Goal: Task Accomplishment & Management: Manage account settings

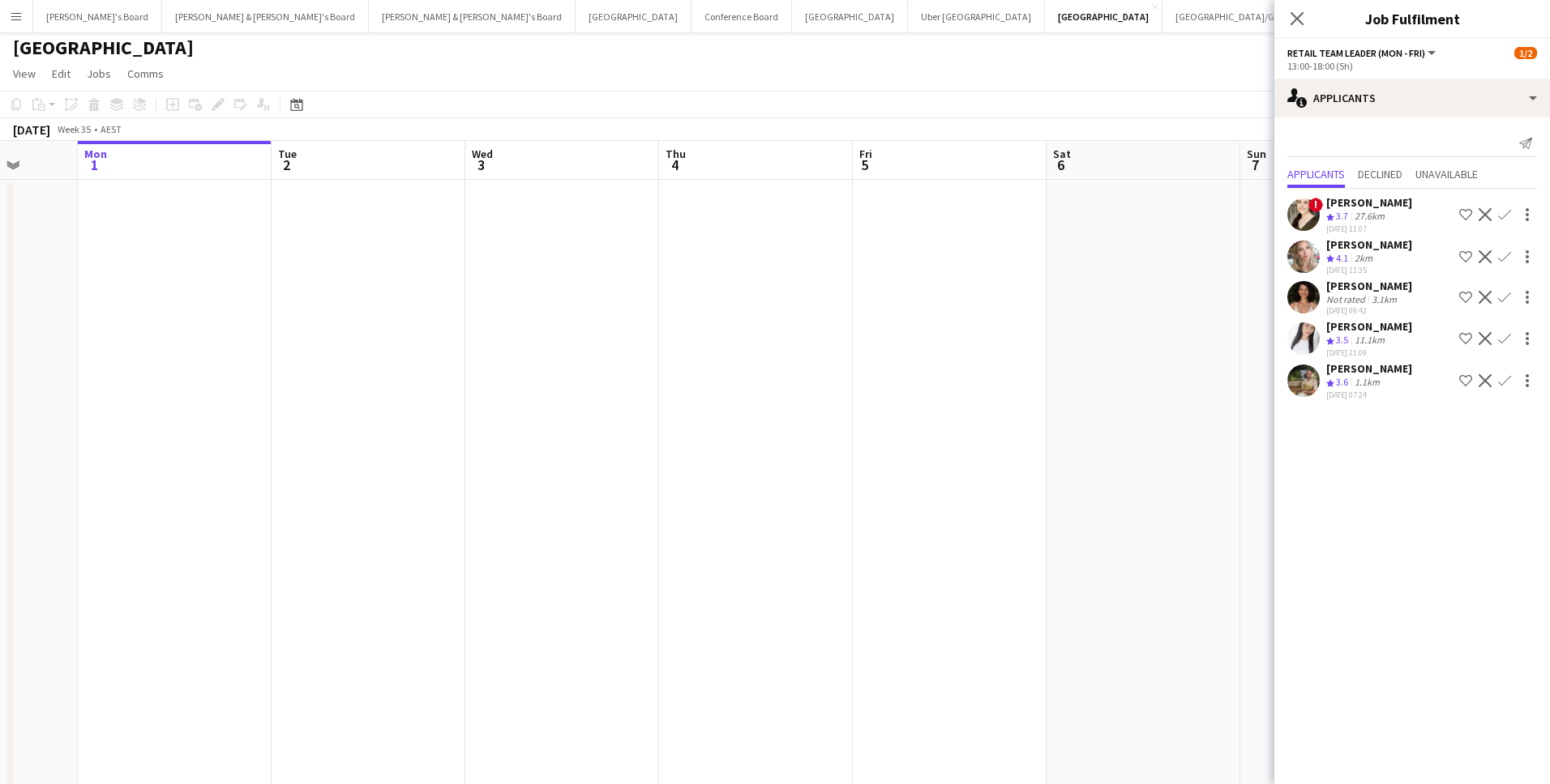
scroll to position [0, 385]
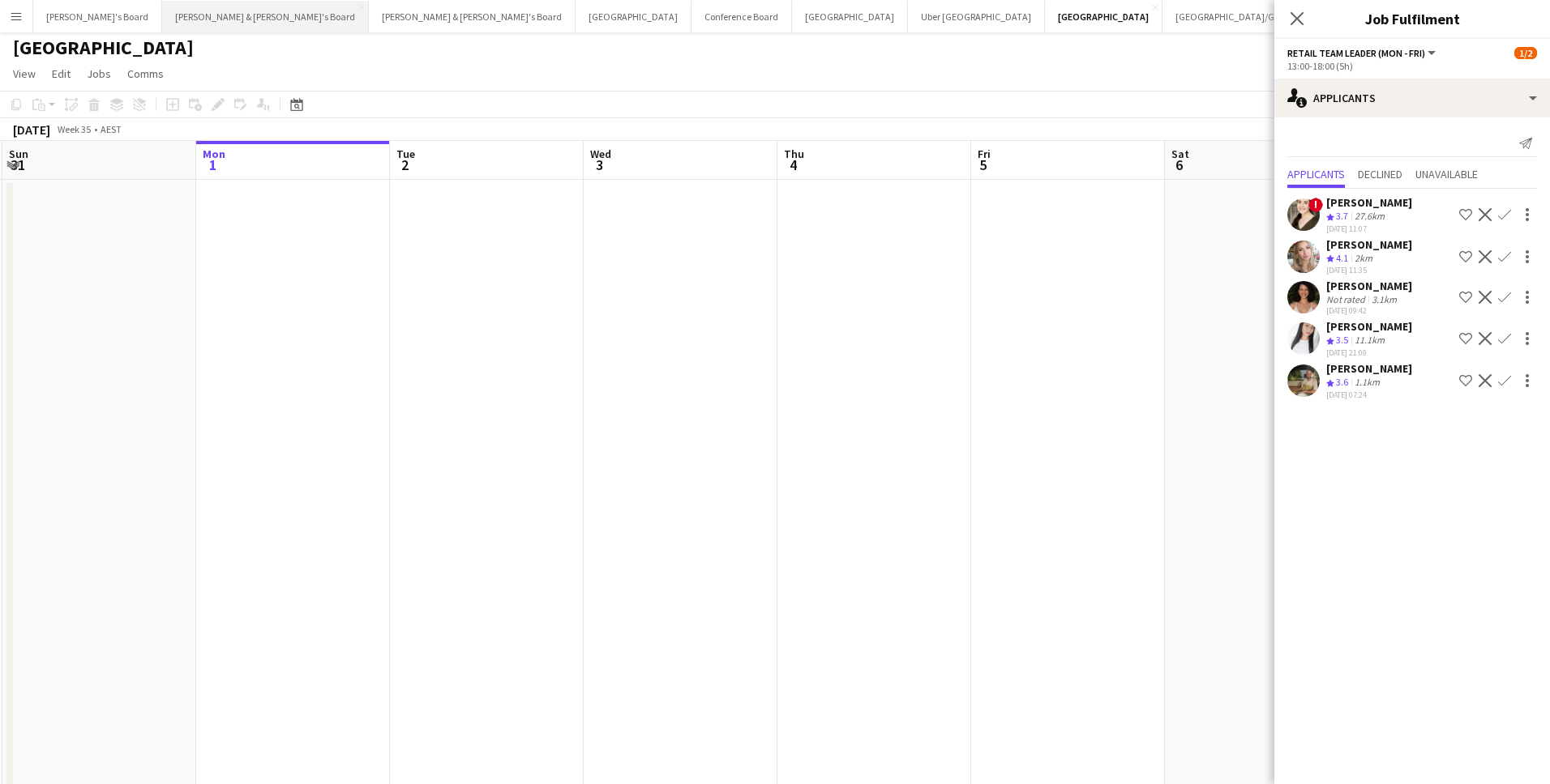
click at [190, 13] on button "[PERSON_NAME] & [PERSON_NAME]'s Board Close" at bounding box center [266, 17] width 207 height 32
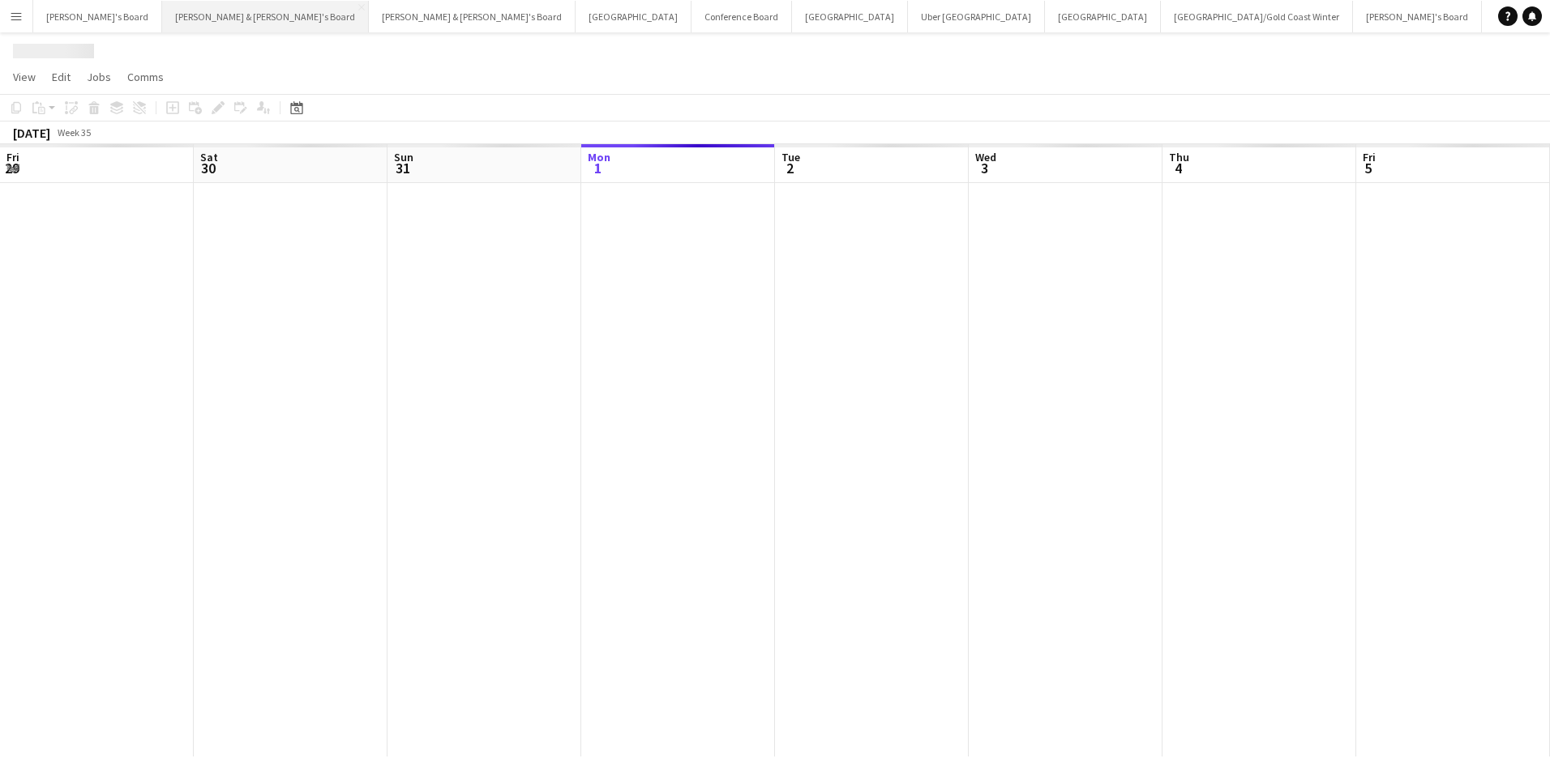
scroll to position [0, 387]
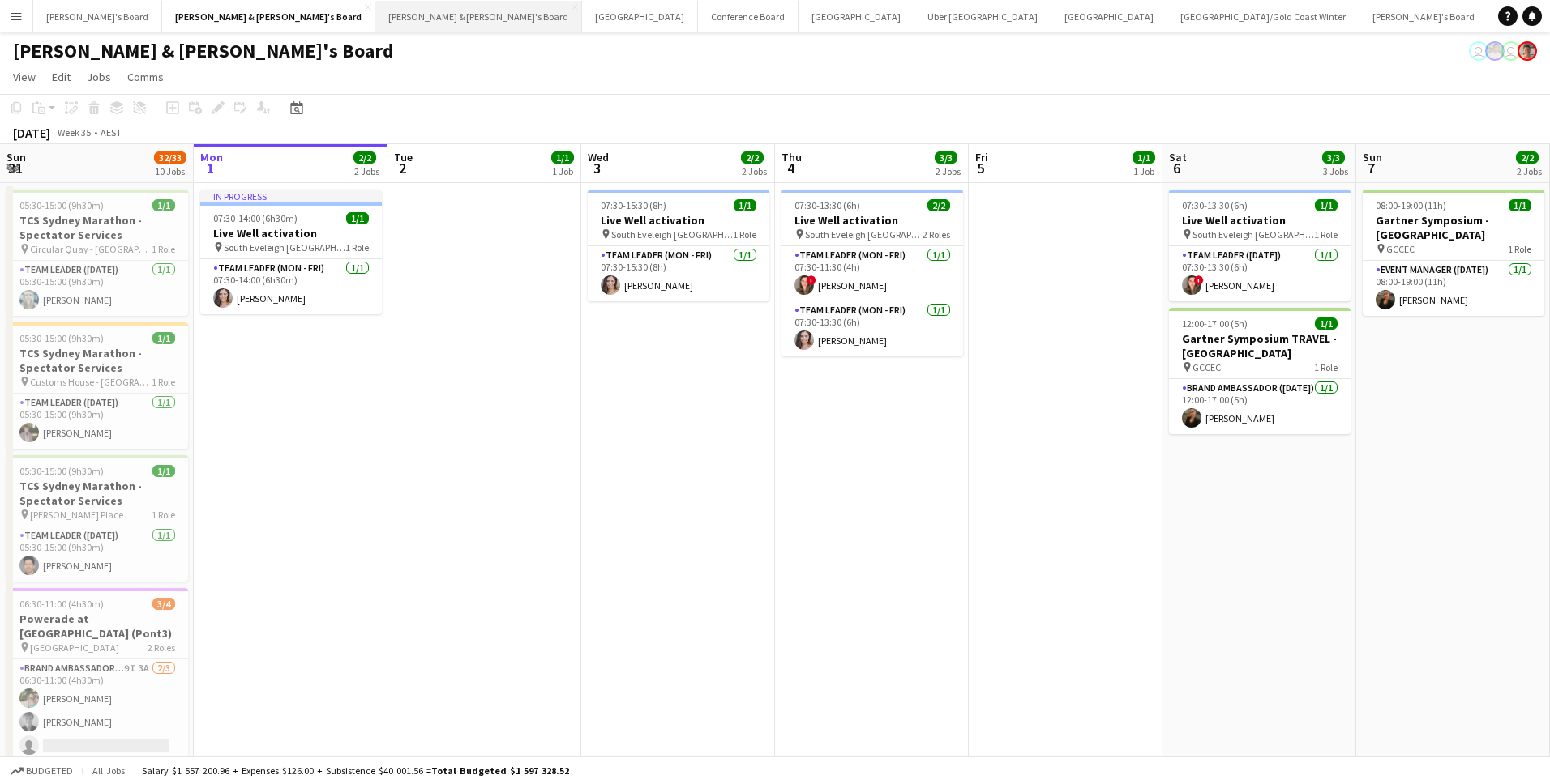
click at [375, 26] on button "[PERSON_NAME] & [PERSON_NAME]'s Board Close" at bounding box center [479, 17] width 207 height 32
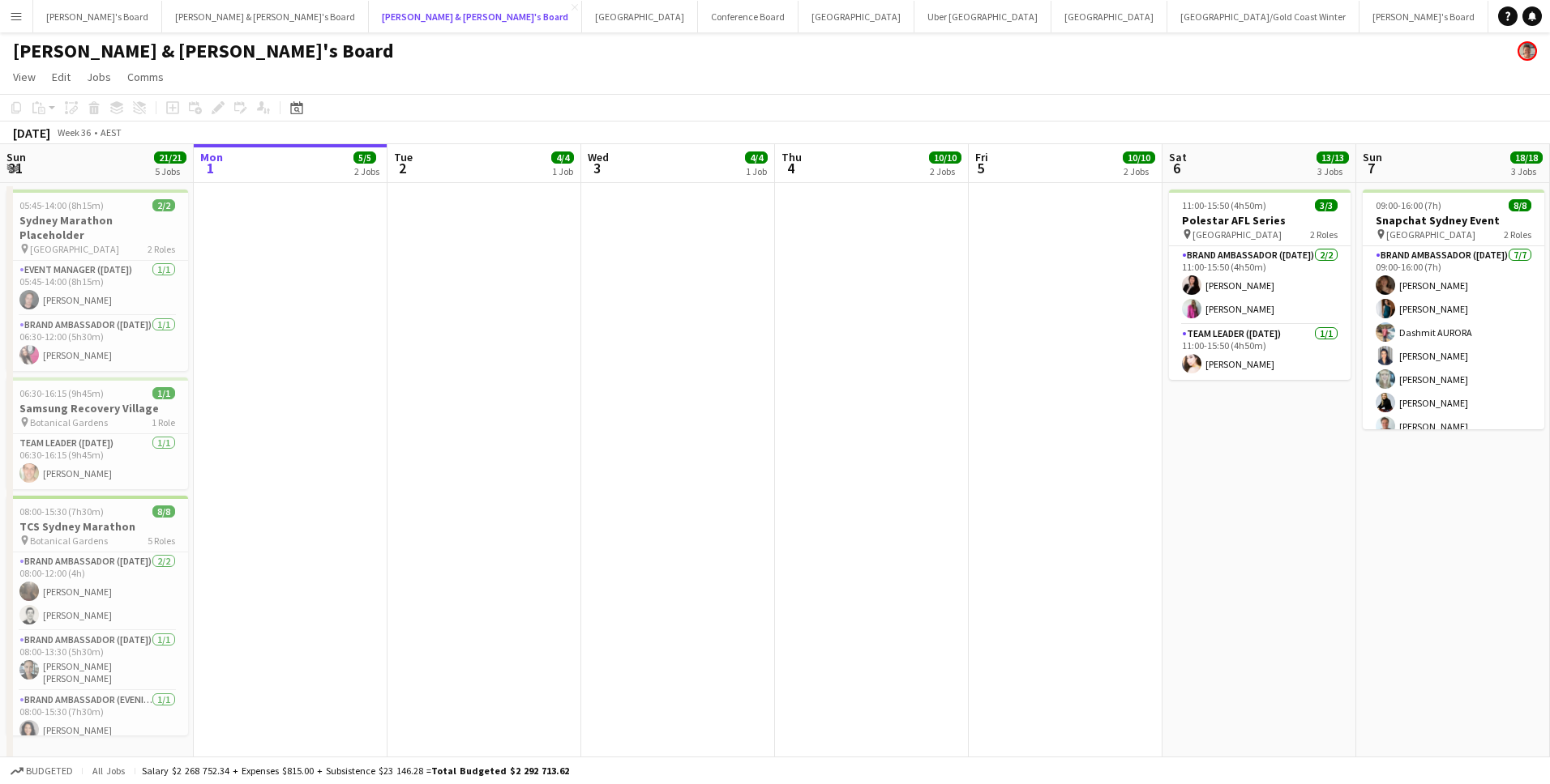
scroll to position [0, 600]
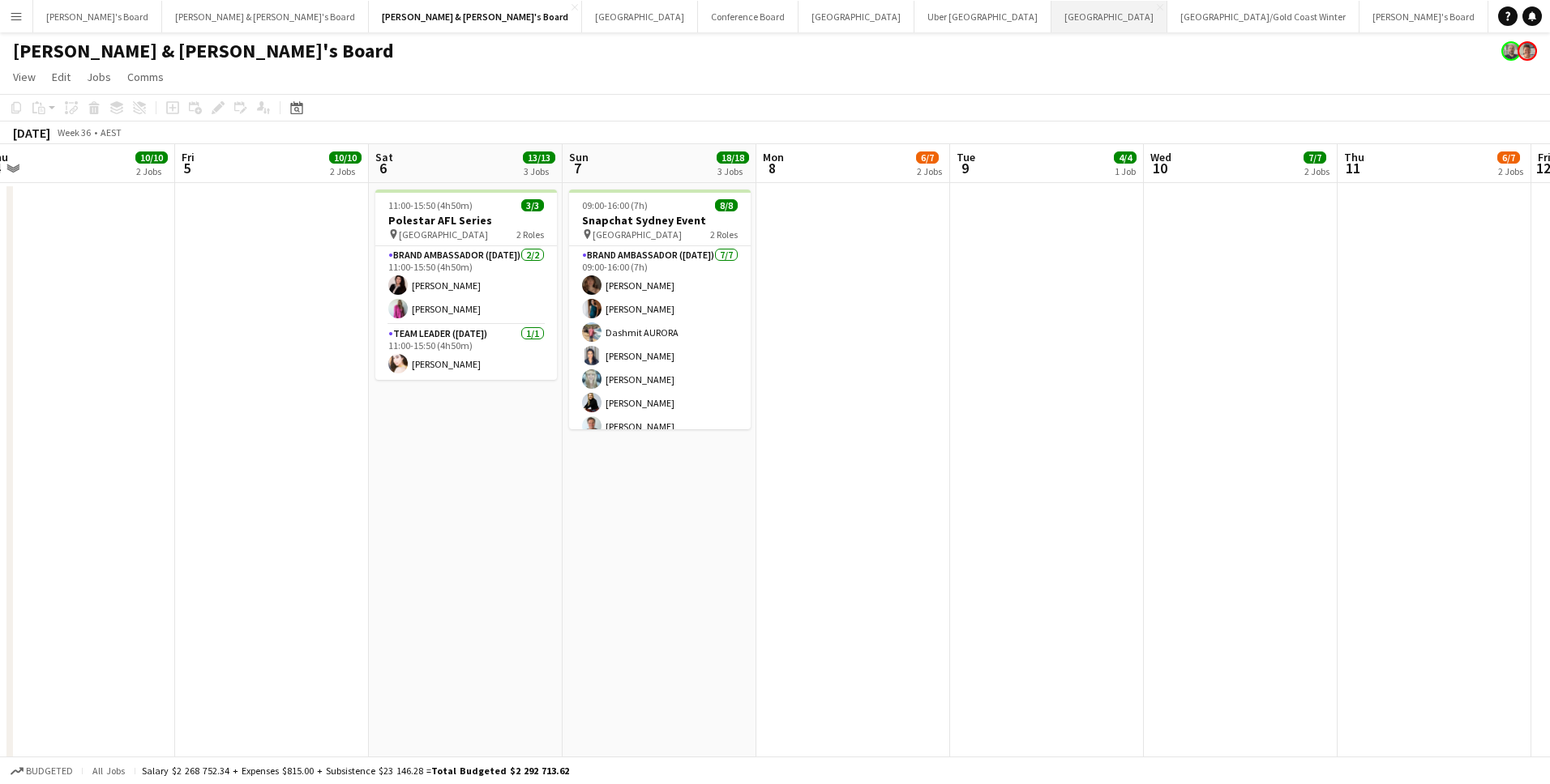
click at [1051, 13] on button "Sydney Close" at bounding box center [1110, 17] width 116 height 32
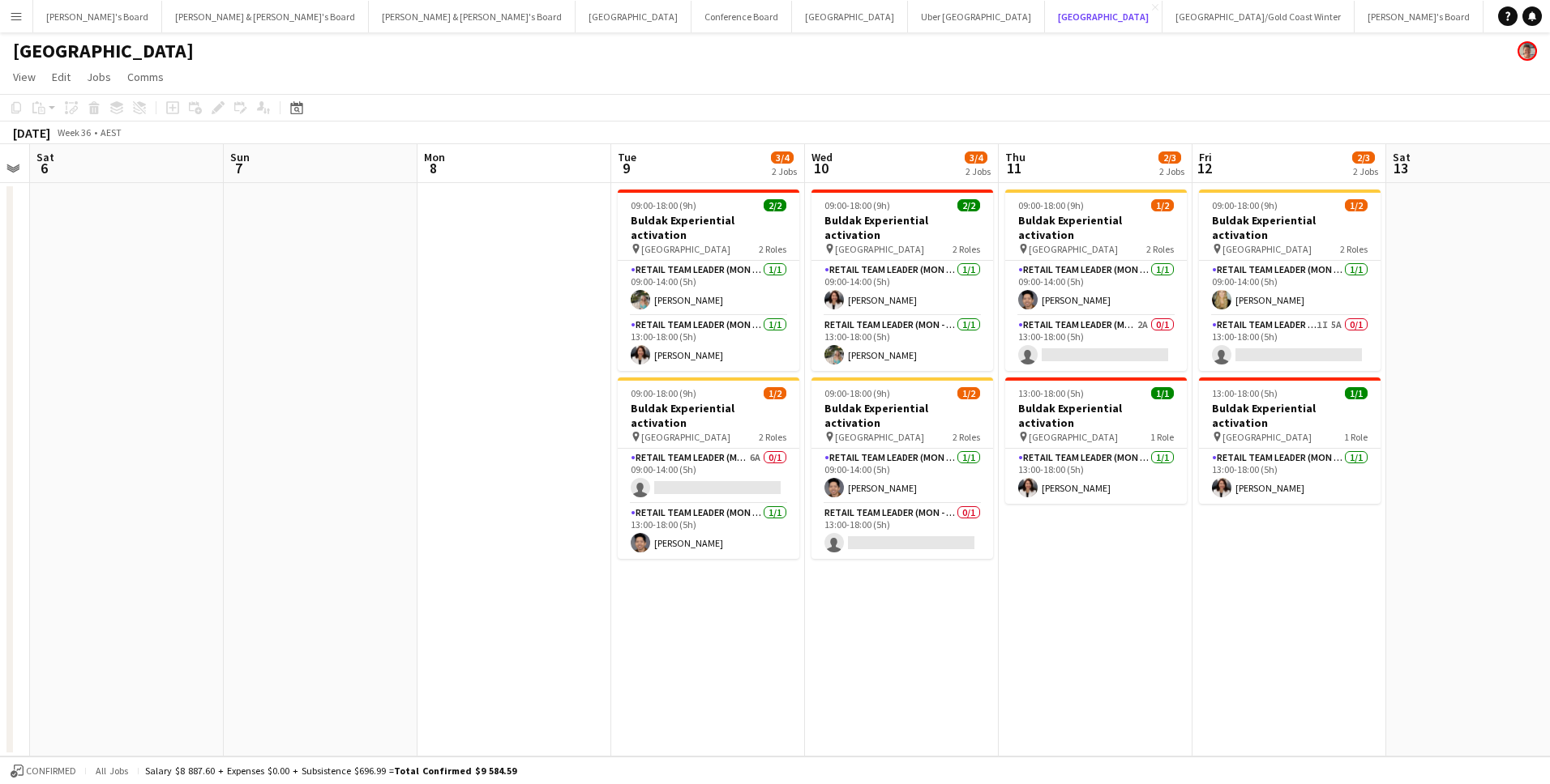
scroll to position [0, 601]
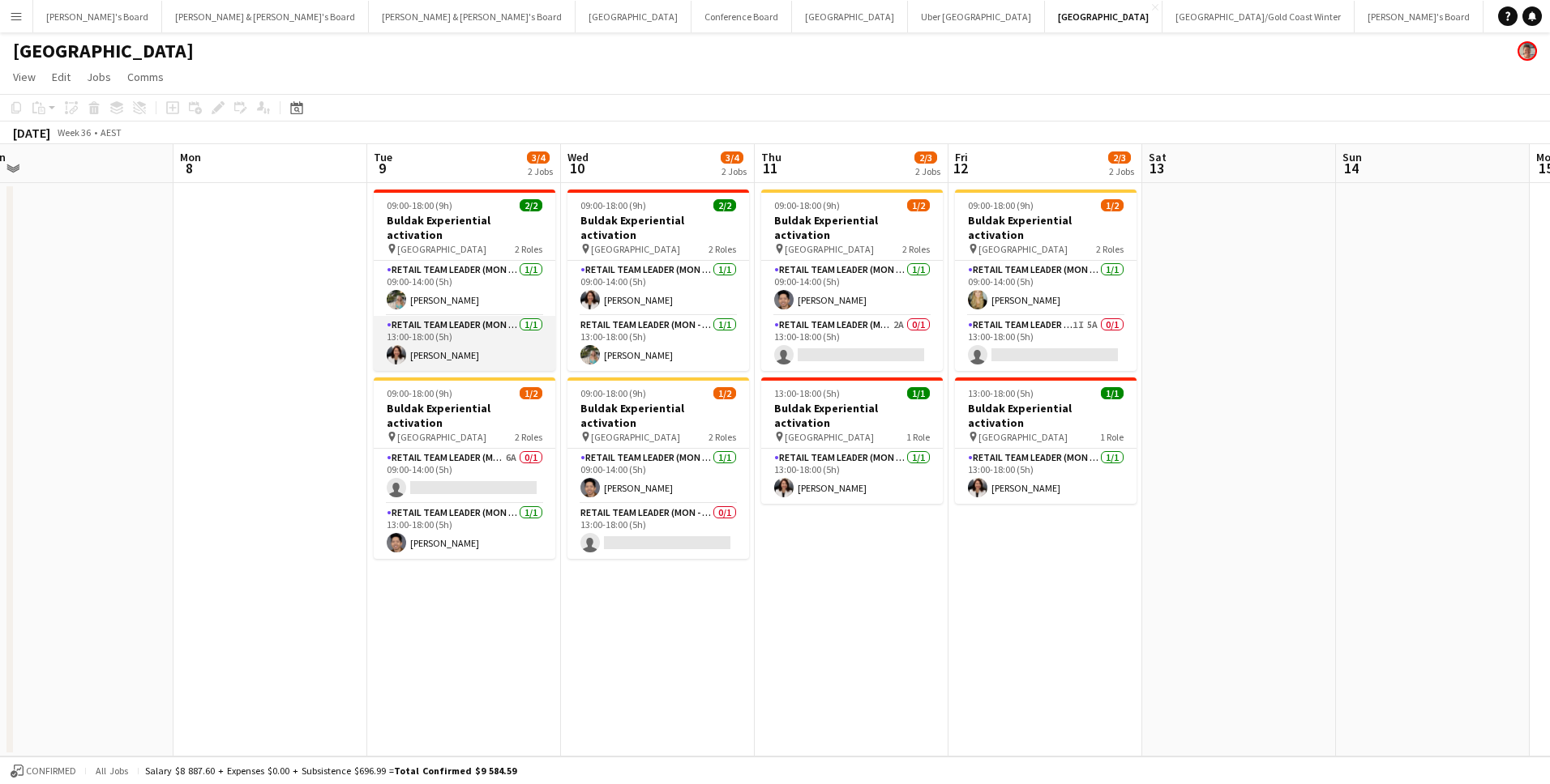
click at [510, 334] on app-card-role "RETAIL Team Leader (Mon - Fri) [DATE] 13:00-18:00 (5h) [PERSON_NAME]" at bounding box center [464, 344] width 181 height 55
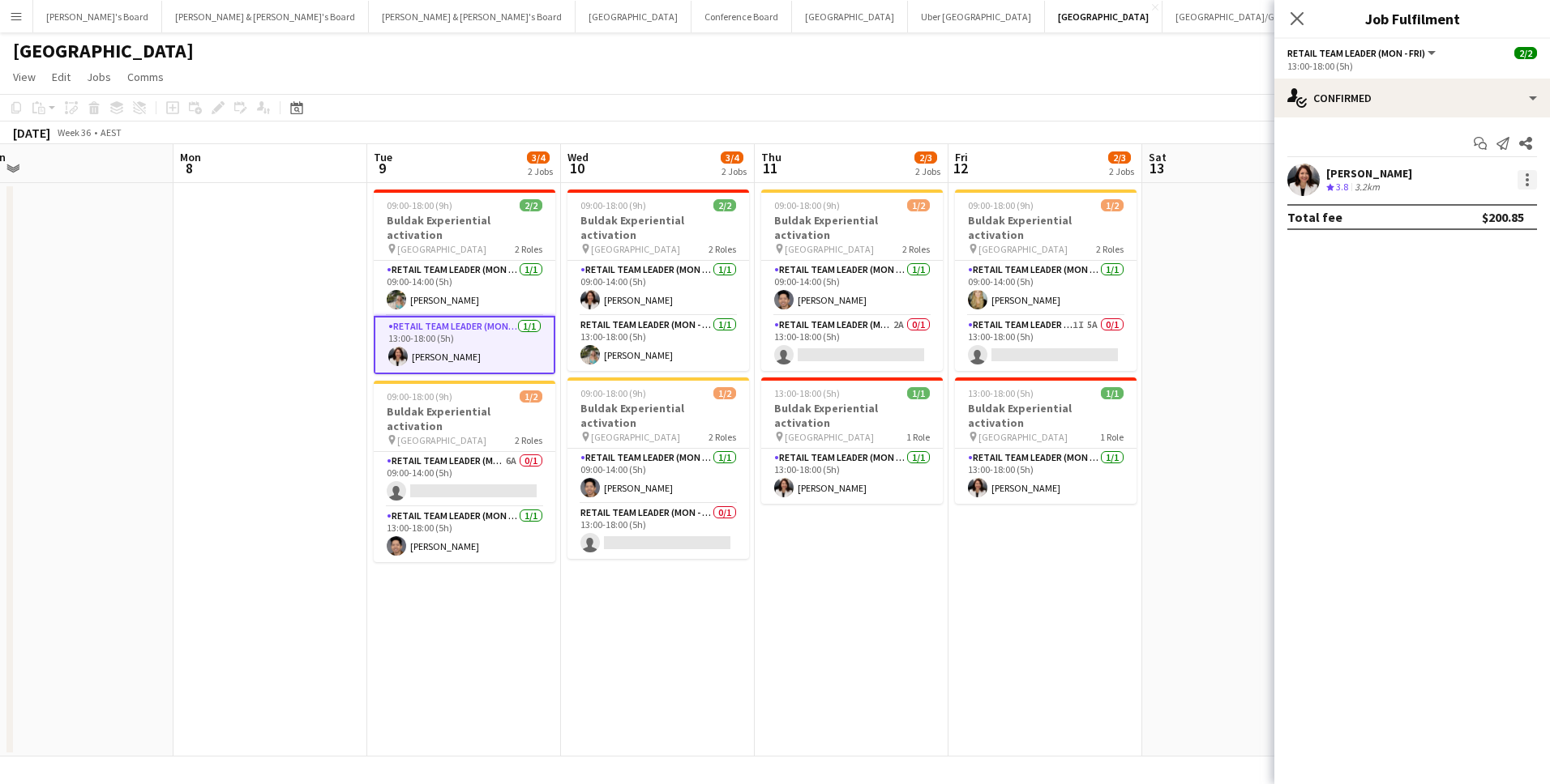
click at [1525, 180] on div at bounding box center [1526, 179] width 3 height 3
click at [1523, 241] on span "Switch crew" at bounding box center [1474, 248] width 101 height 15
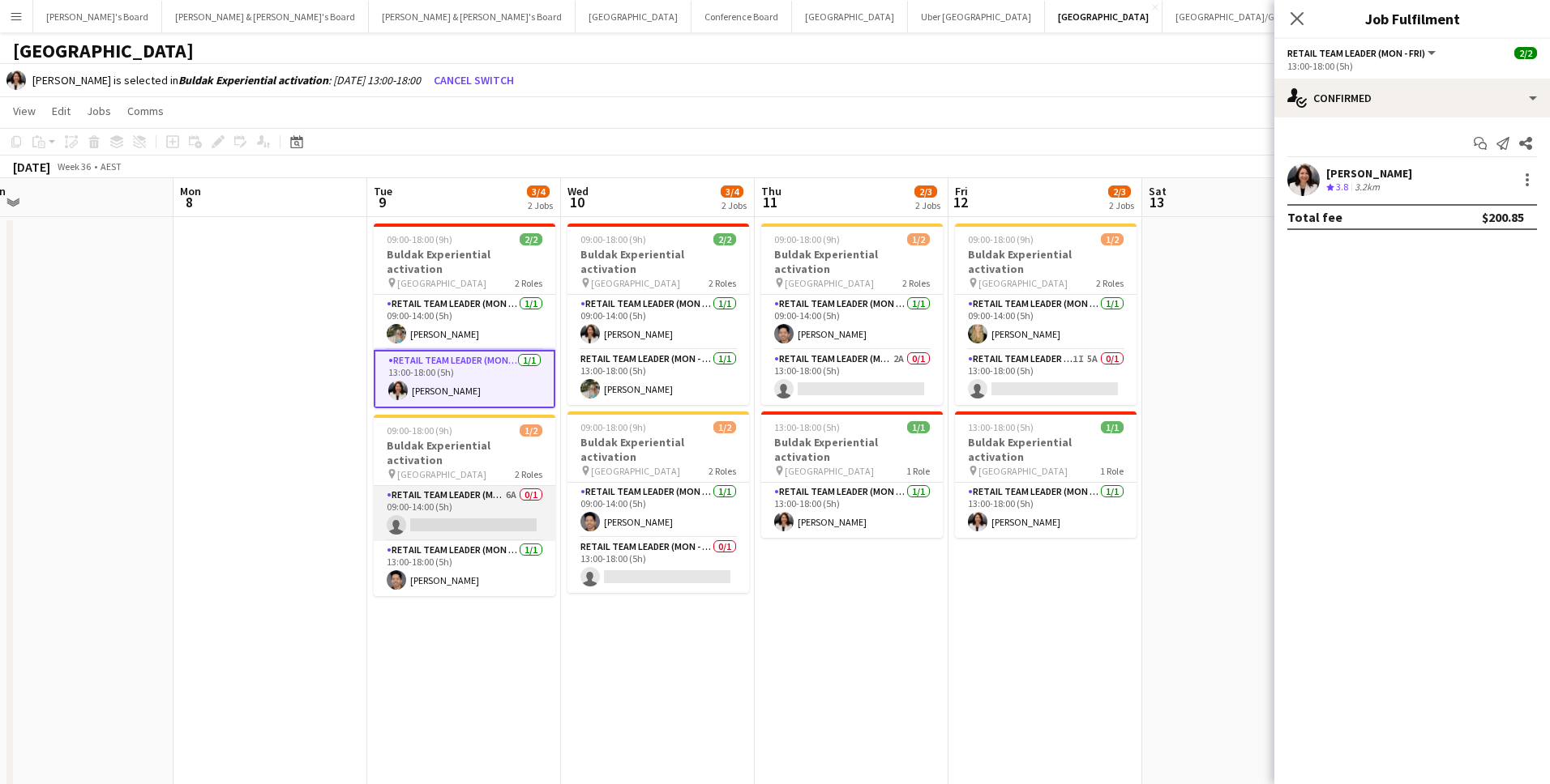
click at [478, 505] on app-card-role "RETAIL Team Leader (Mon - Fri) 6A 0/1 09:00-14:00 (5h) single-neutral-actions" at bounding box center [464, 514] width 181 height 55
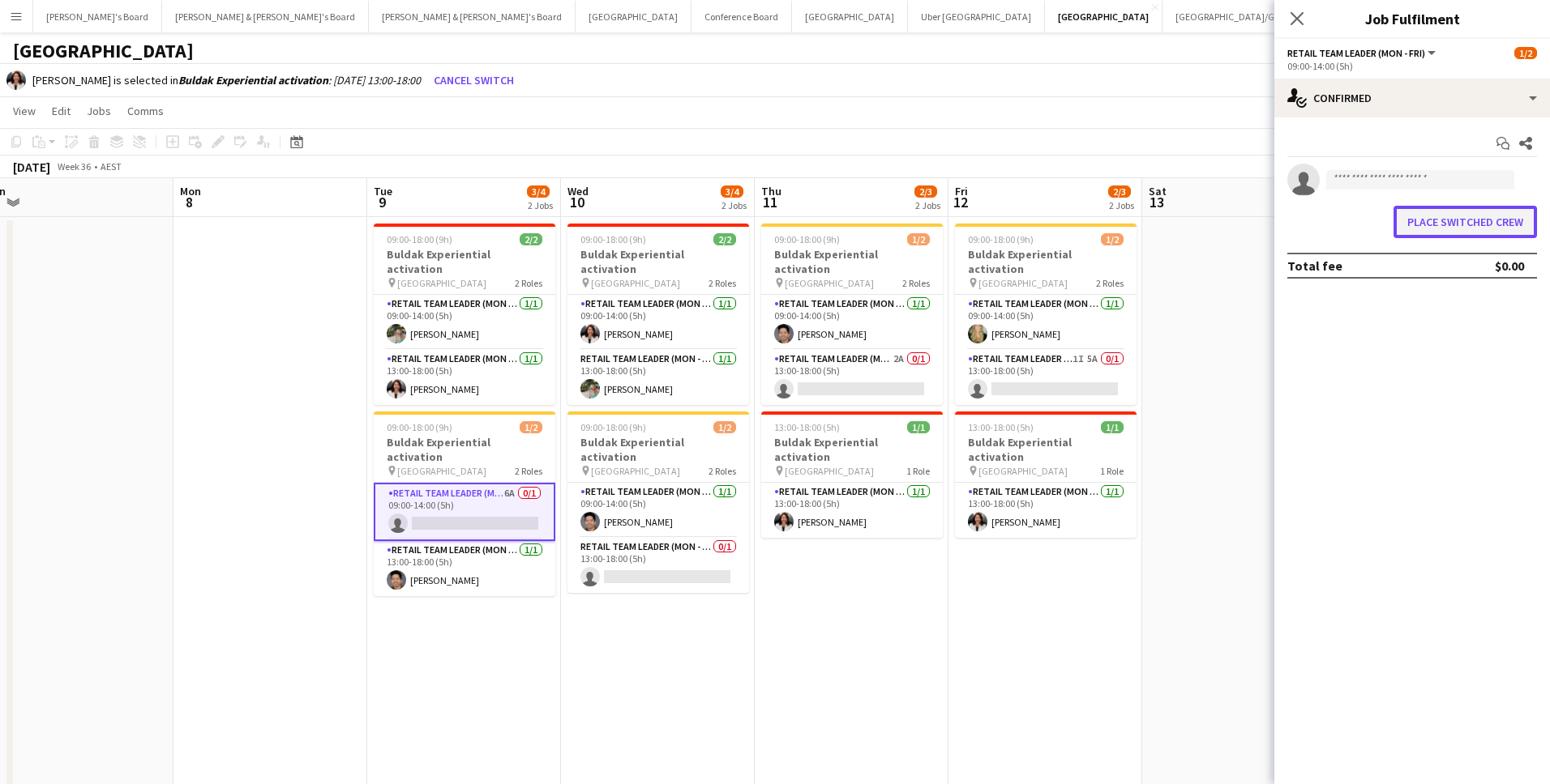
click at [1424, 222] on button "Place switched crew" at bounding box center [1465, 222] width 144 height 33
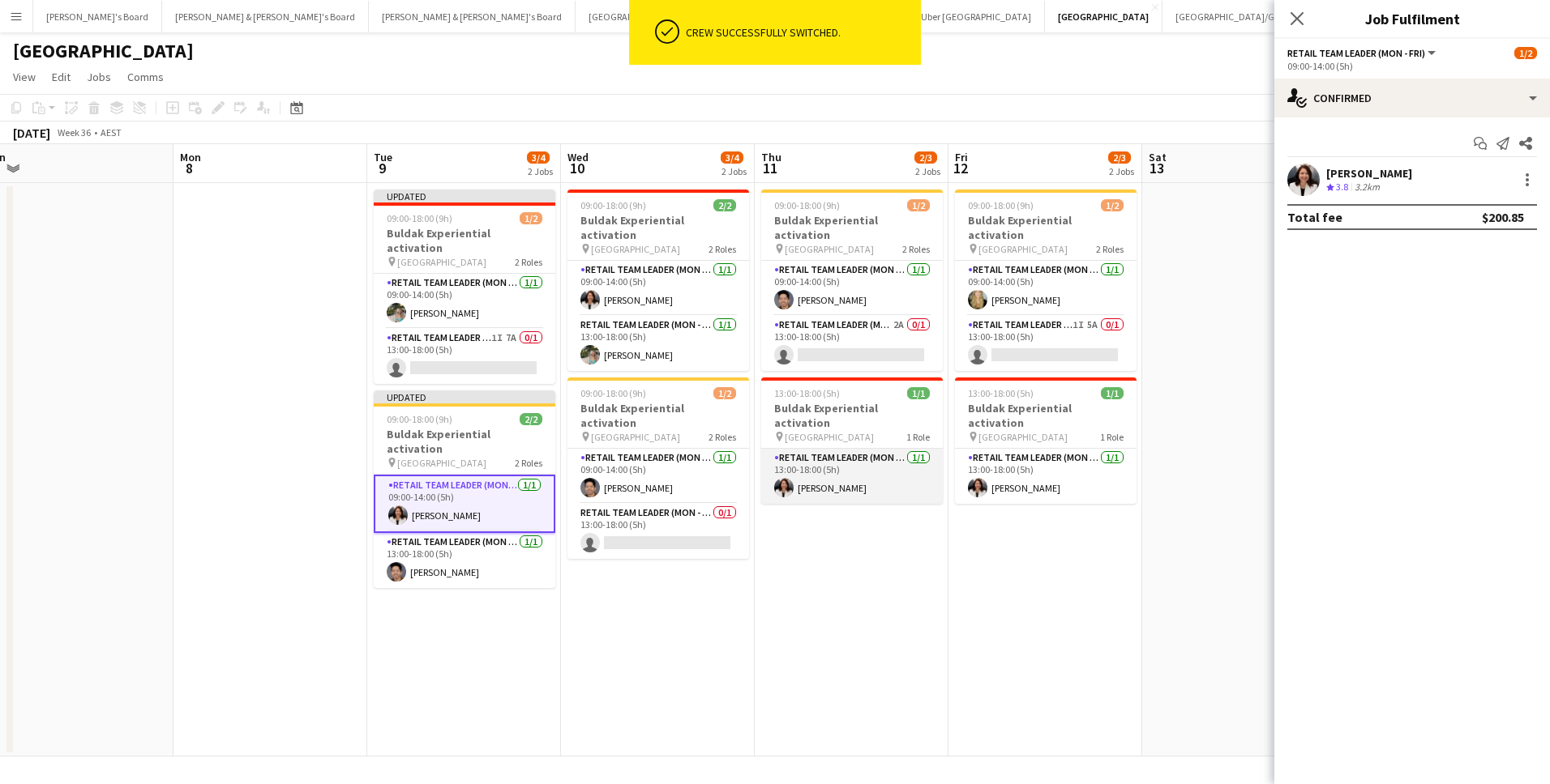
click at [846, 470] on app-card-role "RETAIL Team Leader (Mon - Fri) [DATE] 13:00-18:00 (5h) [PERSON_NAME]" at bounding box center [851, 477] width 181 height 55
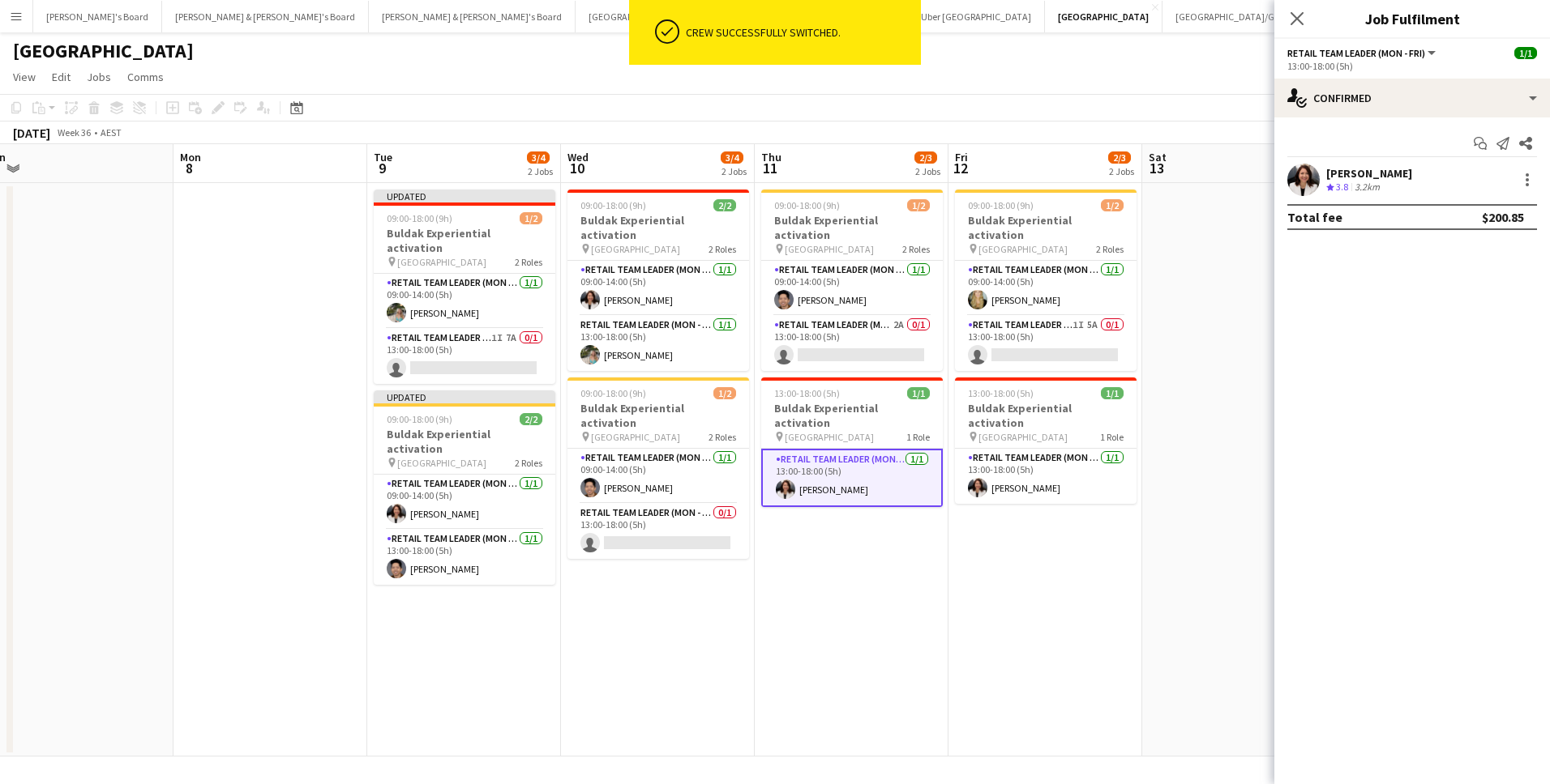
click at [1521, 190] on div at bounding box center [1525, 180] width 23 height 20
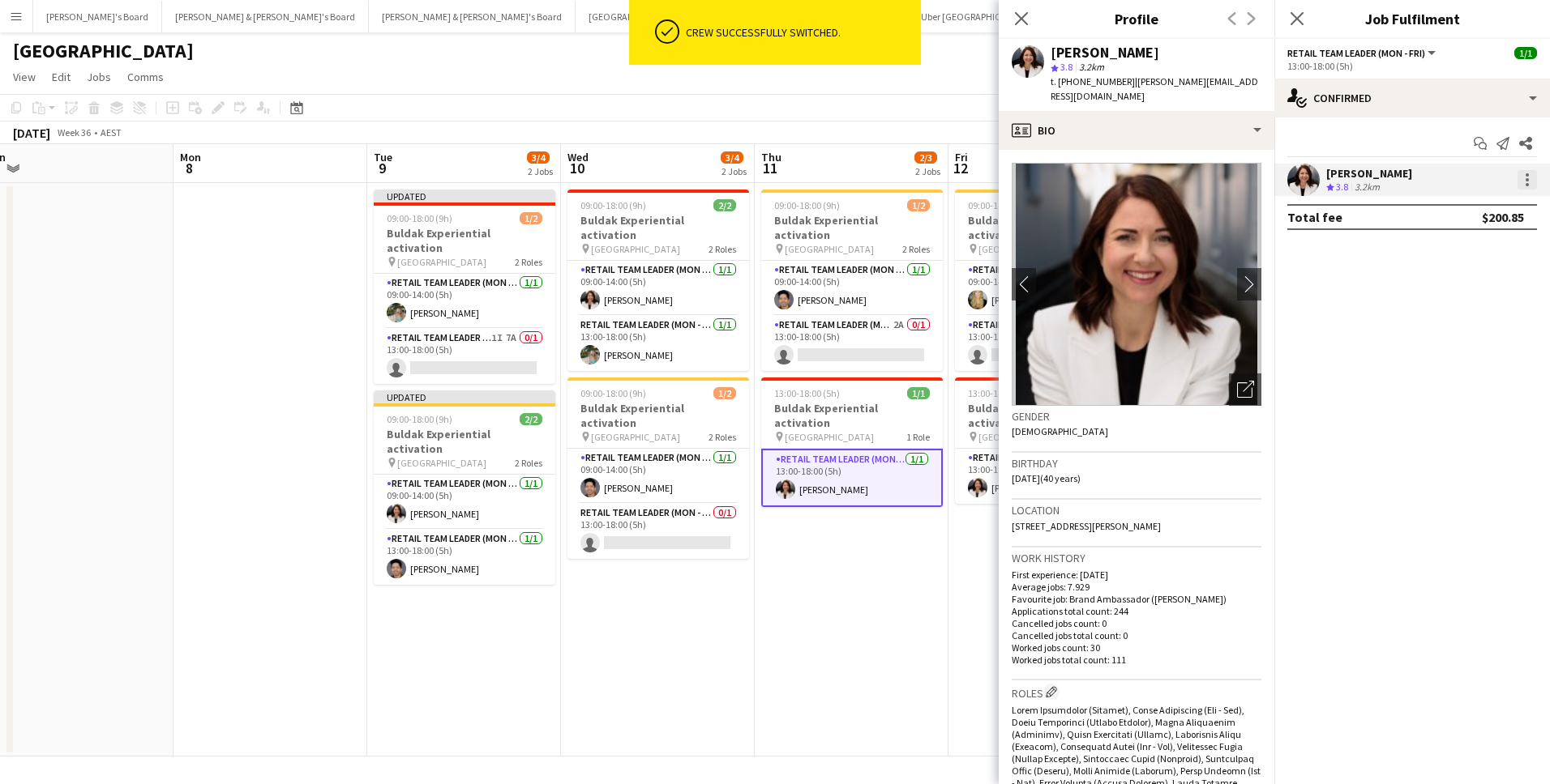
click at [1520, 176] on div at bounding box center [1527, 180] width 20 height 20
click at [1487, 258] on button "Switch crew" at bounding box center [1473, 248] width 126 height 38
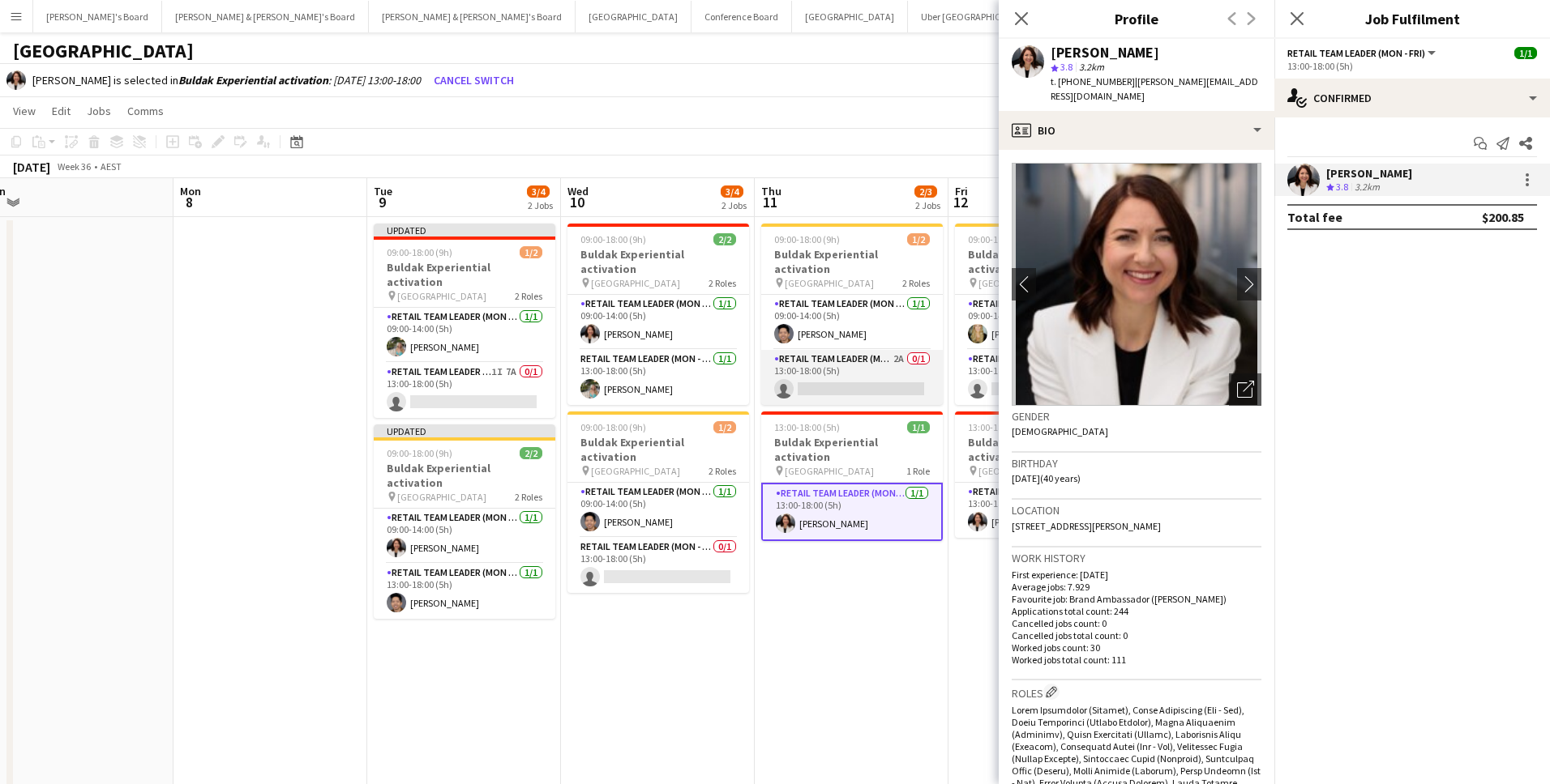
click at [892, 371] on app-card-role "RETAIL Team Leader (Mon - Fri) 2A 0/1 13:00-18:00 (5h) single-neutral-actions" at bounding box center [851, 377] width 181 height 55
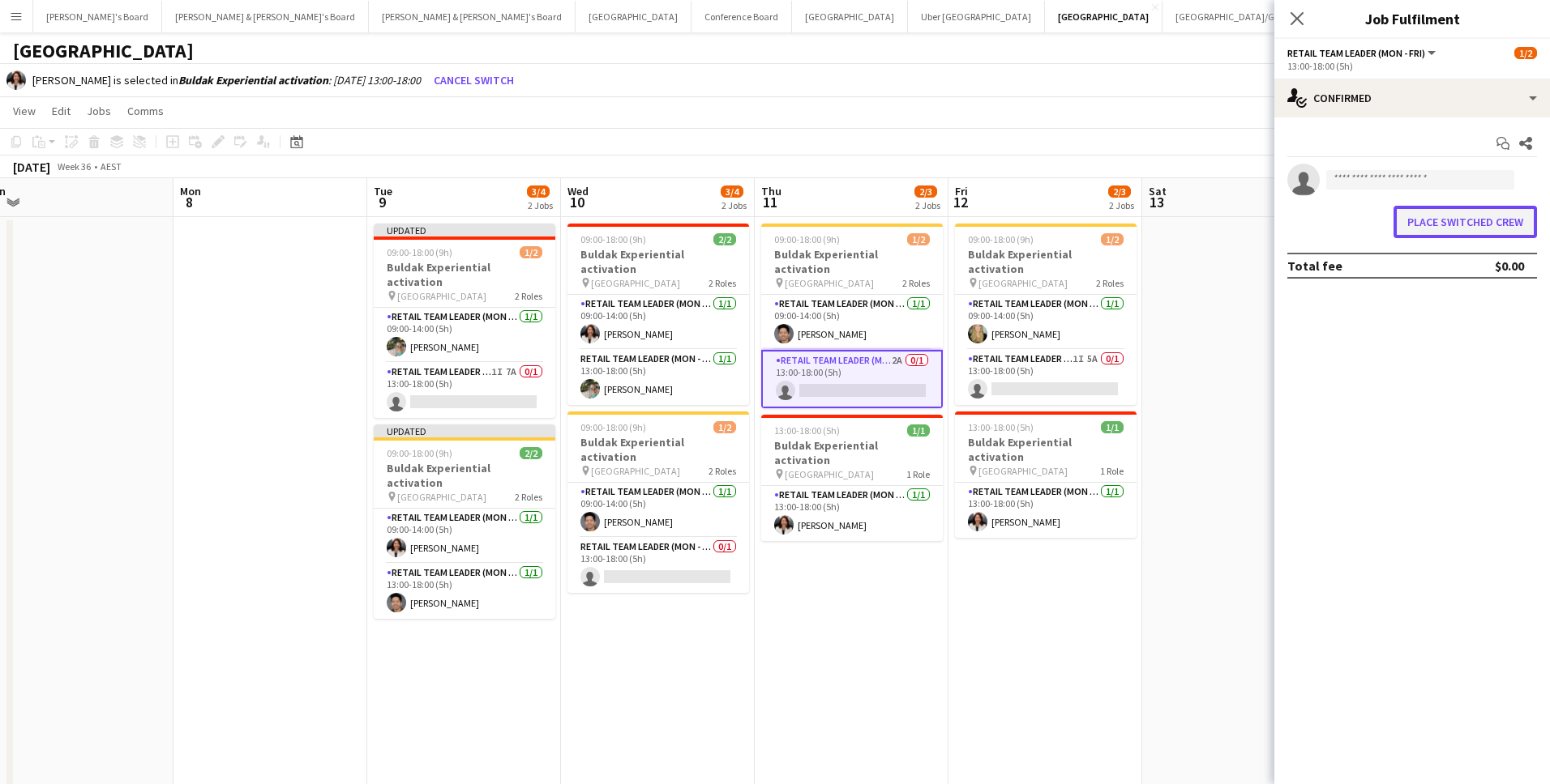
click at [1415, 227] on button "Place switched crew" at bounding box center [1465, 222] width 144 height 33
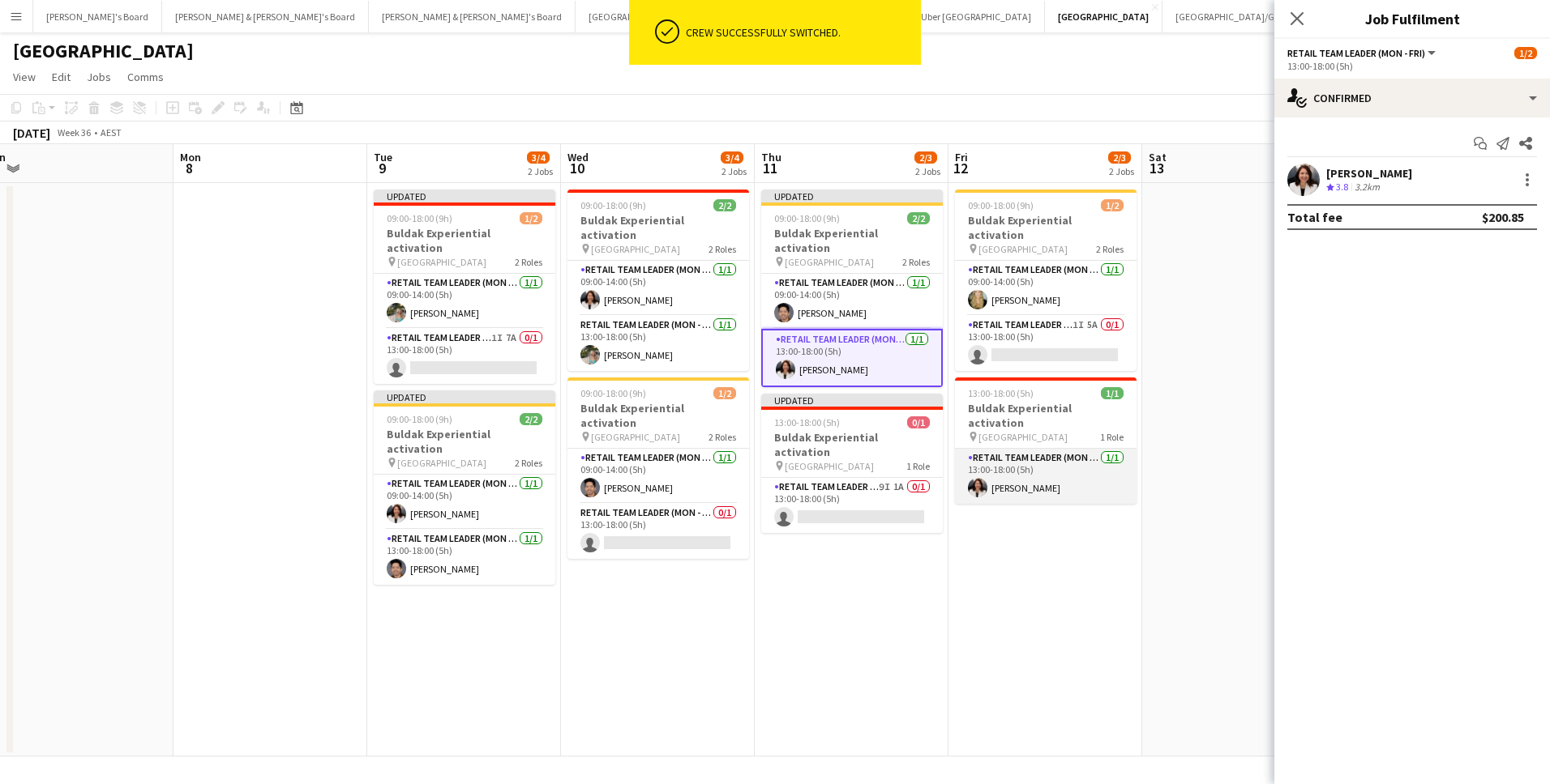
click at [1064, 449] on app-card-role "RETAIL Team Leader (Mon - Fri) [DATE] 13:00-18:00 (5h) [PERSON_NAME]" at bounding box center [1045, 477] width 181 height 55
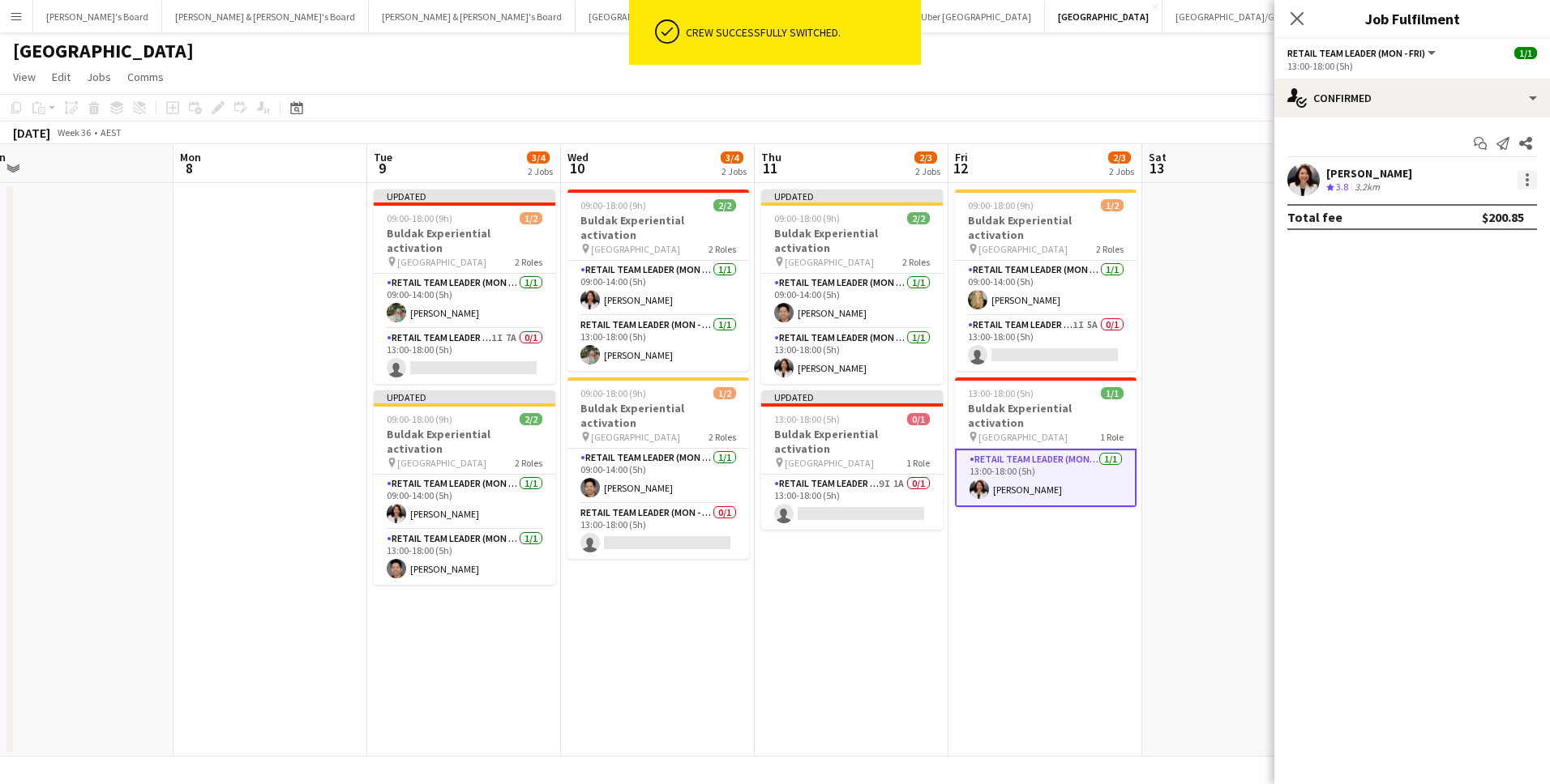
click at [1520, 182] on div at bounding box center [1527, 180] width 20 height 20
click at [1464, 264] on button "Switch crew" at bounding box center [1473, 248] width 126 height 38
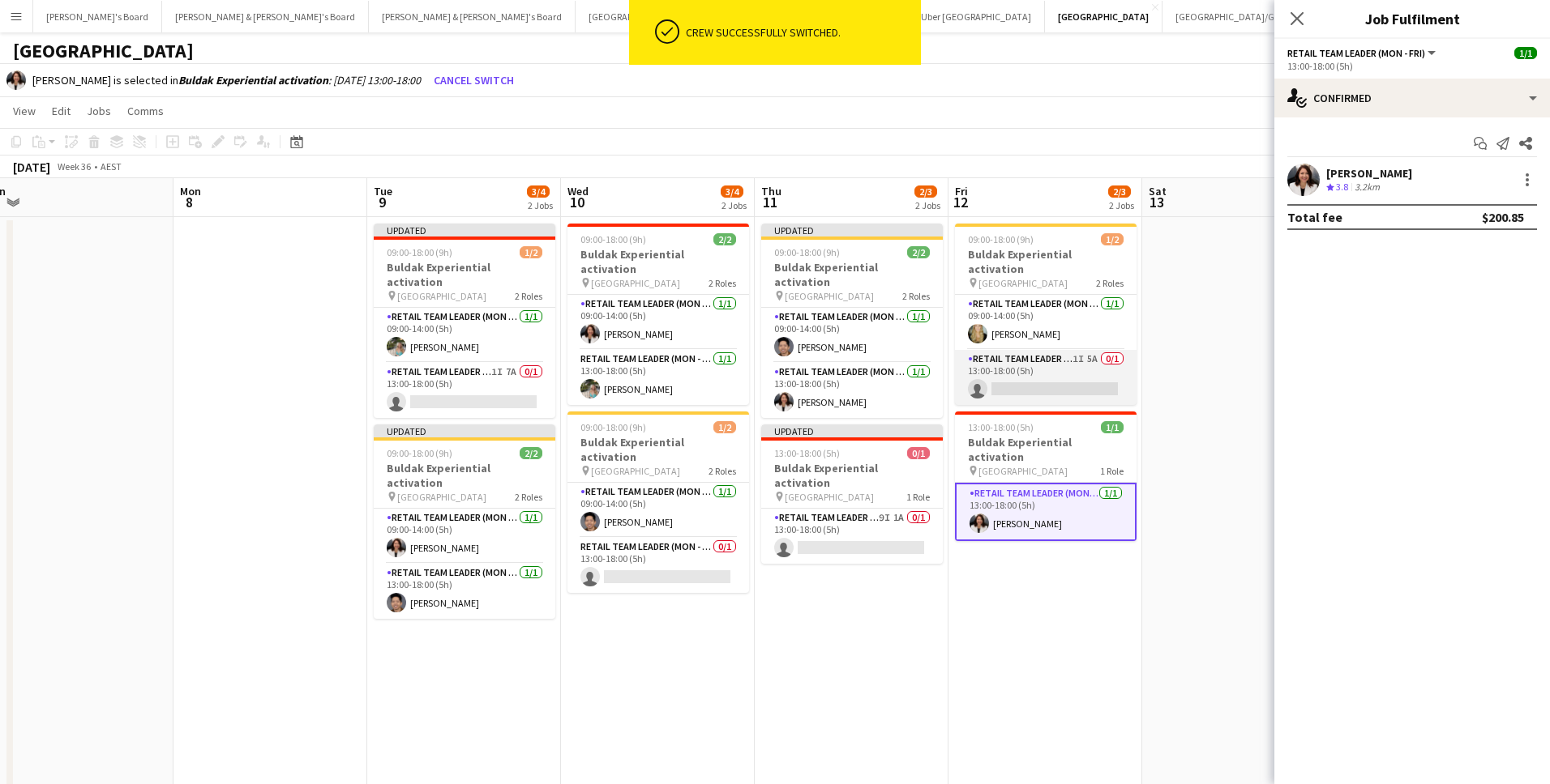
click at [1030, 365] on app-card-role "RETAIL Team Leader (Mon - Fri) 1I 5A 0/1 13:00-18:00 (5h) single-neutral-actions" at bounding box center [1045, 377] width 181 height 55
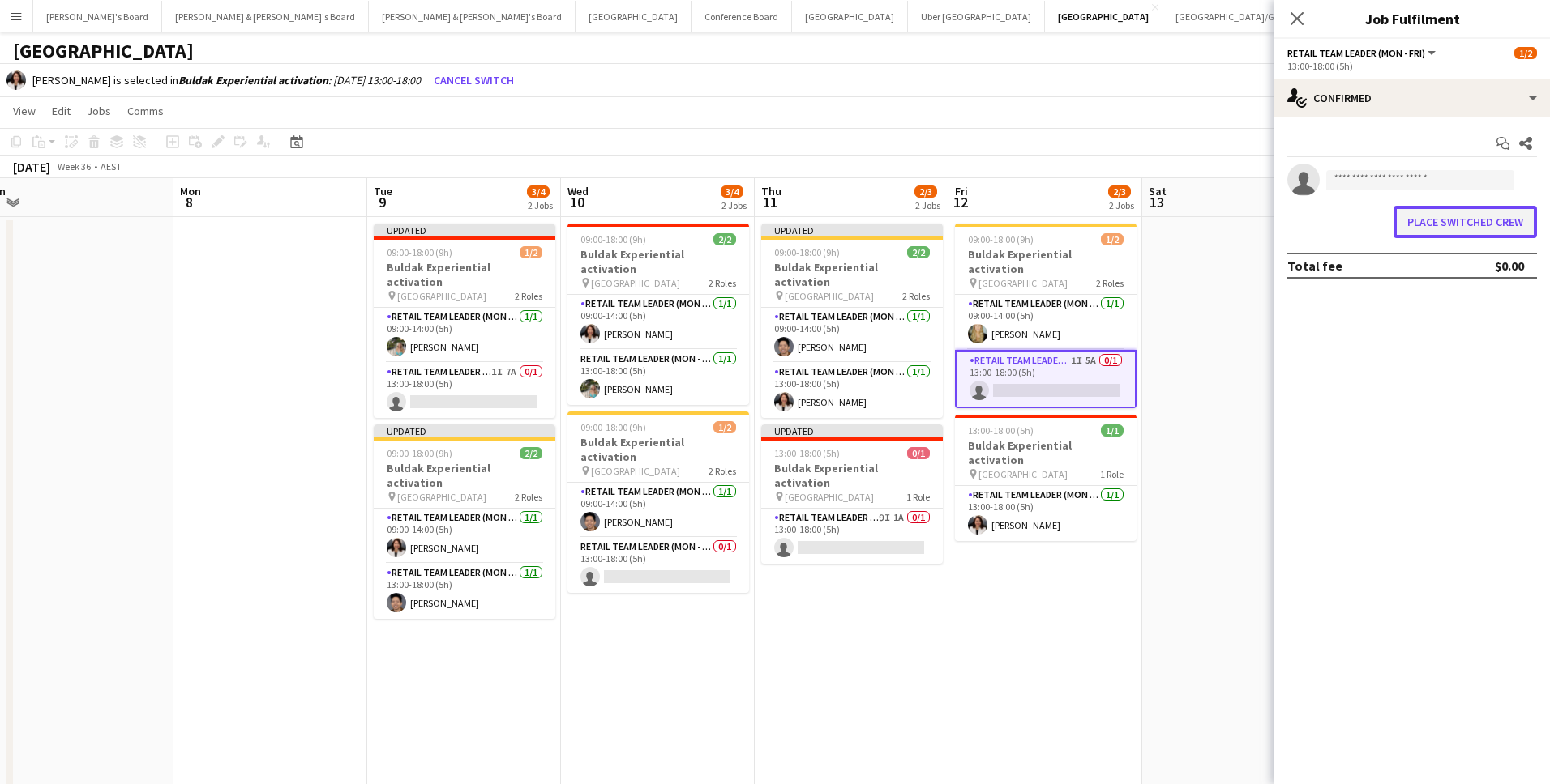
click at [1433, 235] on button "Place switched crew" at bounding box center [1465, 222] width 144 height 33
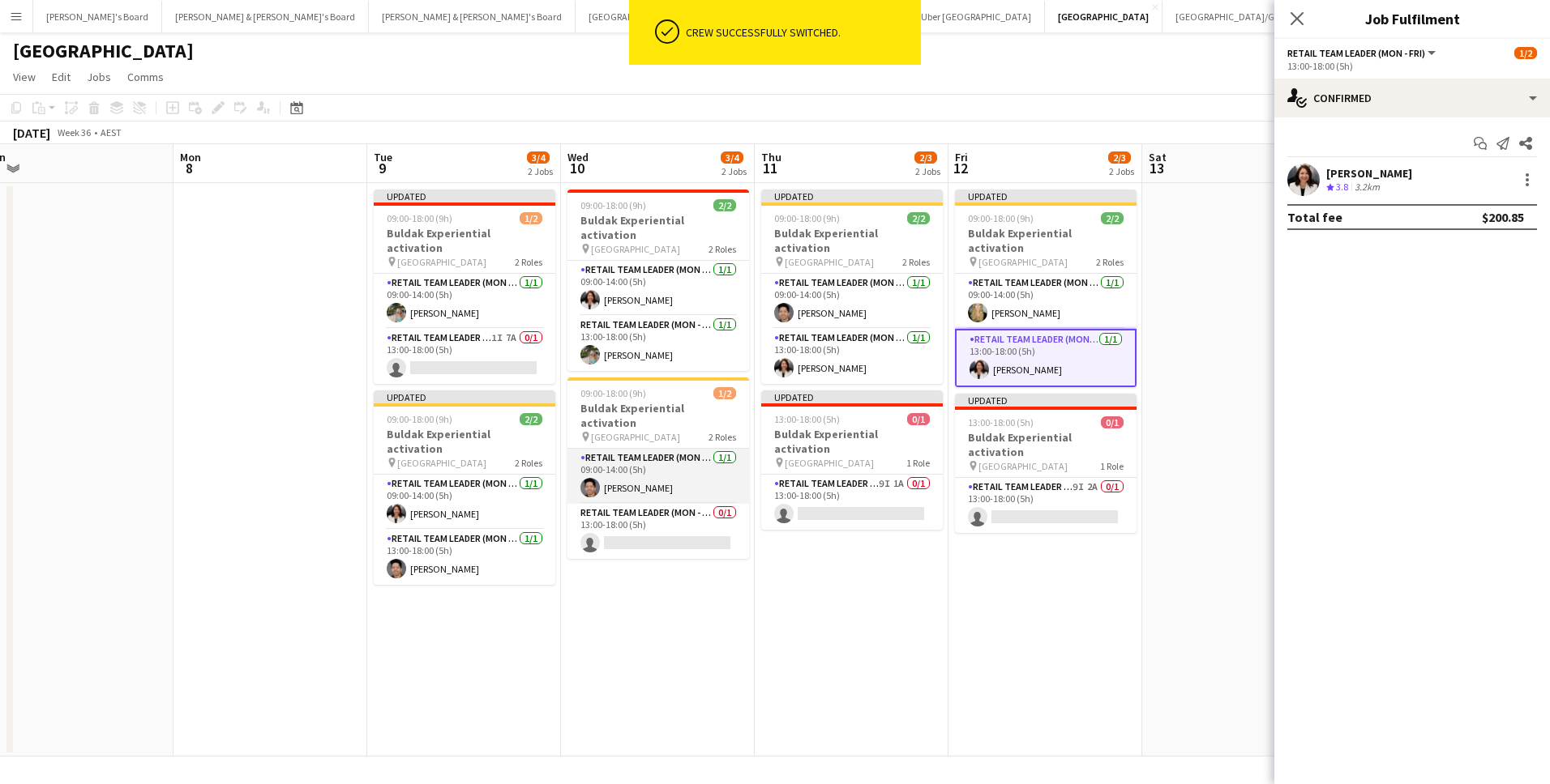
click at [650, 450] on app-card-role "RETAIL Team Leader (Mon - Fri) [DATE] 09:00-14:00 (5h) [PERSON_NAME]" at bounding box center [658, 477] width 181 height 55
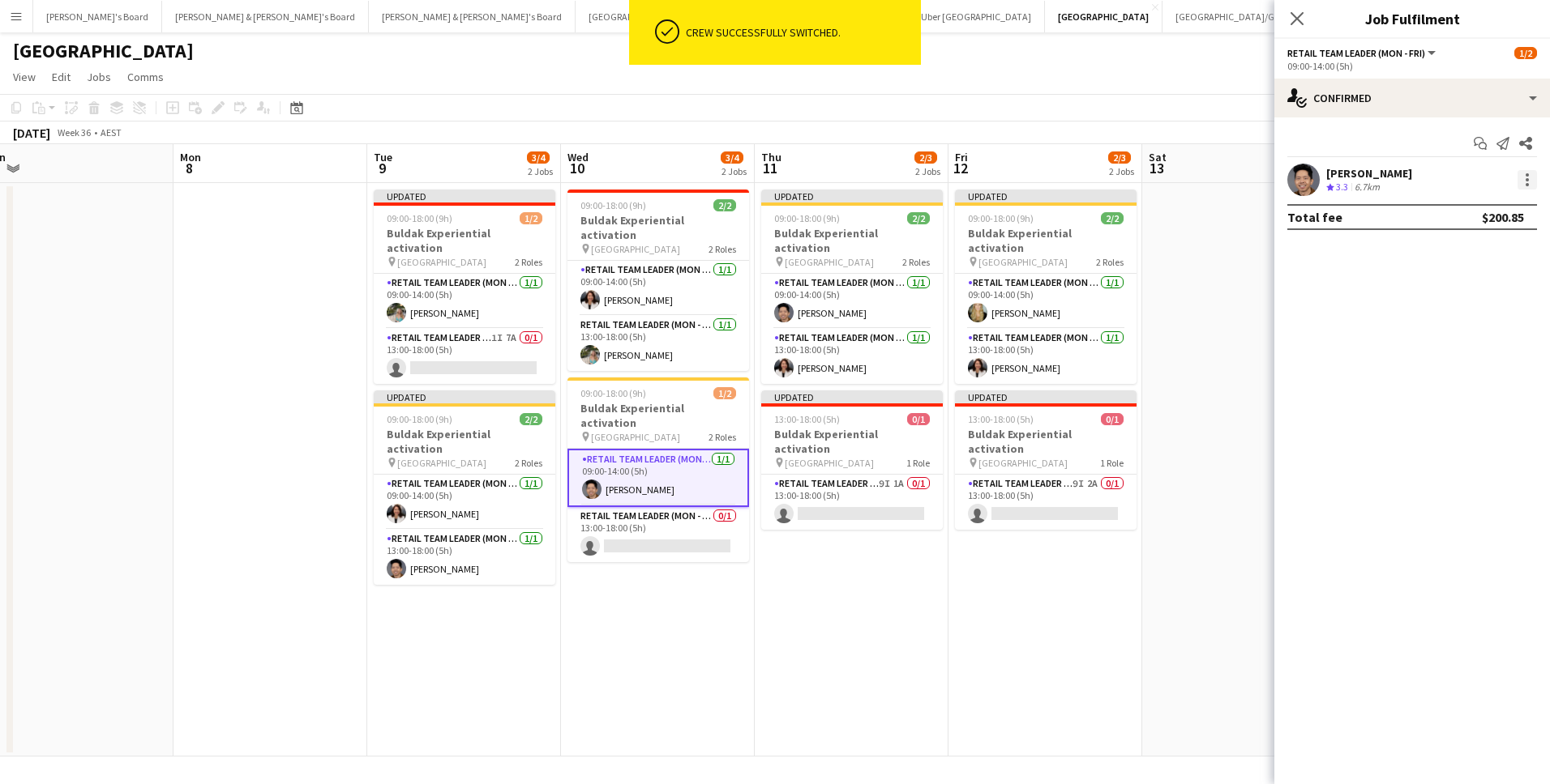
click at [1530, 177] on div at bounding box center [1527, 180] width 20 height 20
click at [1501, 235] on button "Switch crew" at bounding box center [1473, 248] width 126 height 38
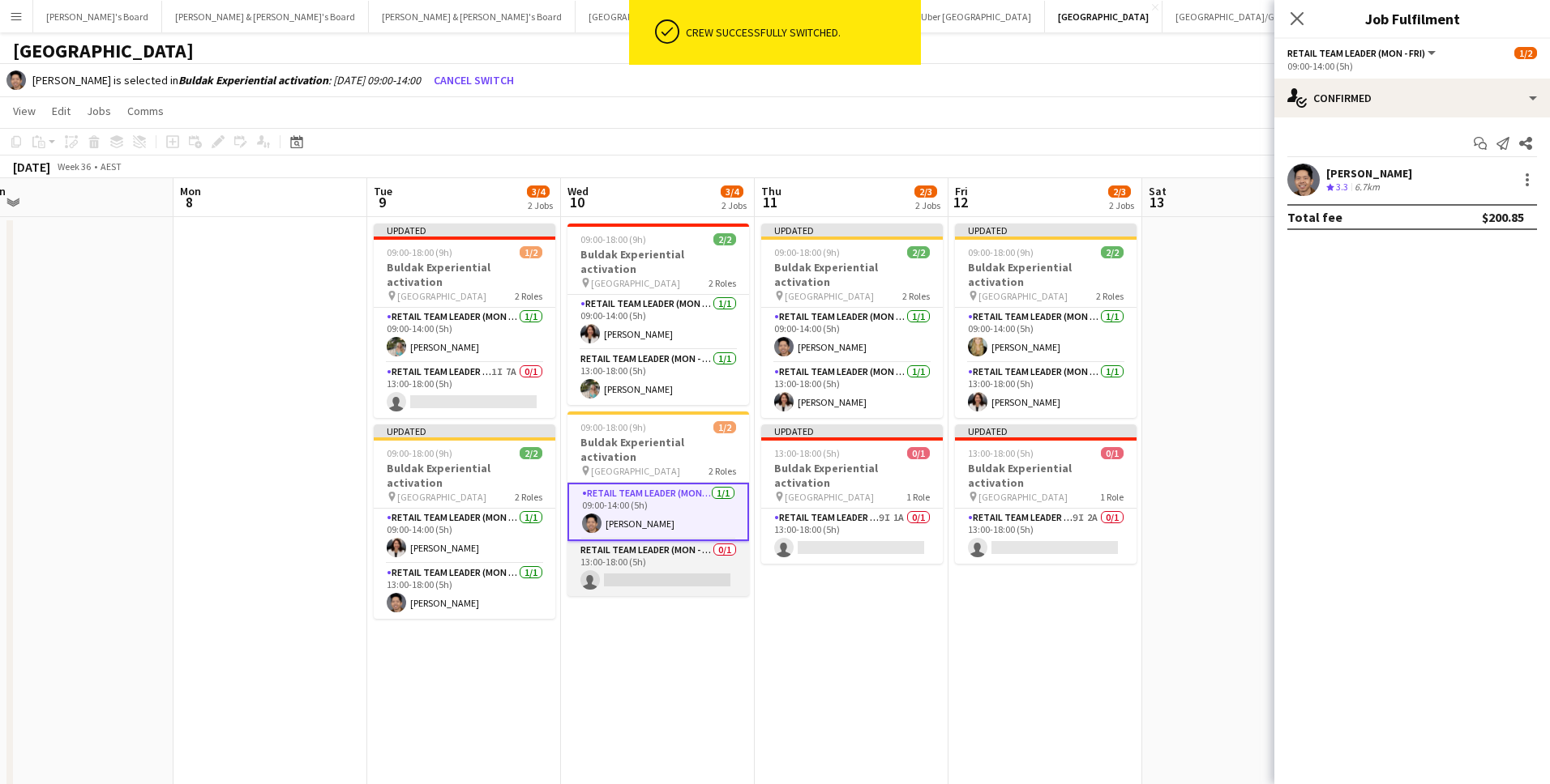
click at [725, 547] on app-card-role "RETAIL Team Leader (Mon - Fri) 0/1 13:00-18:00 (5h) single-neutral-actions" at bounding box center [658, 569] width 181 height 55
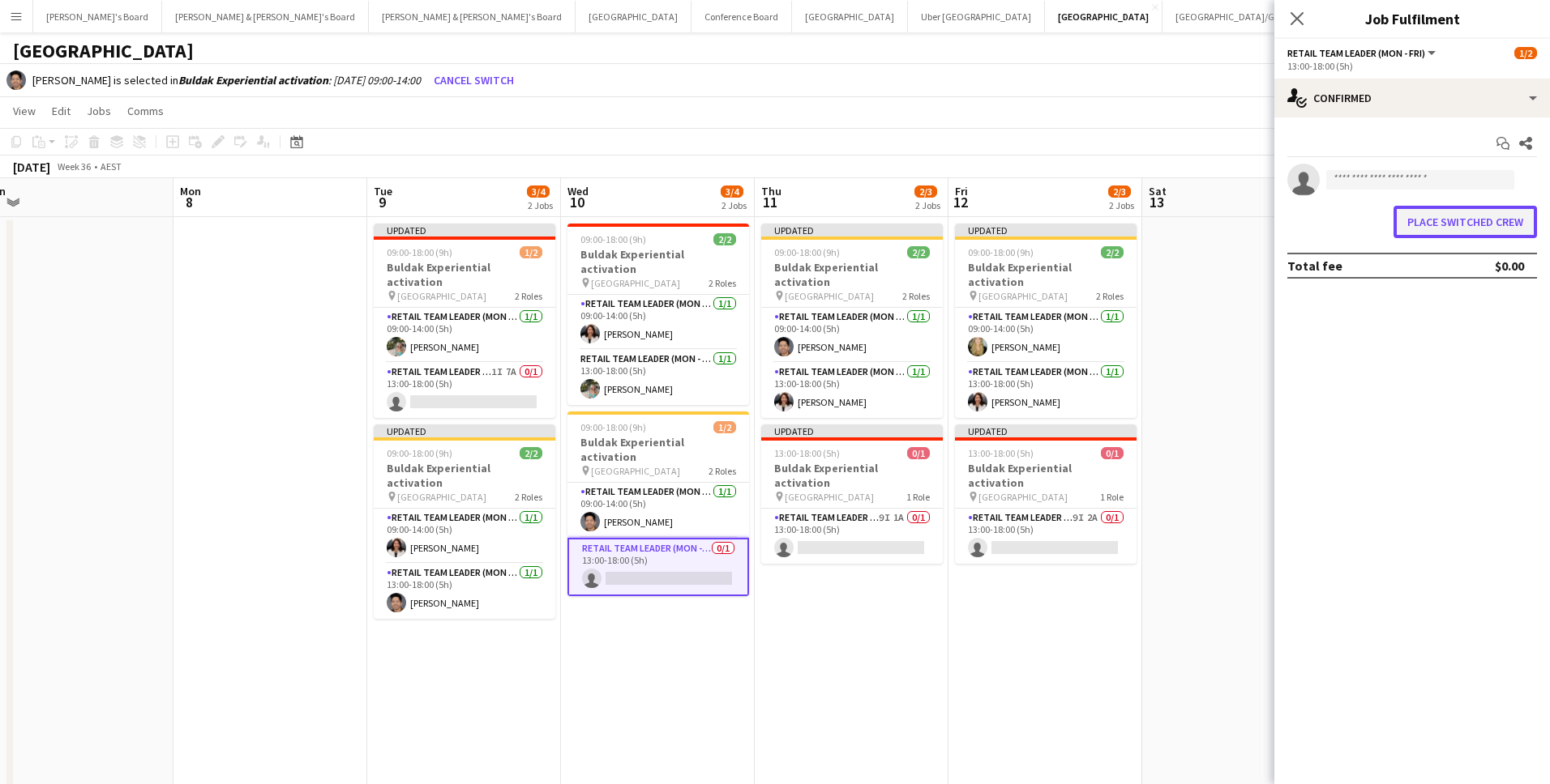
click at [1423, 230] on button "Place switched crew" at bounding box center [1465, 222] width 144 height 33
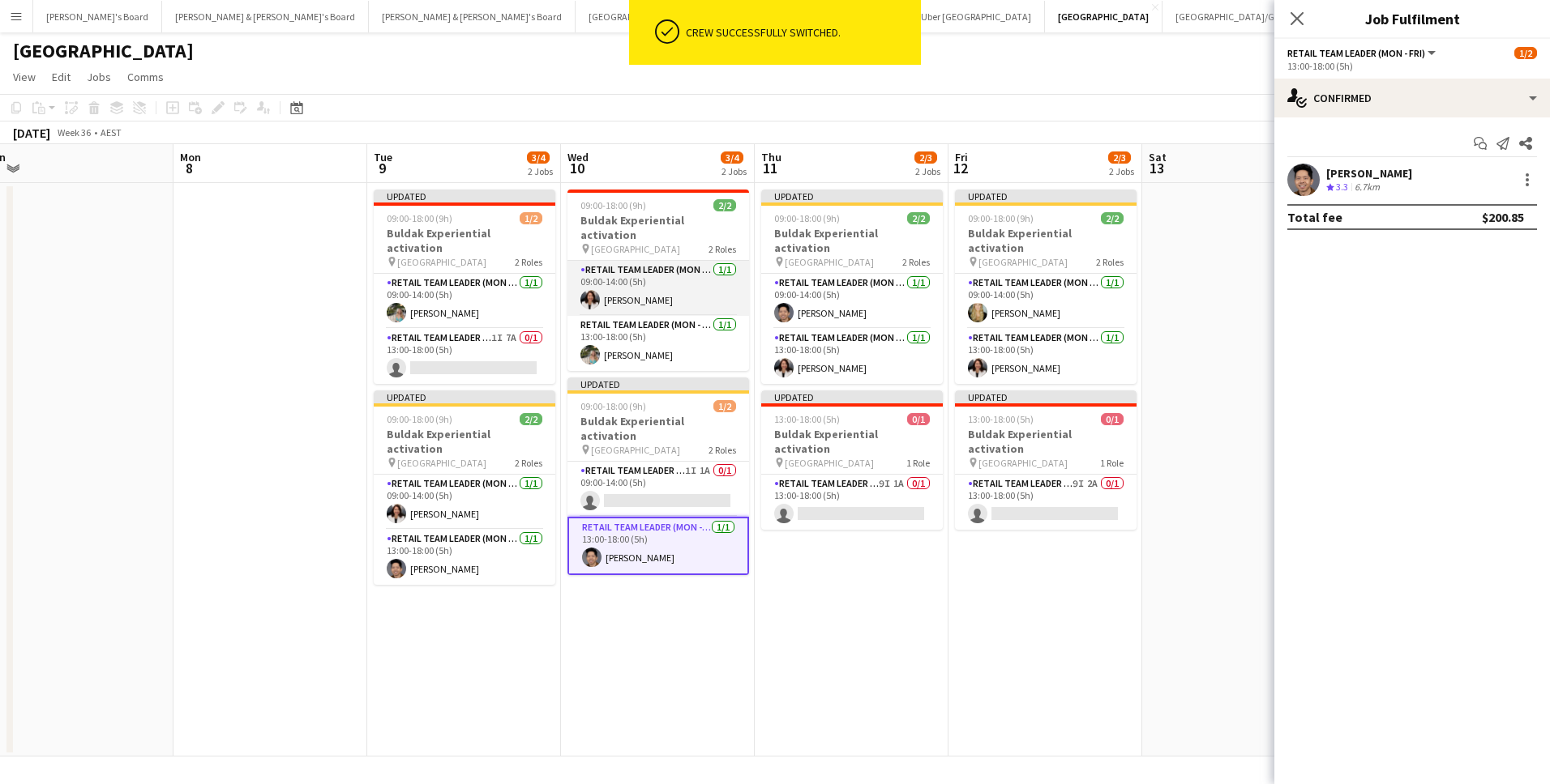
click at [627, 286] on app-card-role "RETAIL Team Leader (Mon - Fri) [DATE] 09:00-14:00 (5h) [PERSON_NAME]" at bounding box center [658, 289] width 181 height 55
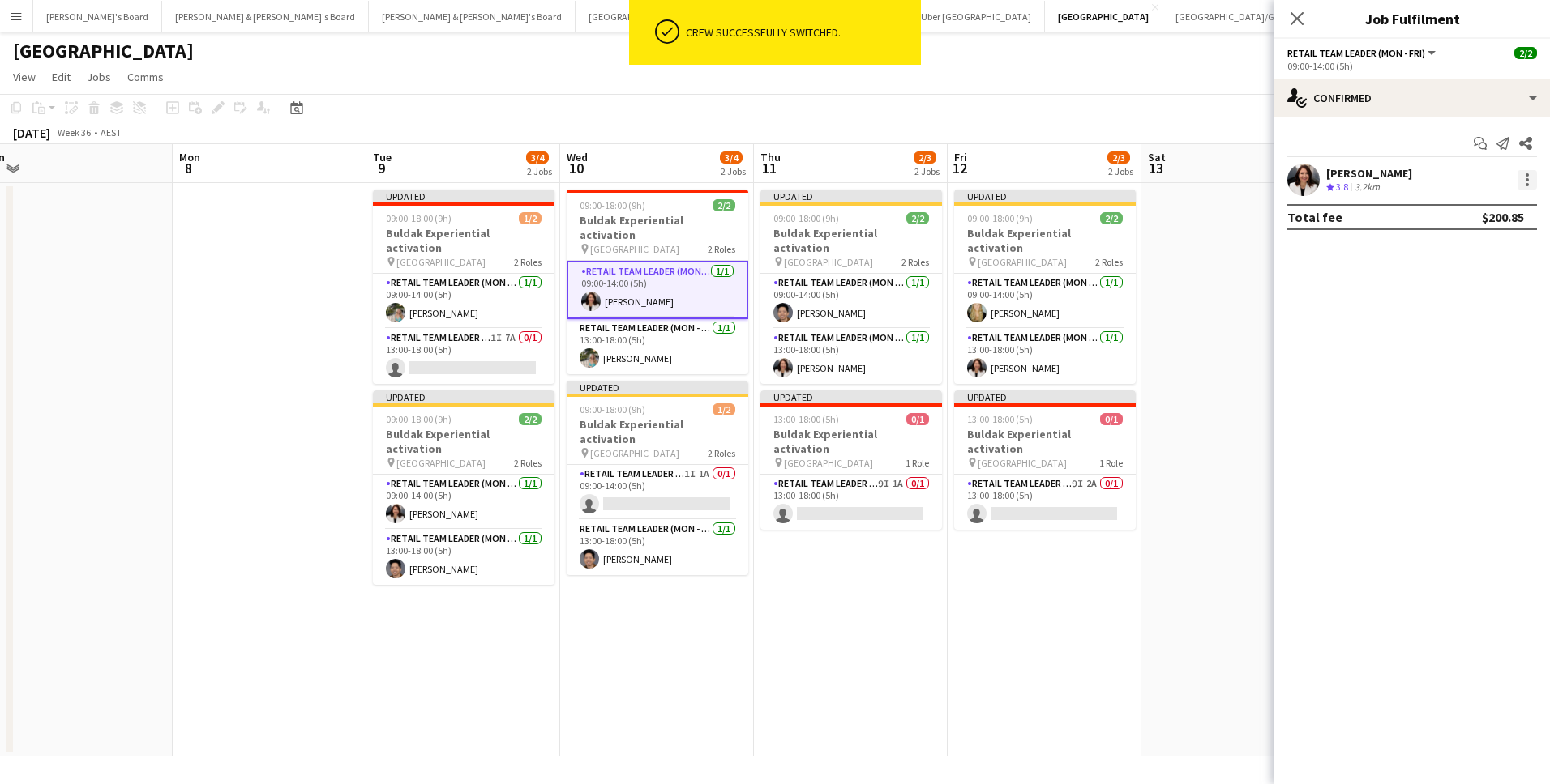
click at [1524, 182] on div at bounding box center [1527, 180] width 20 height 20
click at [1502, 253] on span "Switch crew" at bounding box center [1474, 248] width 101 height 15
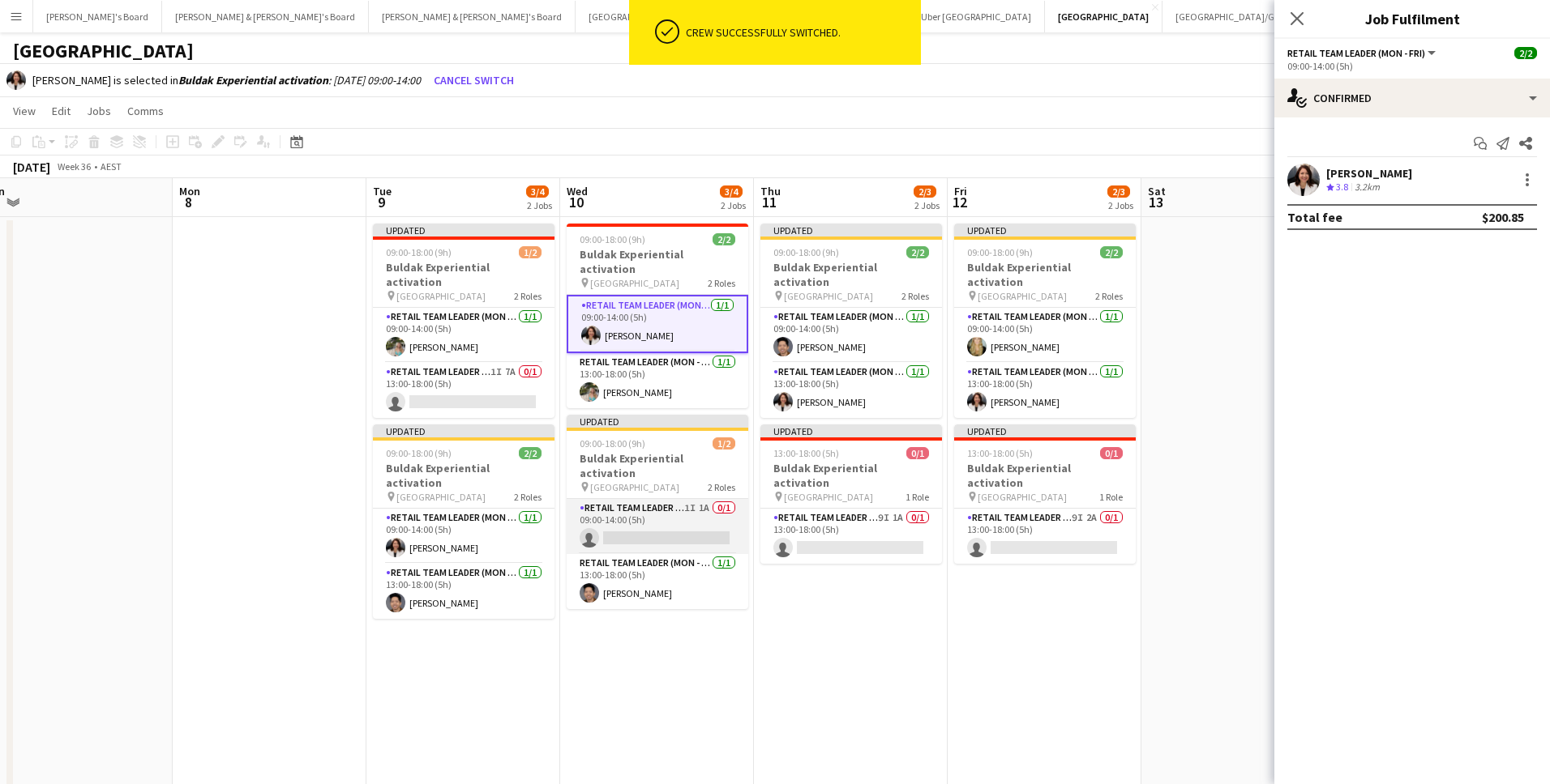
click at [686, 499] on app-card-role "RETAIL Team Leader (Mon - Fri) 1I 1A 0/1 09:00-14:00 (5h) single-neutral-actions" at bounding box center [657, 527] width 181 height 55
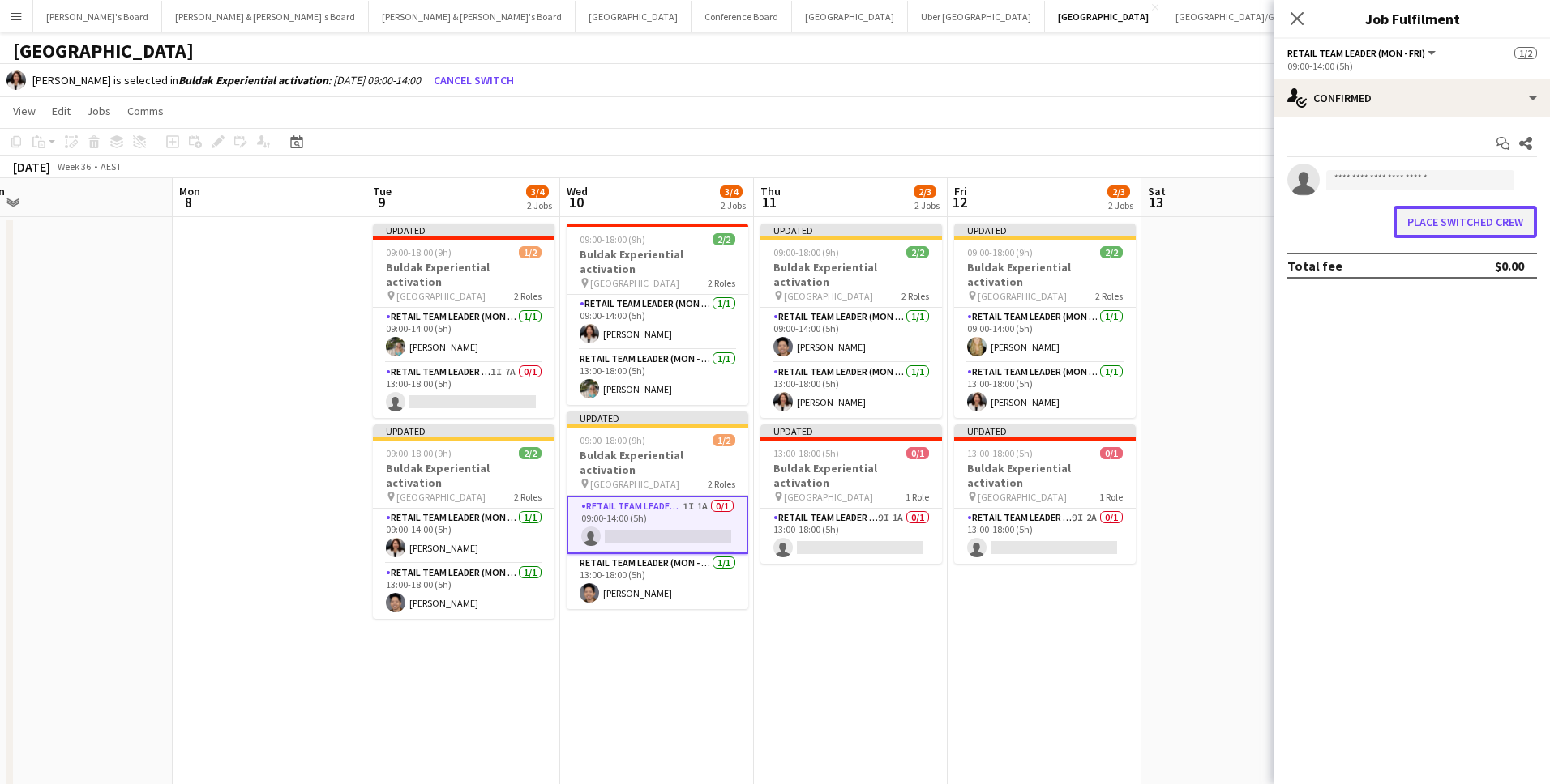
click at [1438, 232] on button "Place switched crew" at bounding box center [1465, 222] width 144 height 33
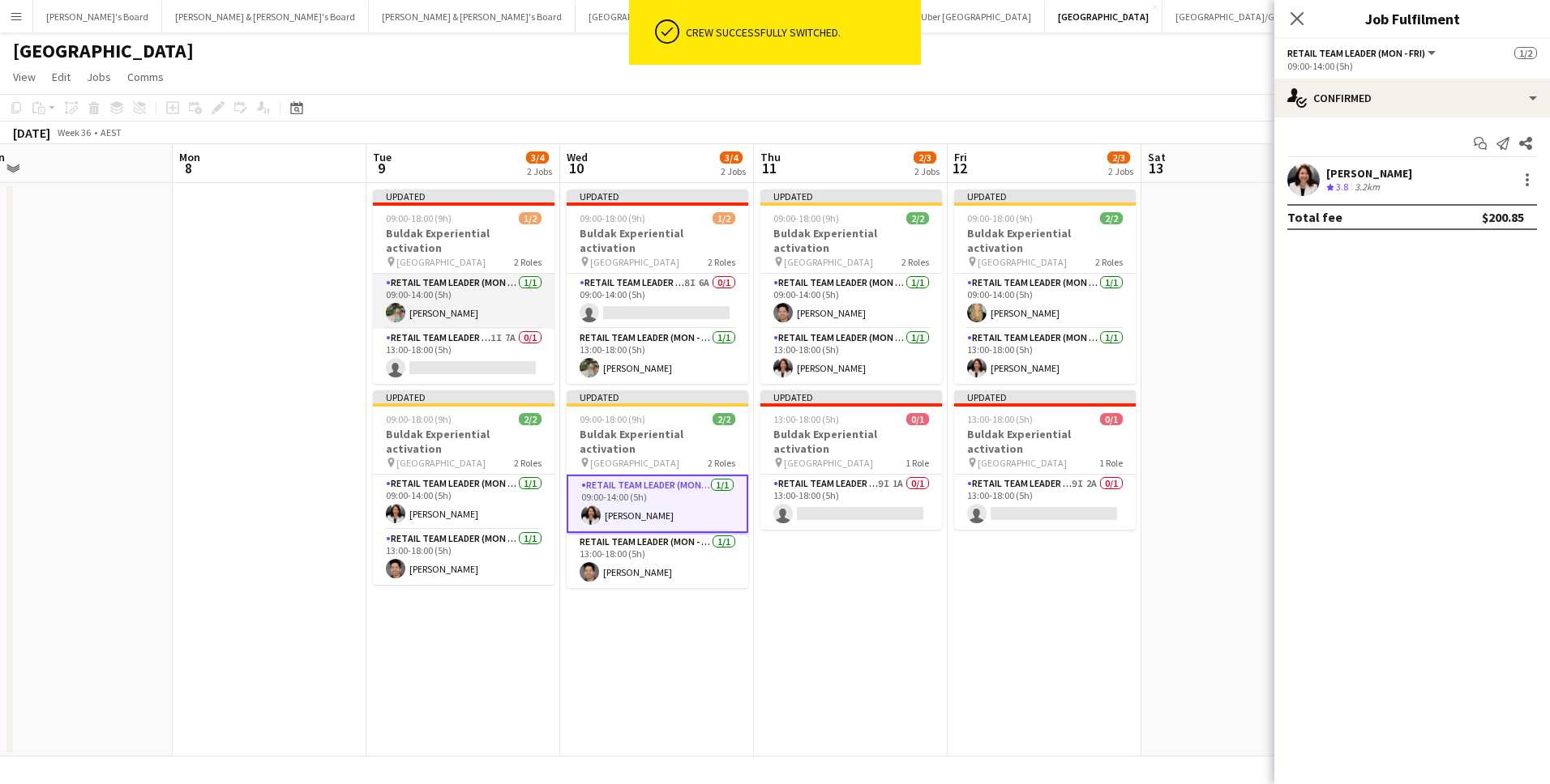
click at [469, 291] on app-card-role "RETAIL Team Leader (Mon - Fri) [DATE] 09:00-14:00 (5h) [PERSON_NAME]" at bounding box center [463, 301] width 181 height 55
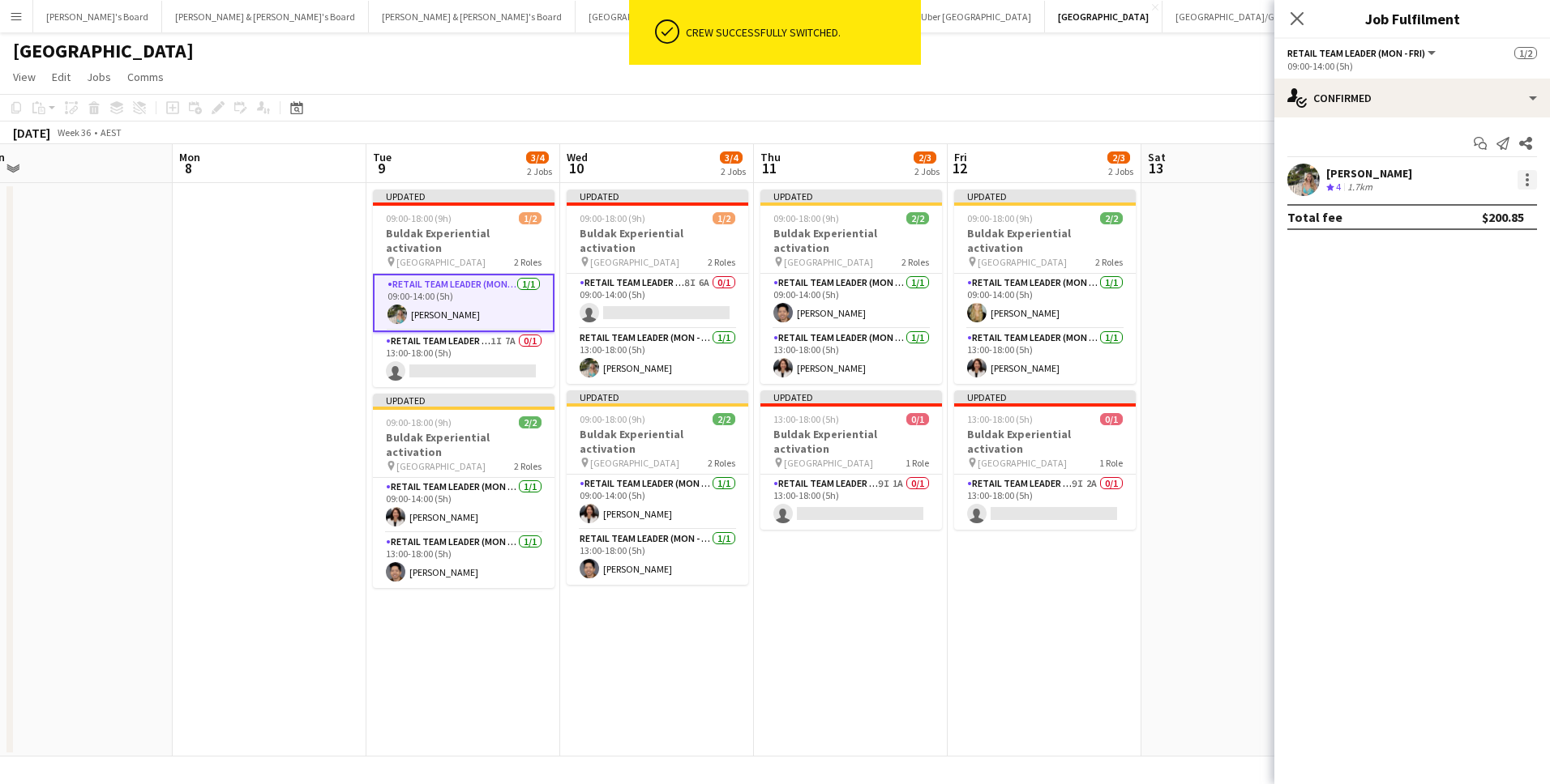
click at [1524, 181] on div at bounding box center [1527, 180] width 20 height 20
click at [1520, 359] on span "Remove" at bounding box center [1474, 365] width 101 height 15
click at [670, 358] on app-card-role "RETAIL Team Leader (Mon - Fri) [DATE] 13:00-18:00 (5h) [PERSON_NAME]" at bounding box center [657, 357] width 181 height 55
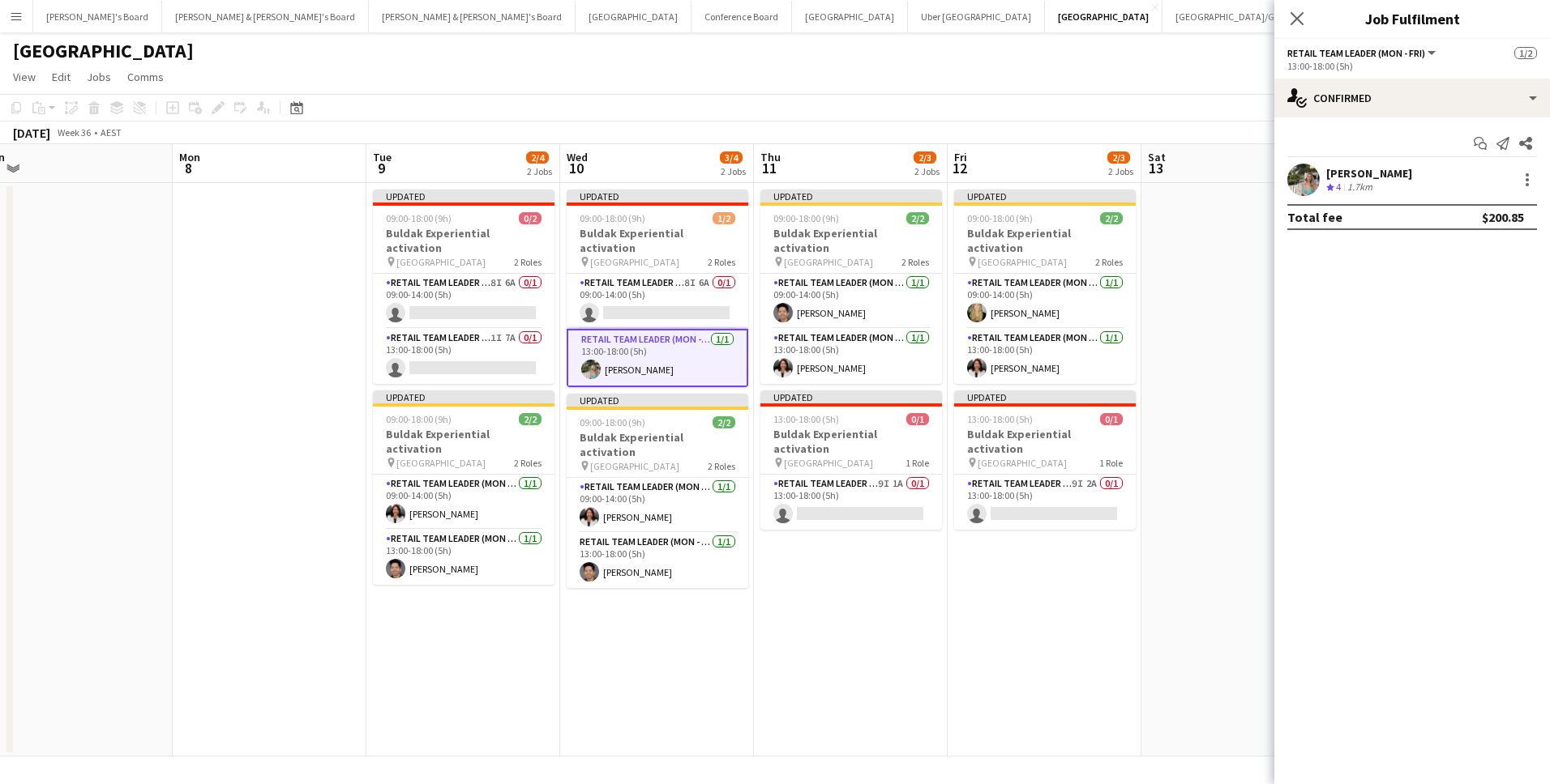
click at [1537, 176] on div "[PERSON_NAME] Crew rating 4 1.7km" at bounding box center [1412, 179] width 276 height 33
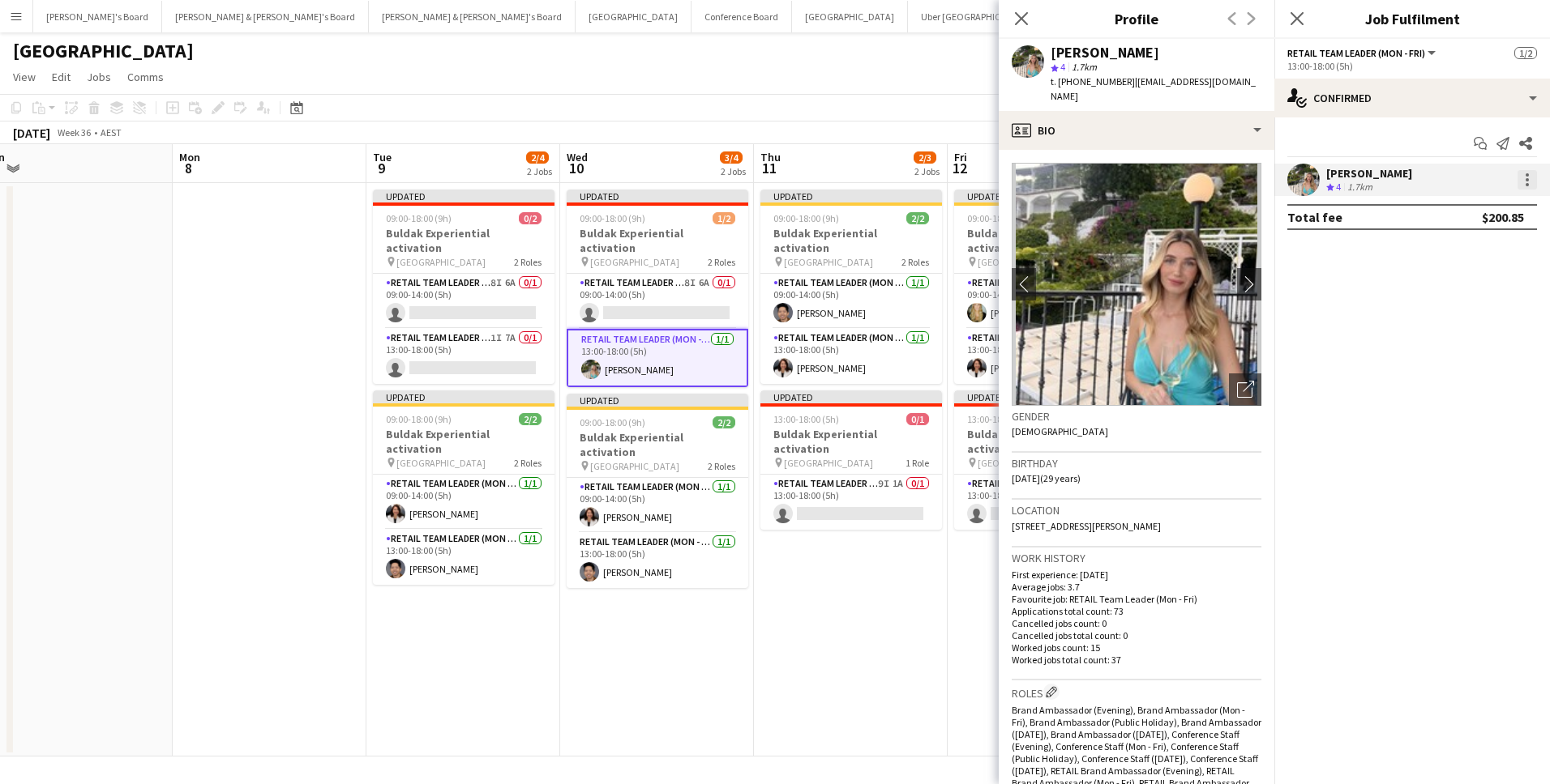
click at [1525, 180] on div at bounding box center [1526, 179] width 3 height 3
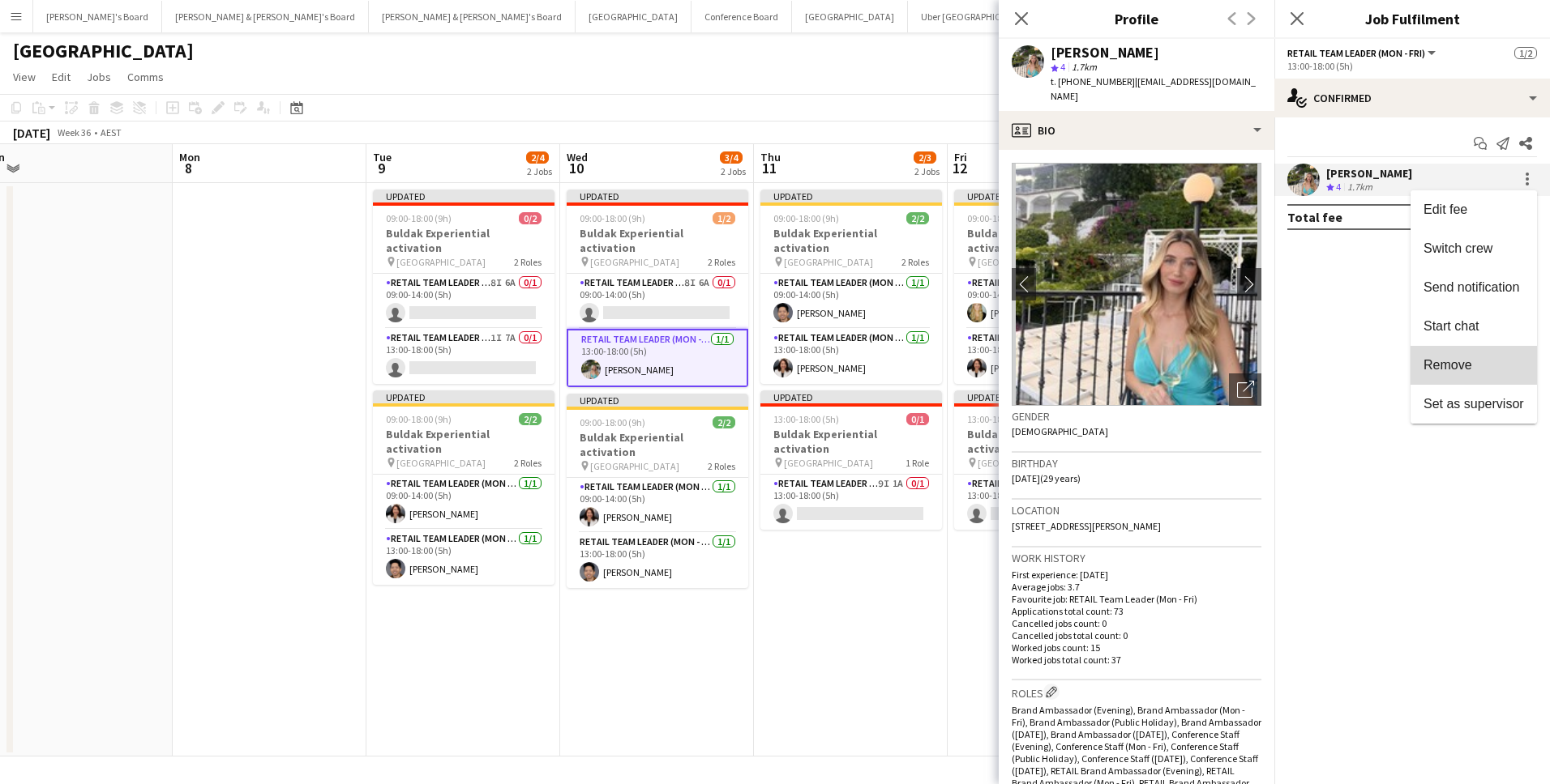
click at [1489, 380] on button "Remove" at bounding box center [1473, 364] width 126 height 38
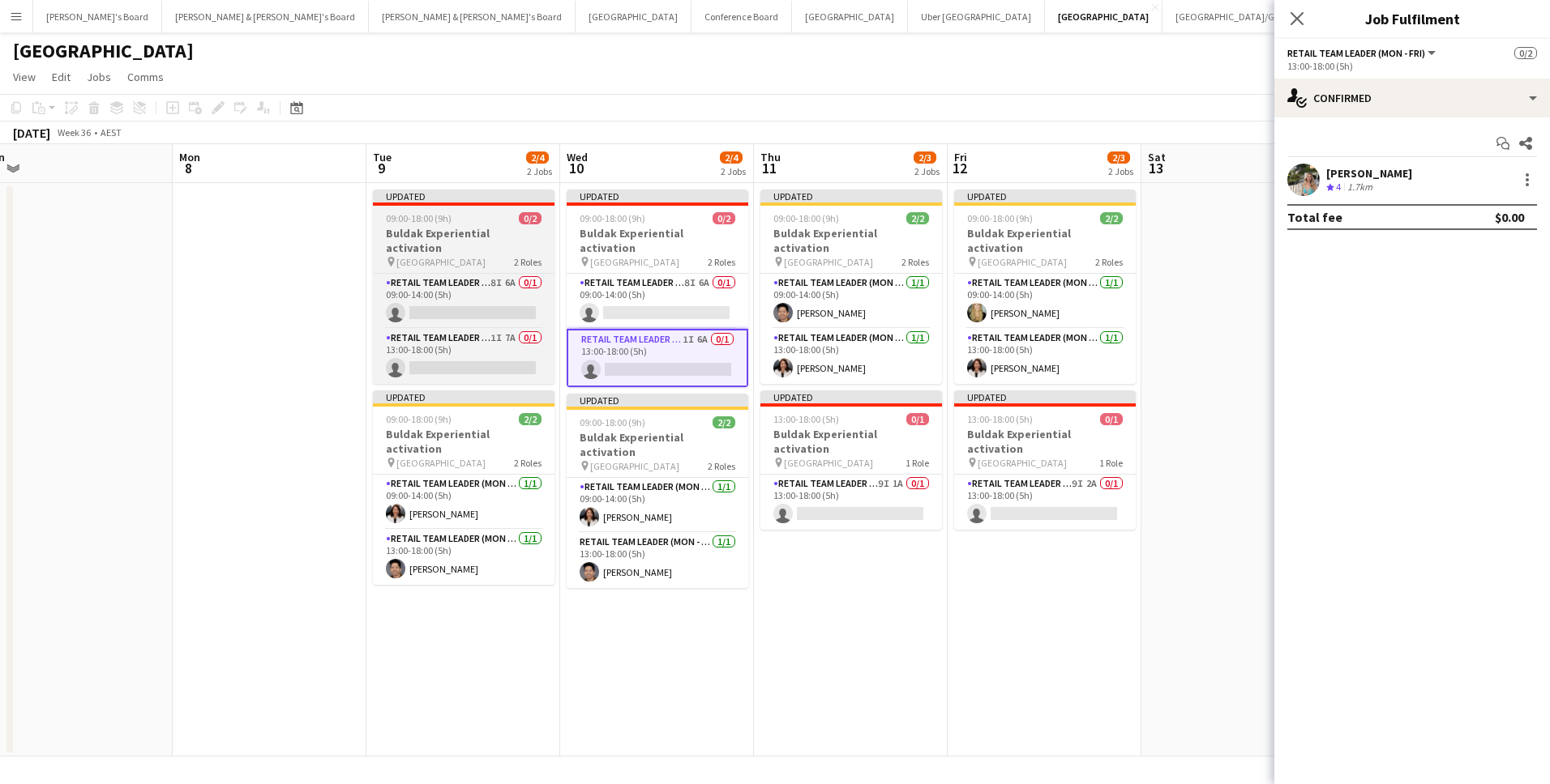
click at [469, 256] on span "[GEOGRAPHIC_DATA]" at bounding box center [440, 262] width 89 height 12
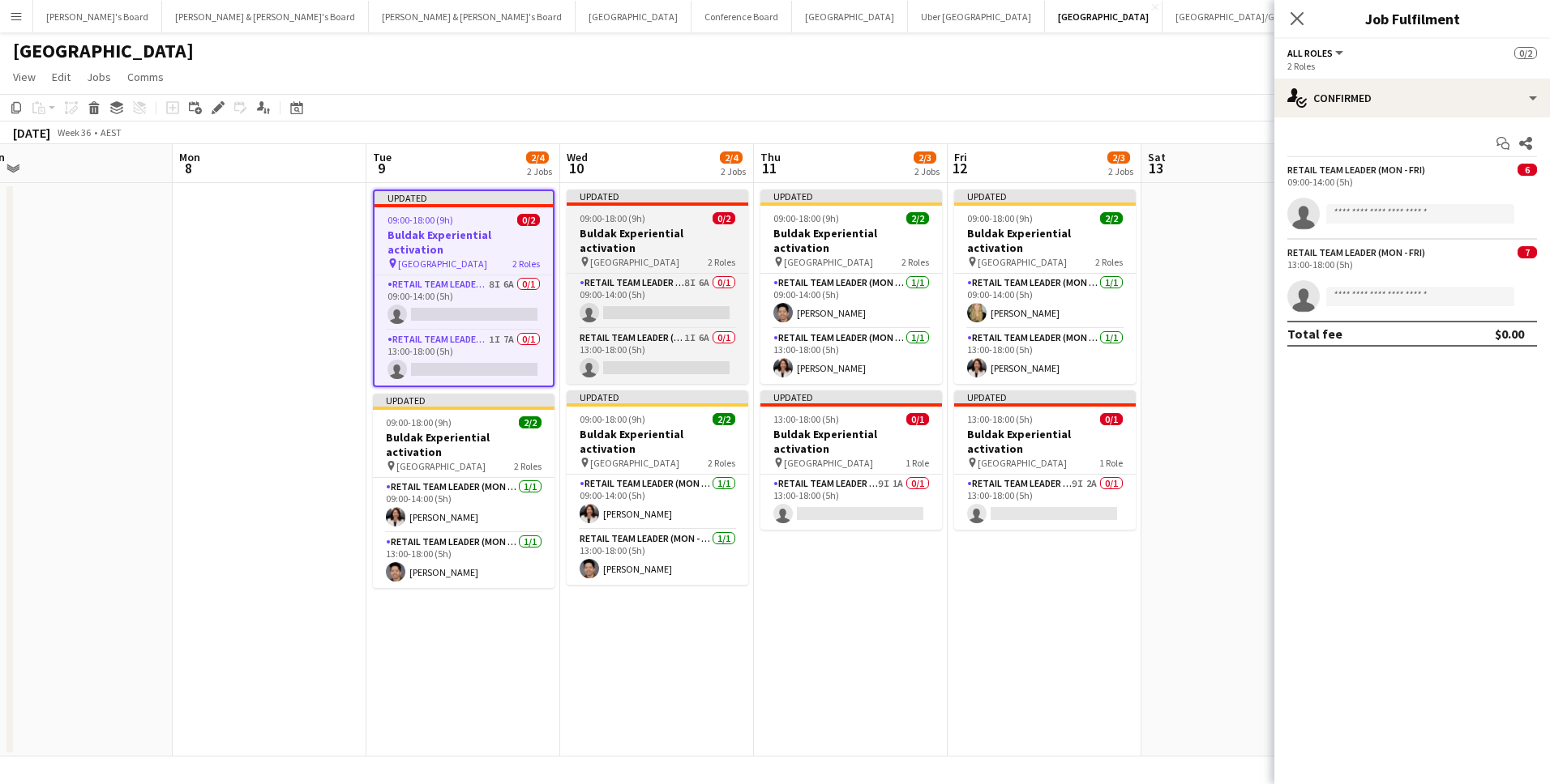
click at [708, 222] on div "09:00-18:00 (9h) 0/2" at bounding box center [657, 219] width 181 height 12
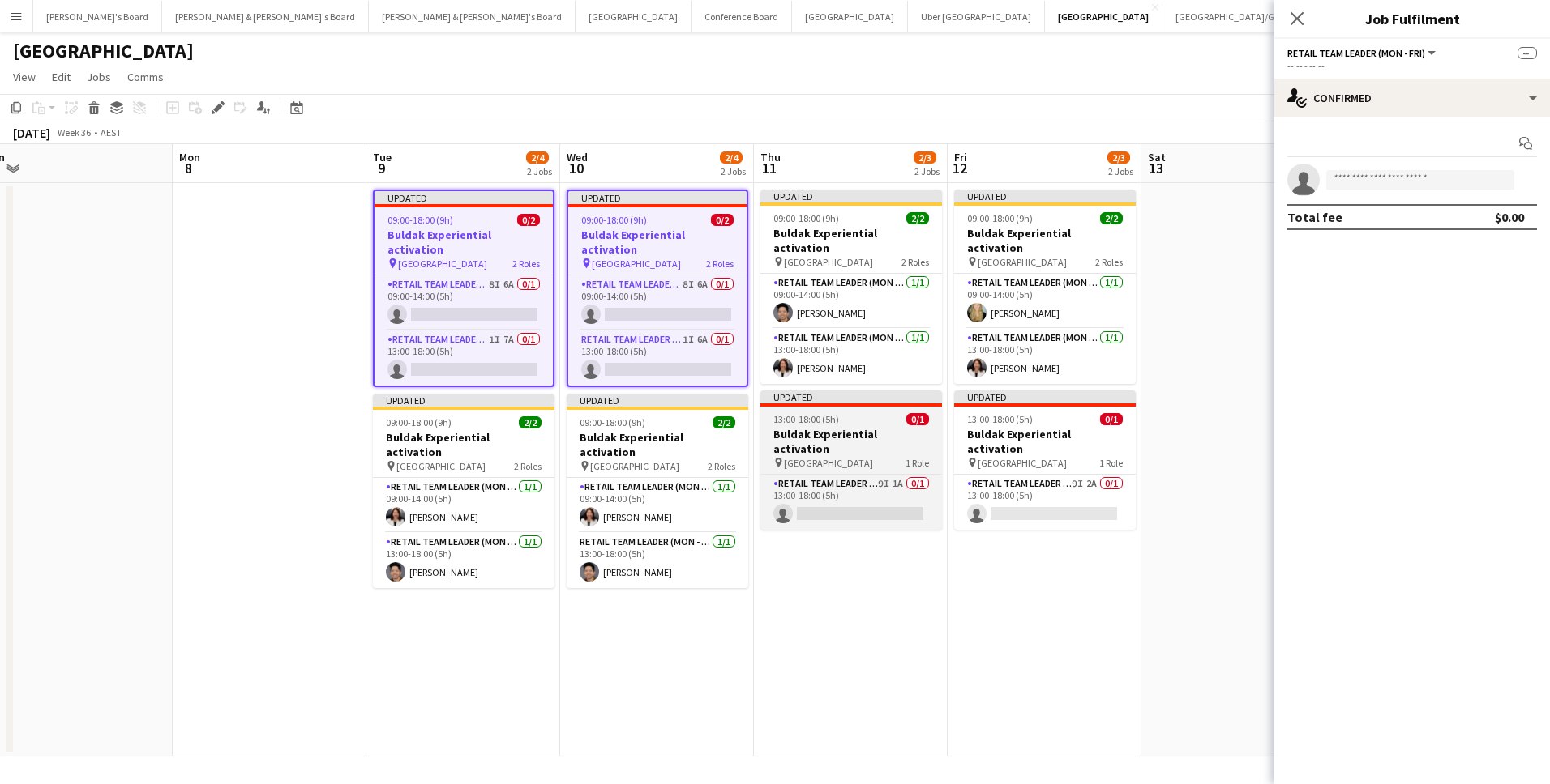
click at [914, 427] on h3 "Buldak Experiential activation" at bounding box center [851, 442] width 181 height 30
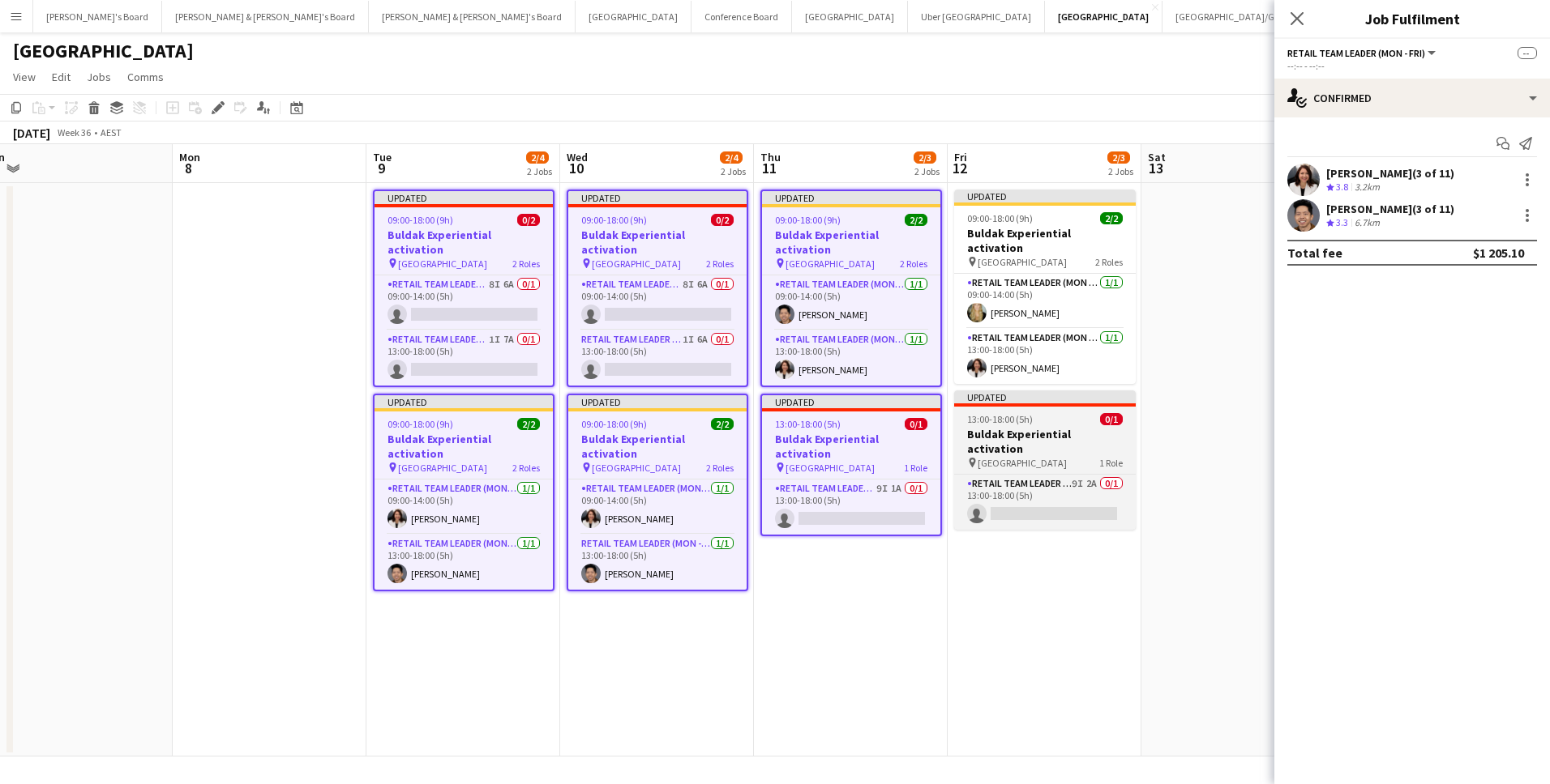
click at [1036, 427] on h3 "Buldak Experiential activation" at bounding box center [1045, 442] width 181 height 30
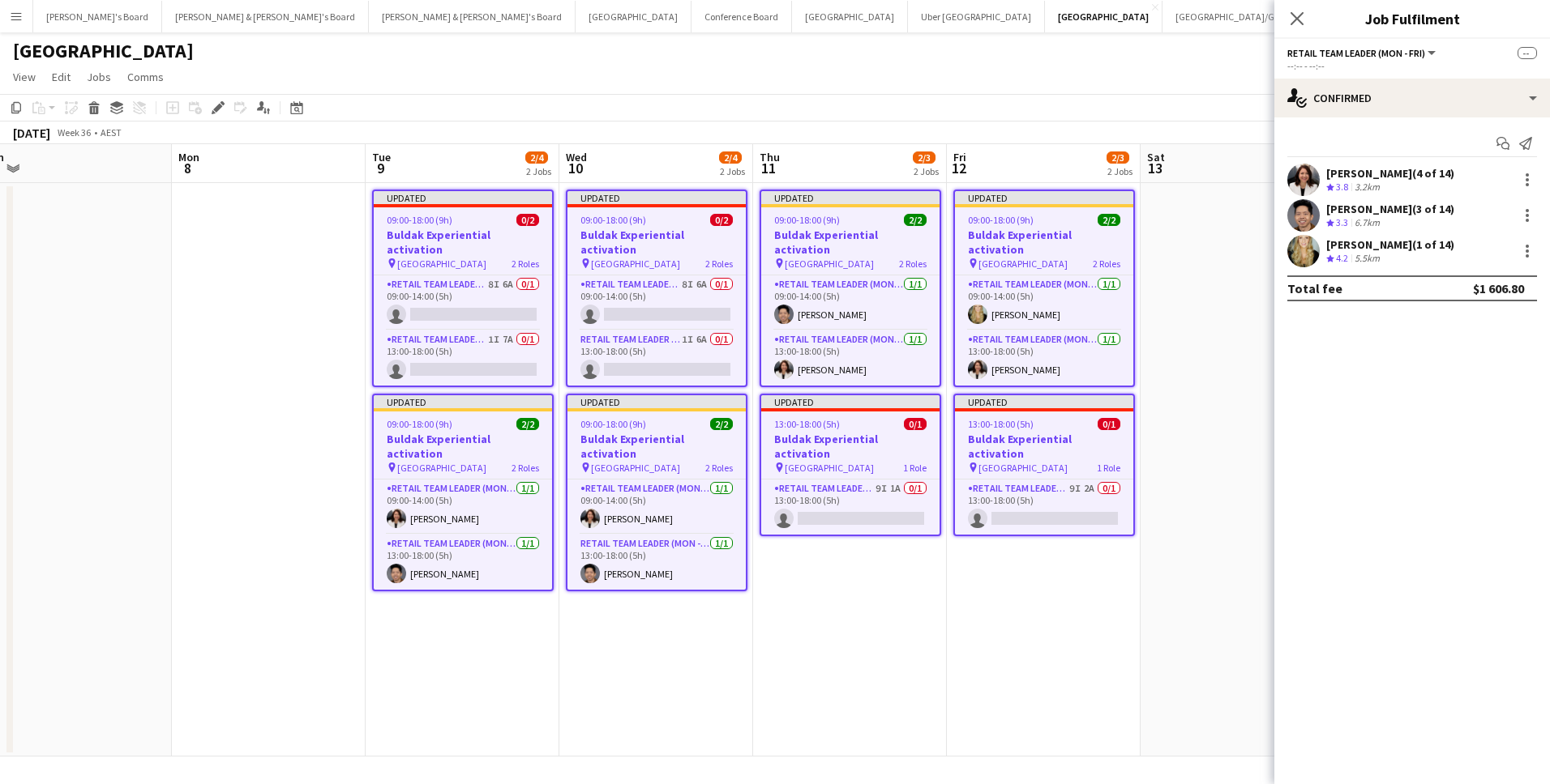
click at [1031, 418] on span "13:00-18:00 (5h)" at bounding box center [1000, 424] width 66 height 12
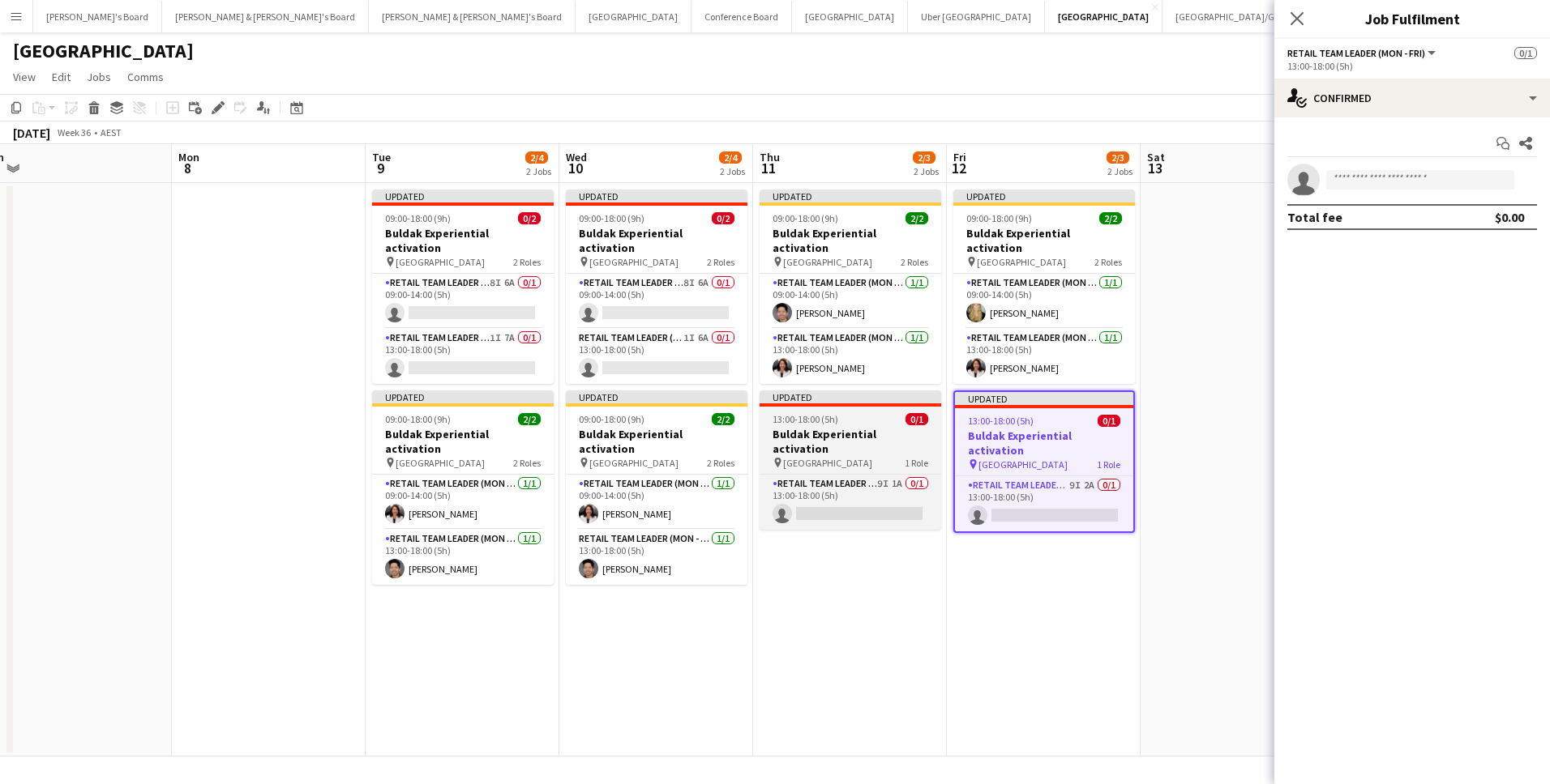
click at [895, 427] on h3 "Buldak Experiential activation" at bounding box center [850, 442] width 181 height 30
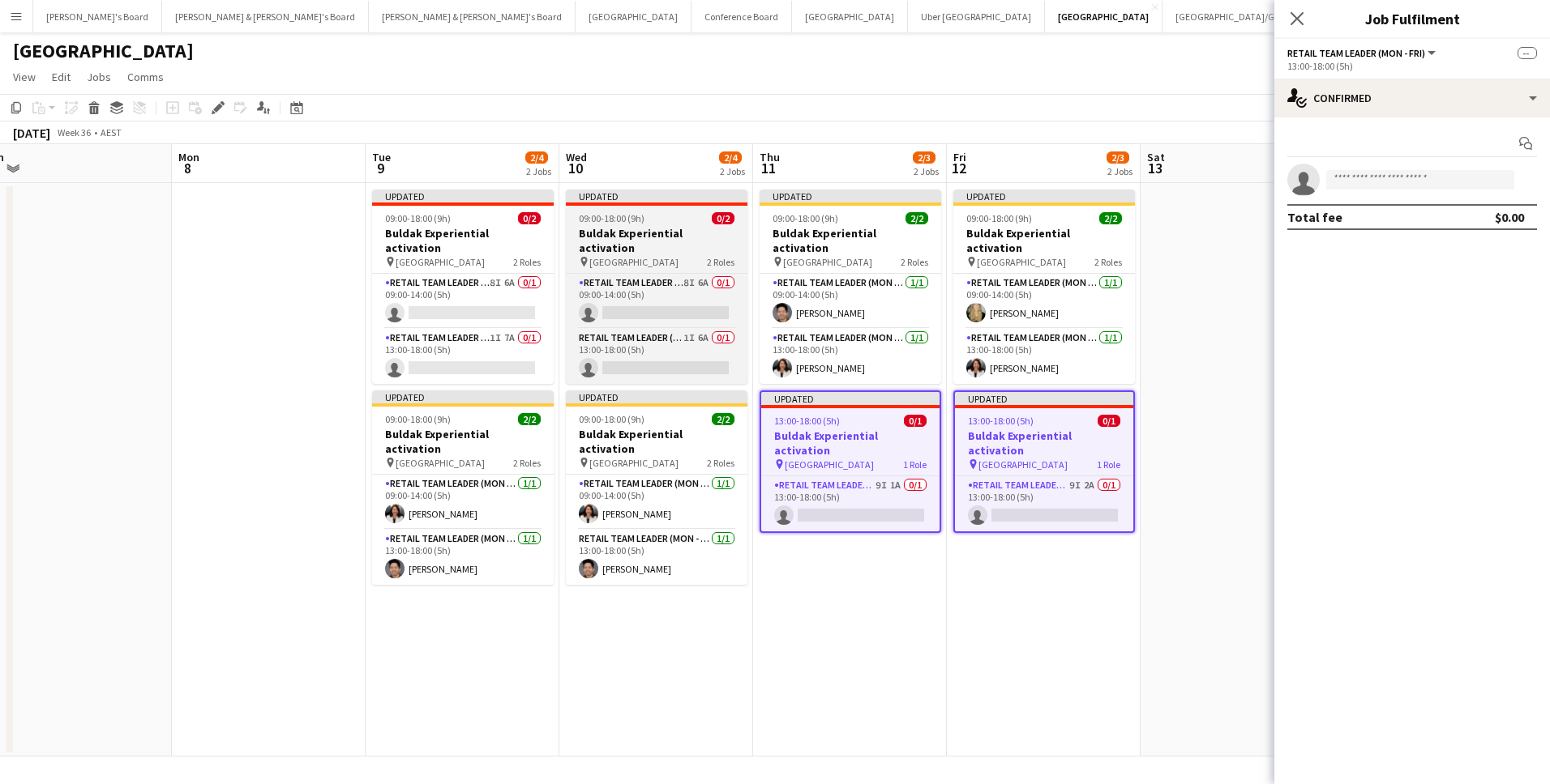
drag, startPoint x: 649, startPoint y: 224, endPoint x: 567, endPoint y: 224, distance: 82.0
click at [648, 224] on div "09:00-18:00 (9h) 0/2" at bounding box center [656, 219] width 181 height 12
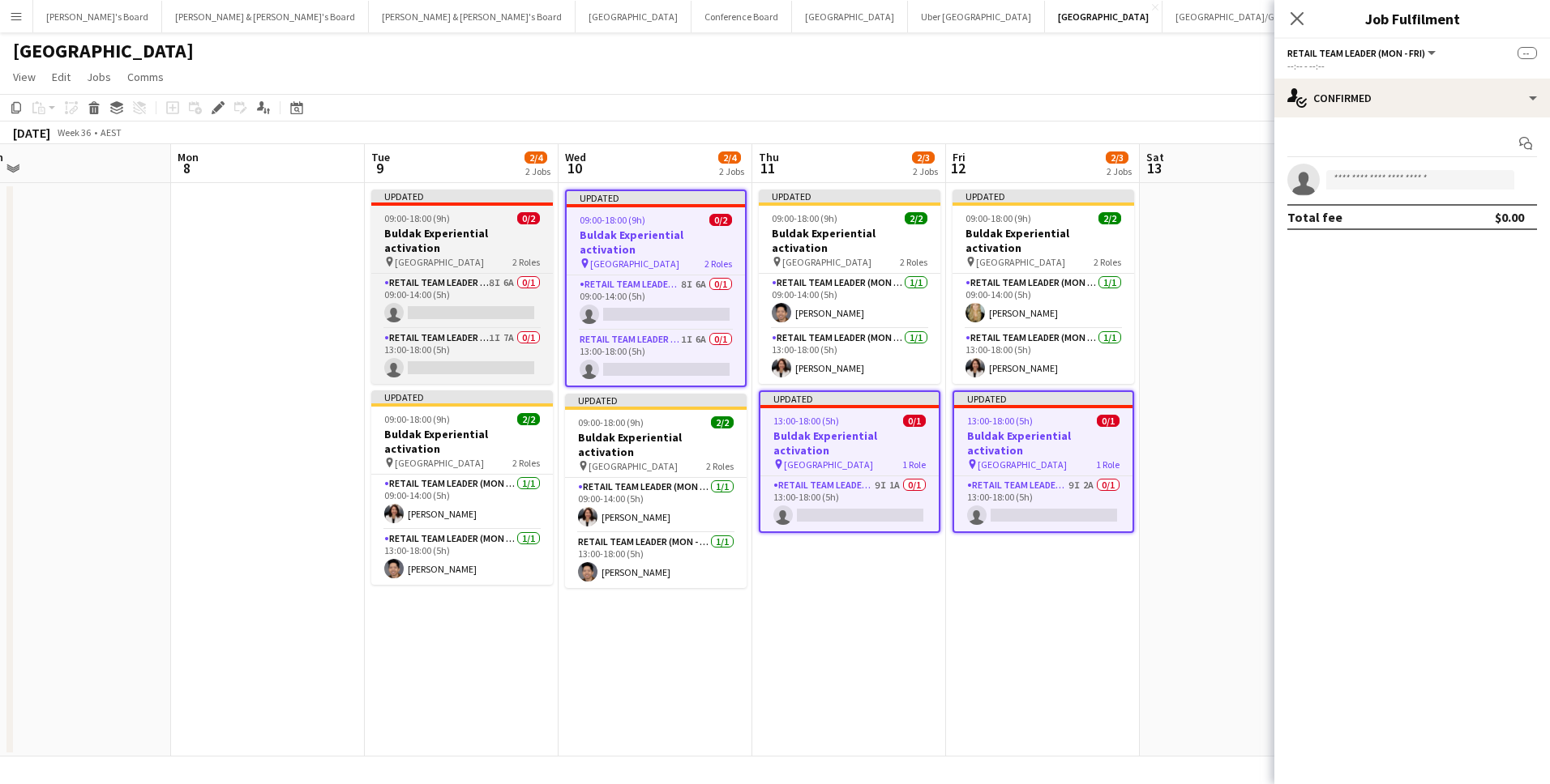
click at [434, 227] on h3 "Buldak Experiential activation" at bounding box center [462, 241] width 181 height 30
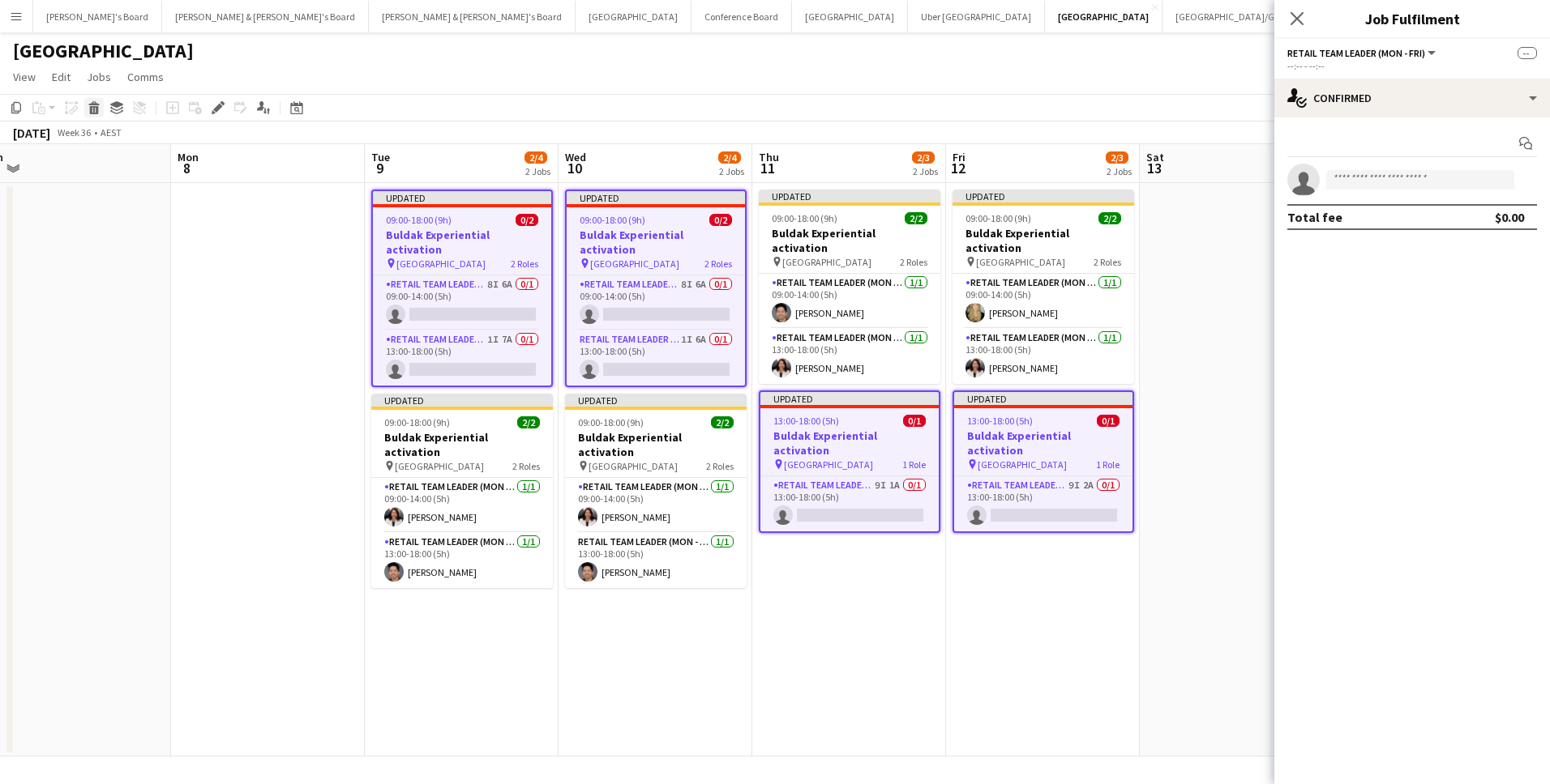
click at [92, 102] on icon "Delete" at bounding box center [94, 107] width 13 height 13
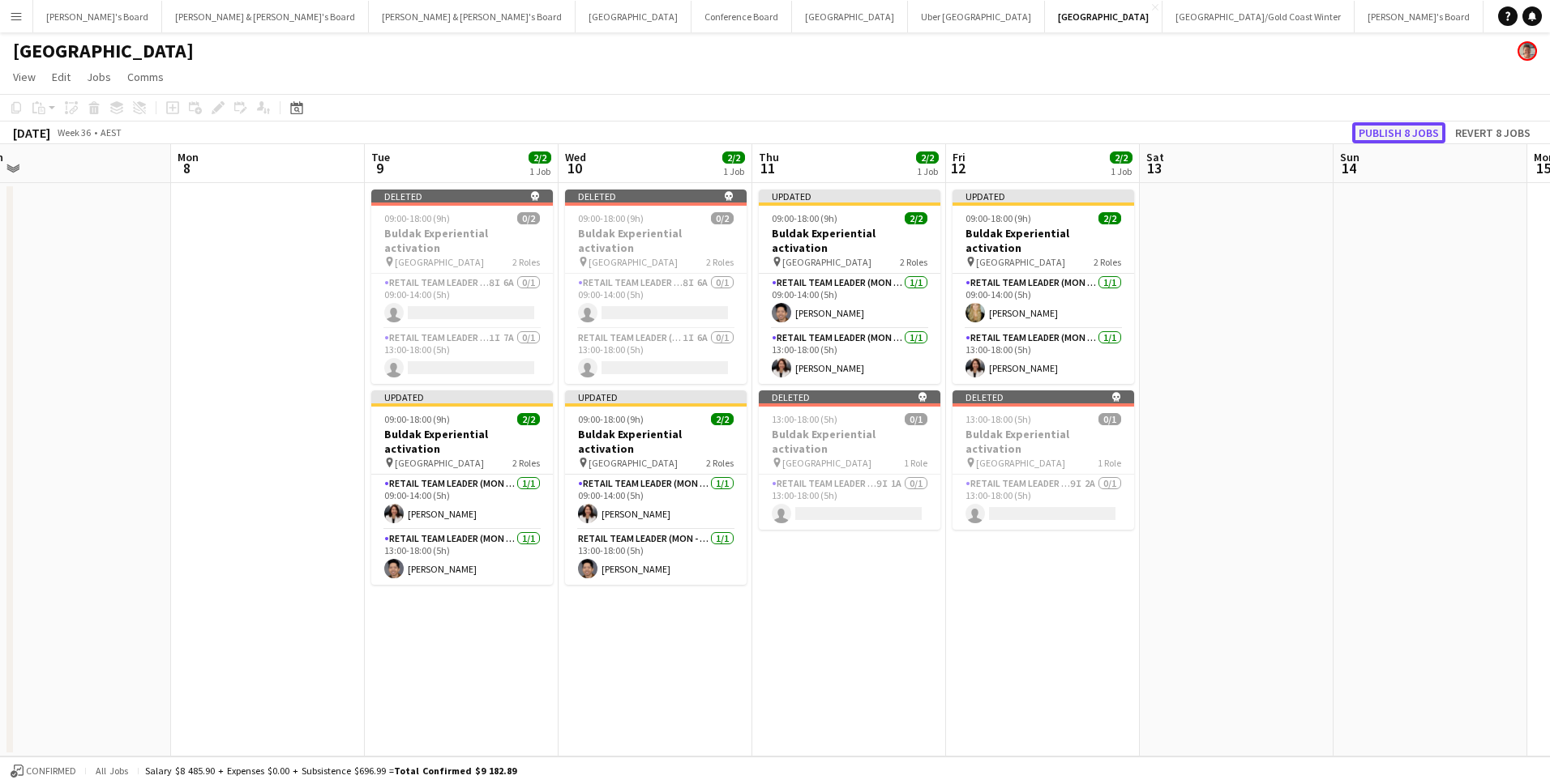
click at [1395, 139] on button "Publish 8 jobs" at bounding box center [1398, 132] width 94 height 21
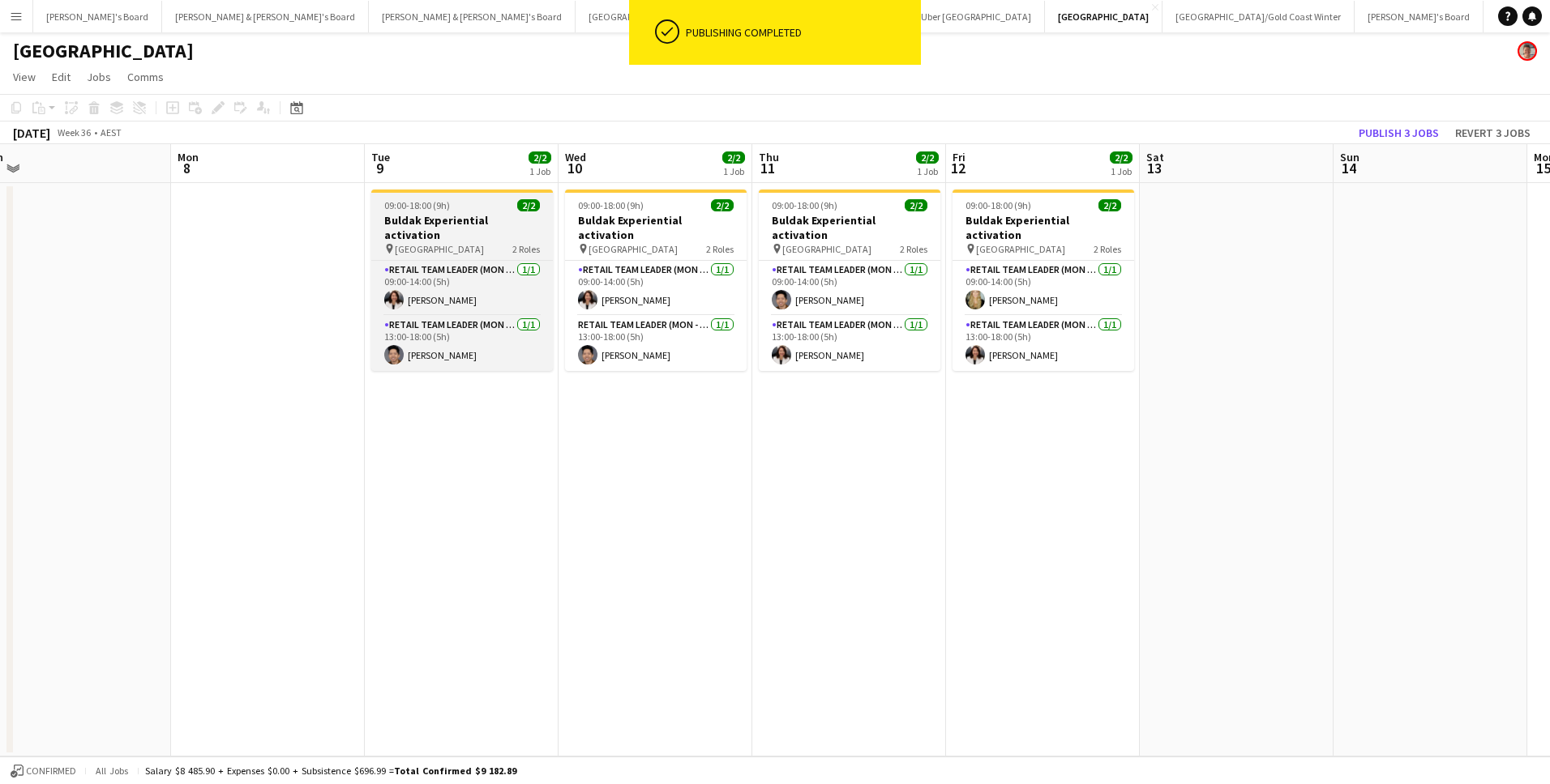
click at [432, 206] on span "09:00-18:00 (9h)" at bounding box center [417, 205] width 66 height 12
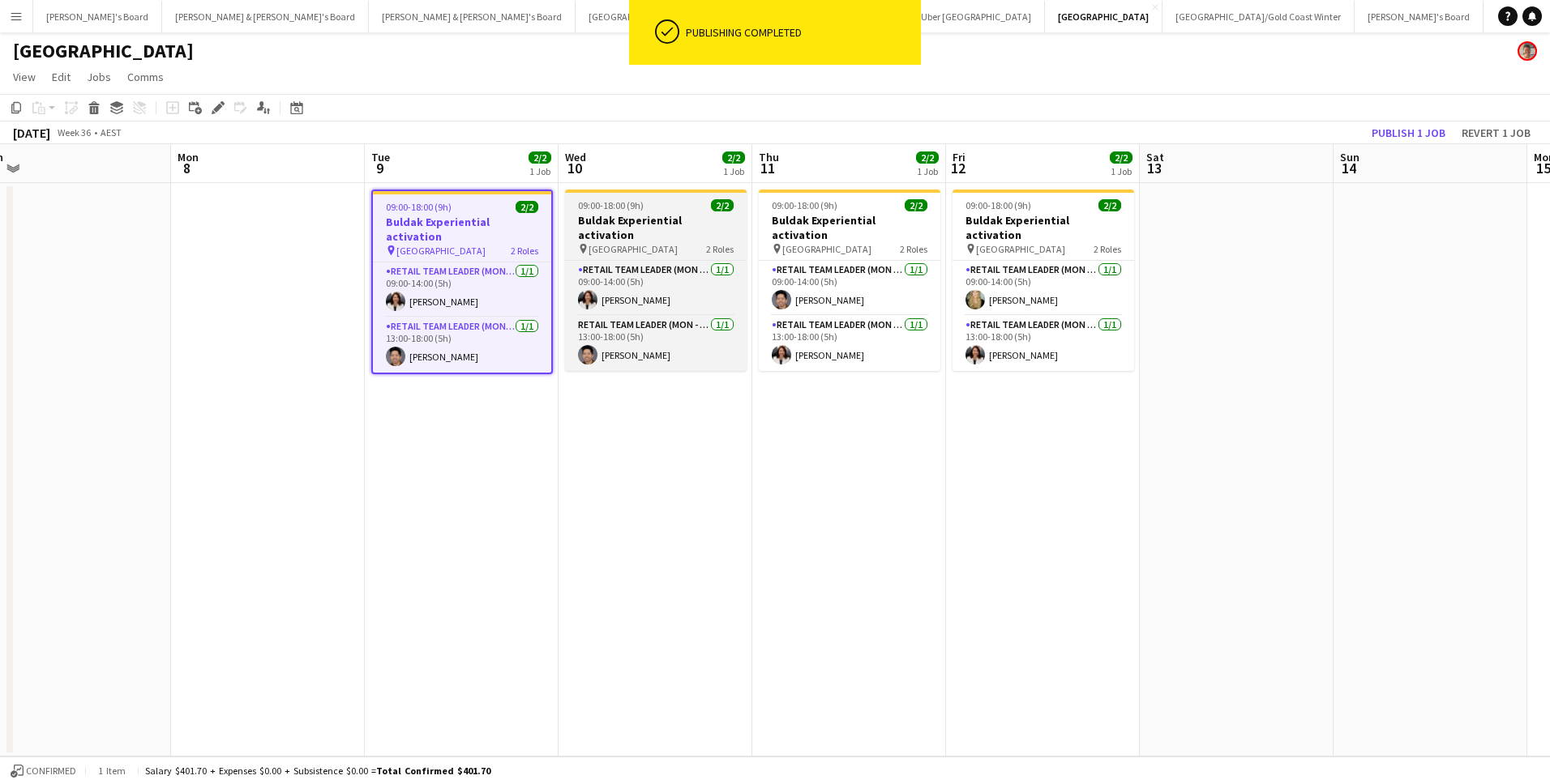
click at [629, 205] on span "09:00-18:00 (9h)" at bounding box center [611, 205] width 66 height 12
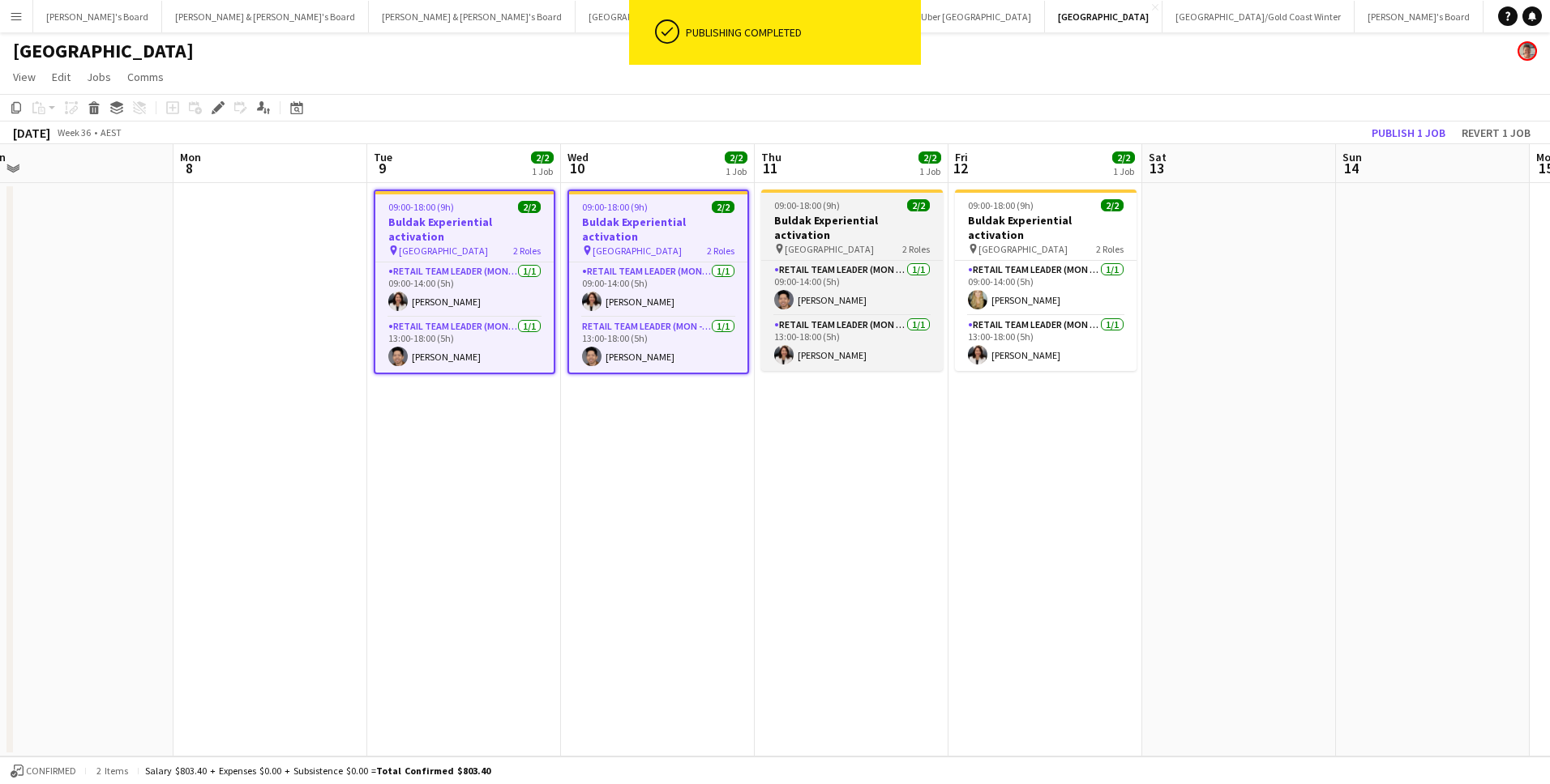
drag, startPoint x: 890, startPoint y: 225, endPoint x: 989, endPoint y: 215, distance: 99.5
click at [891, 223] on h3 "Buldak Experiential activation" at bounding box center [851, 228] width 181 height 30
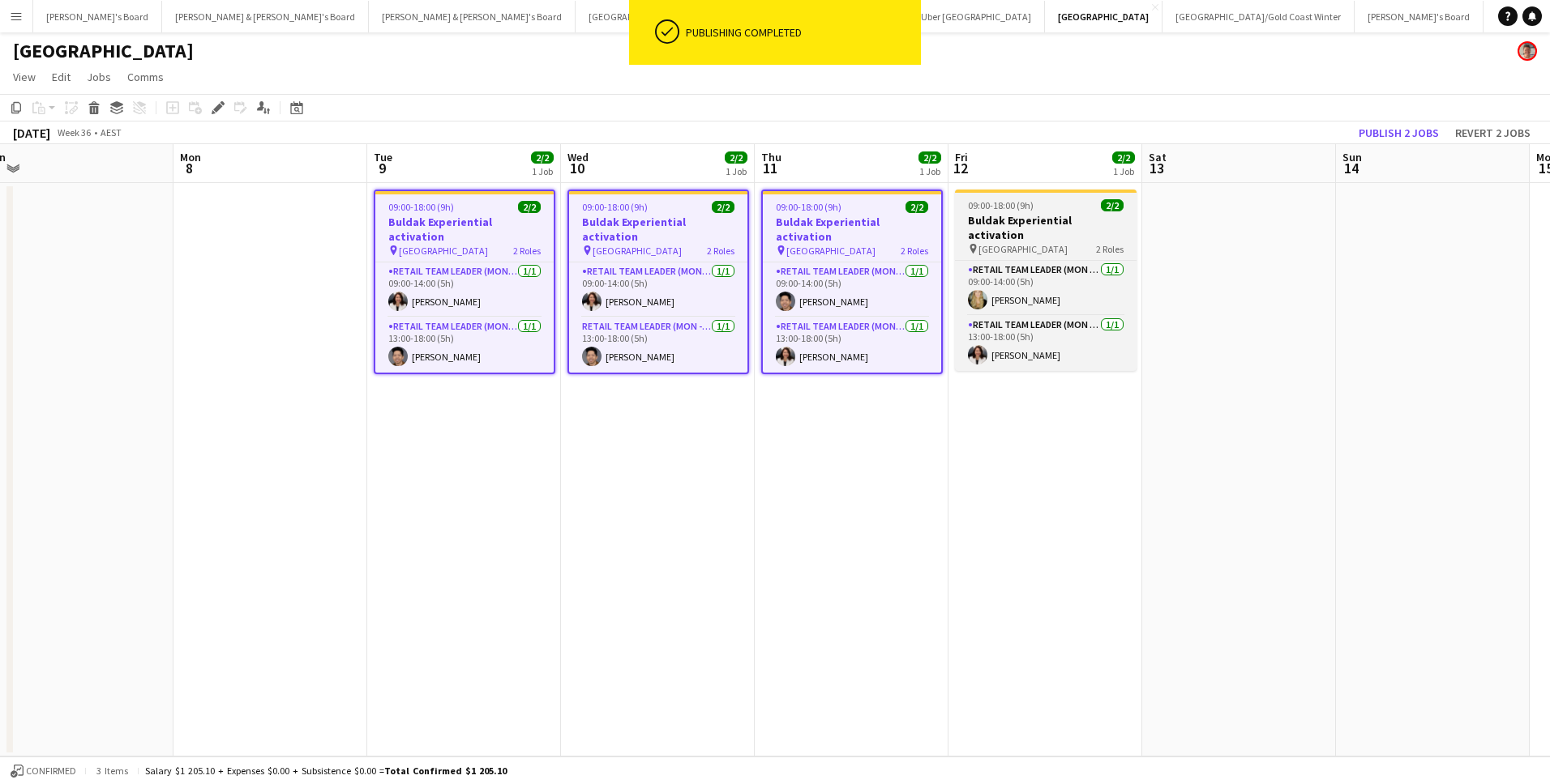
scroll to position [0, 601]
click at [1048, 212] on app-job-card "09:00-18:00 (9h) 2/2 Buldak Experiential activation pin Bondi Junction Westfiel…" at bounding box center [1046, 281] width 181 height 181
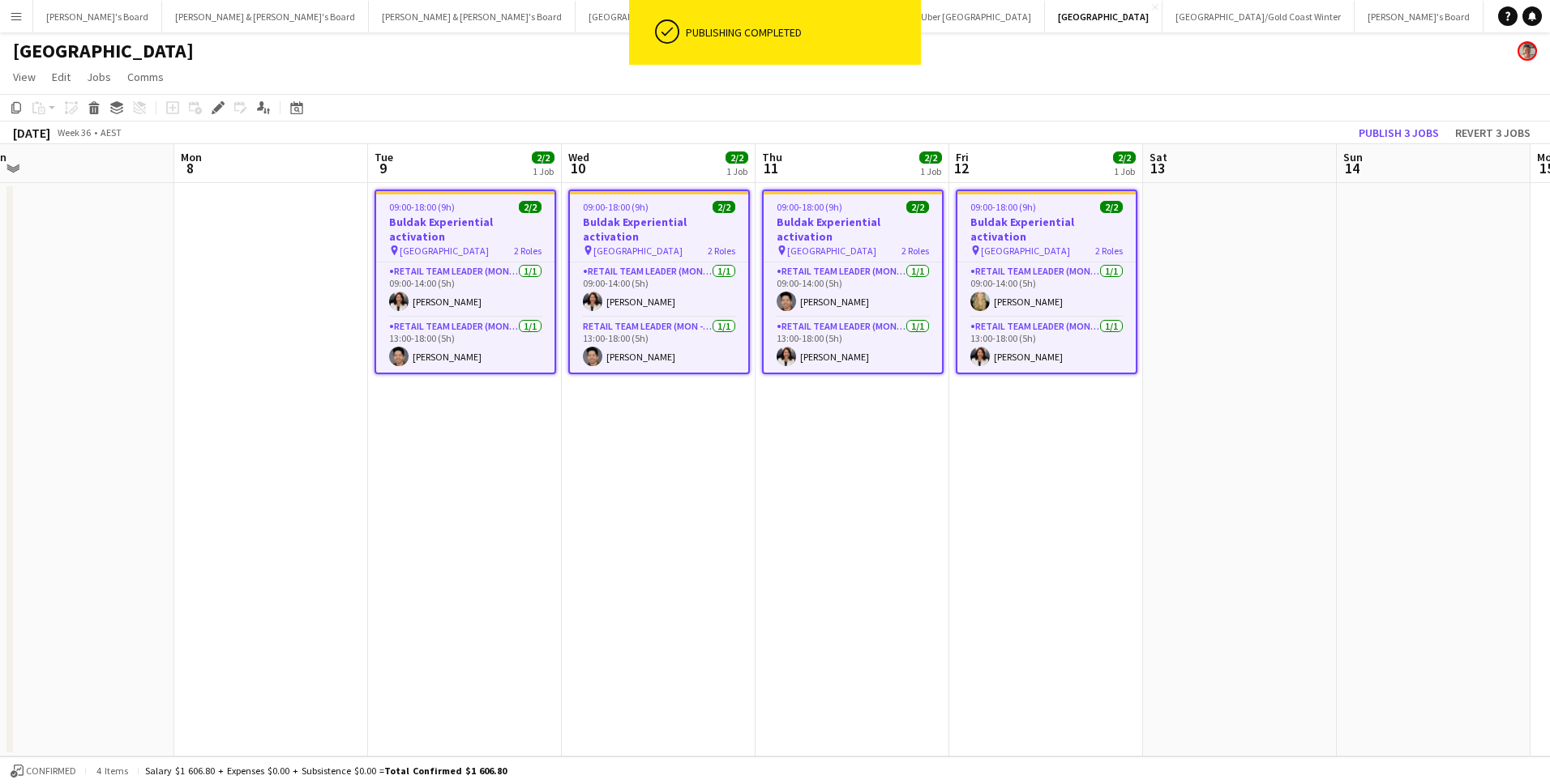
drag, startPoint x: 223, startPoint y: 108, endPoint x: 245, endPoint y: 110, distance: 22.1
click at [226, 109] on div "Edit" at bounding box center [218, 108] width 20 height 20
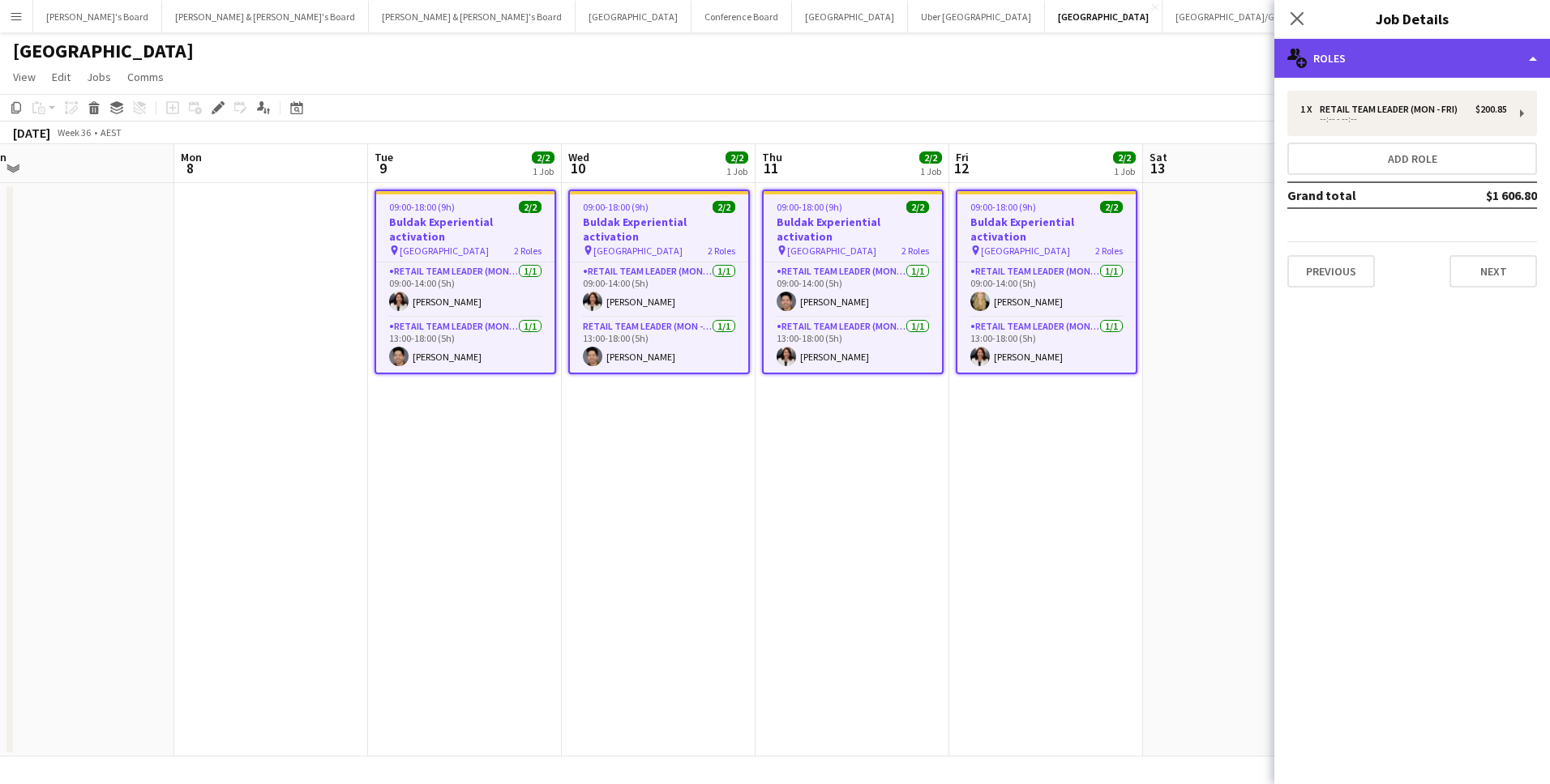
click at [1374, 71] on div "multiple-users-add Roles" at bounding box center [1412, 57] width 276 height 38
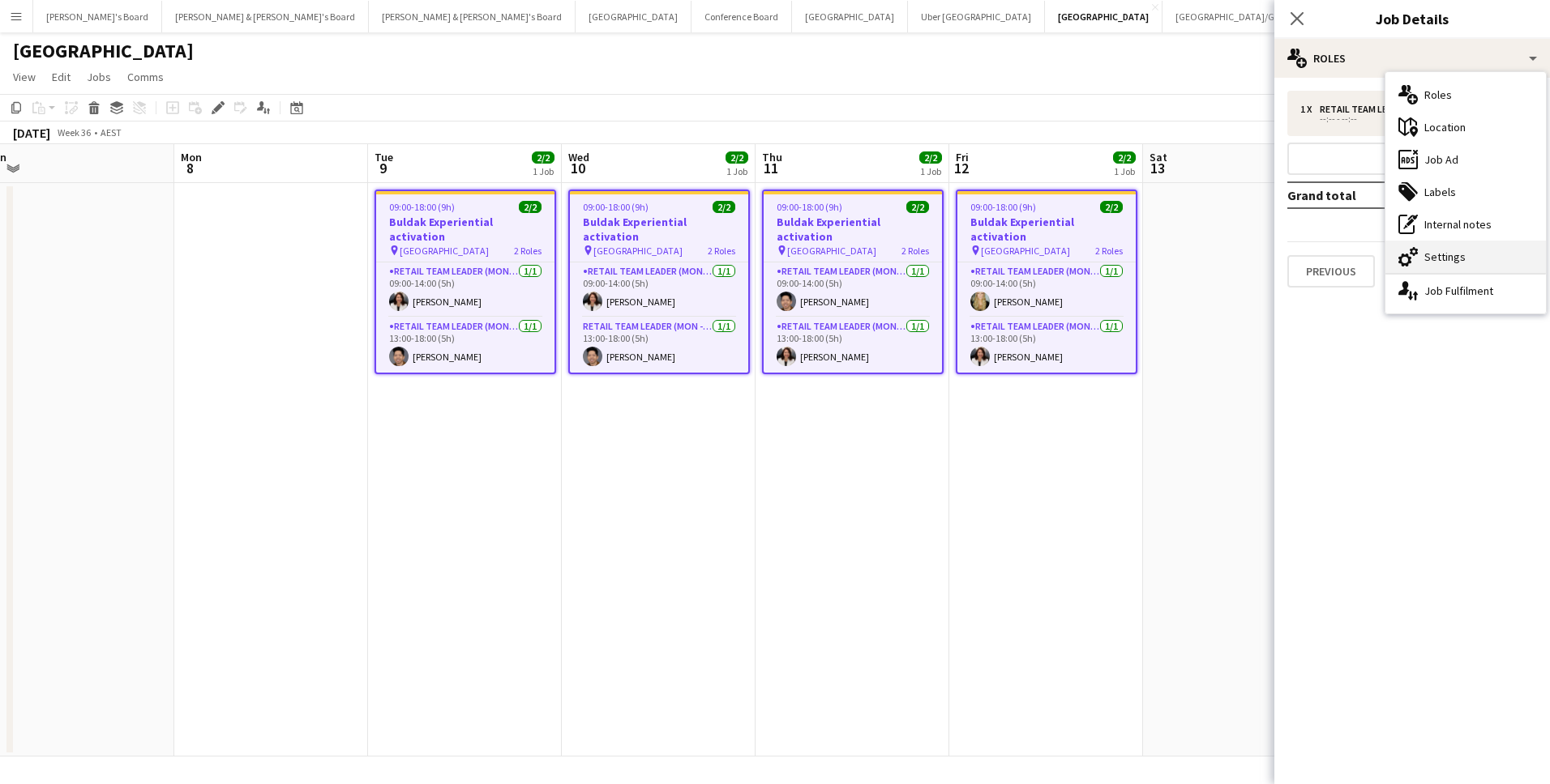
click at [1483, 267] on div "cog-double-3 Settings" at bounding box center [1465, 256] width 161 height 33
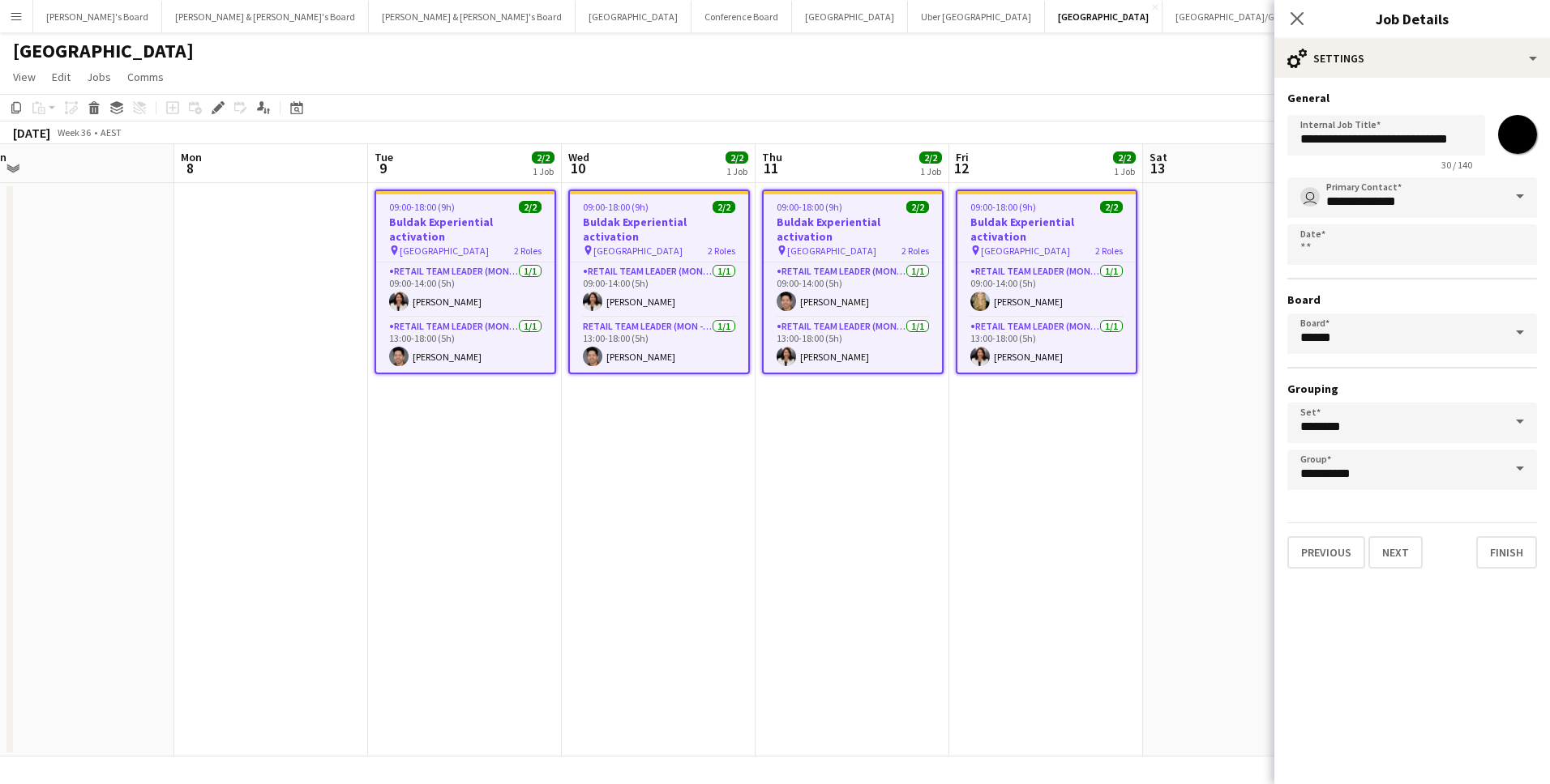
drag, startPoint x: 1516, startPoint y: 149, endPoint x: 1536, endPoint y: 163, distance: 24.4
click at [1516, 147] on input "*******" at bounding box center [1516, 134] width 58 height 58
type input "*******"
click at [1524, 144] on input "*******" at bounding box center [1516, 134] width 58 height 58
click at [1101, 49] on div "[GEOGRAPHIC_DATA]" at bounding box center [775, 47] width 1550 height 31
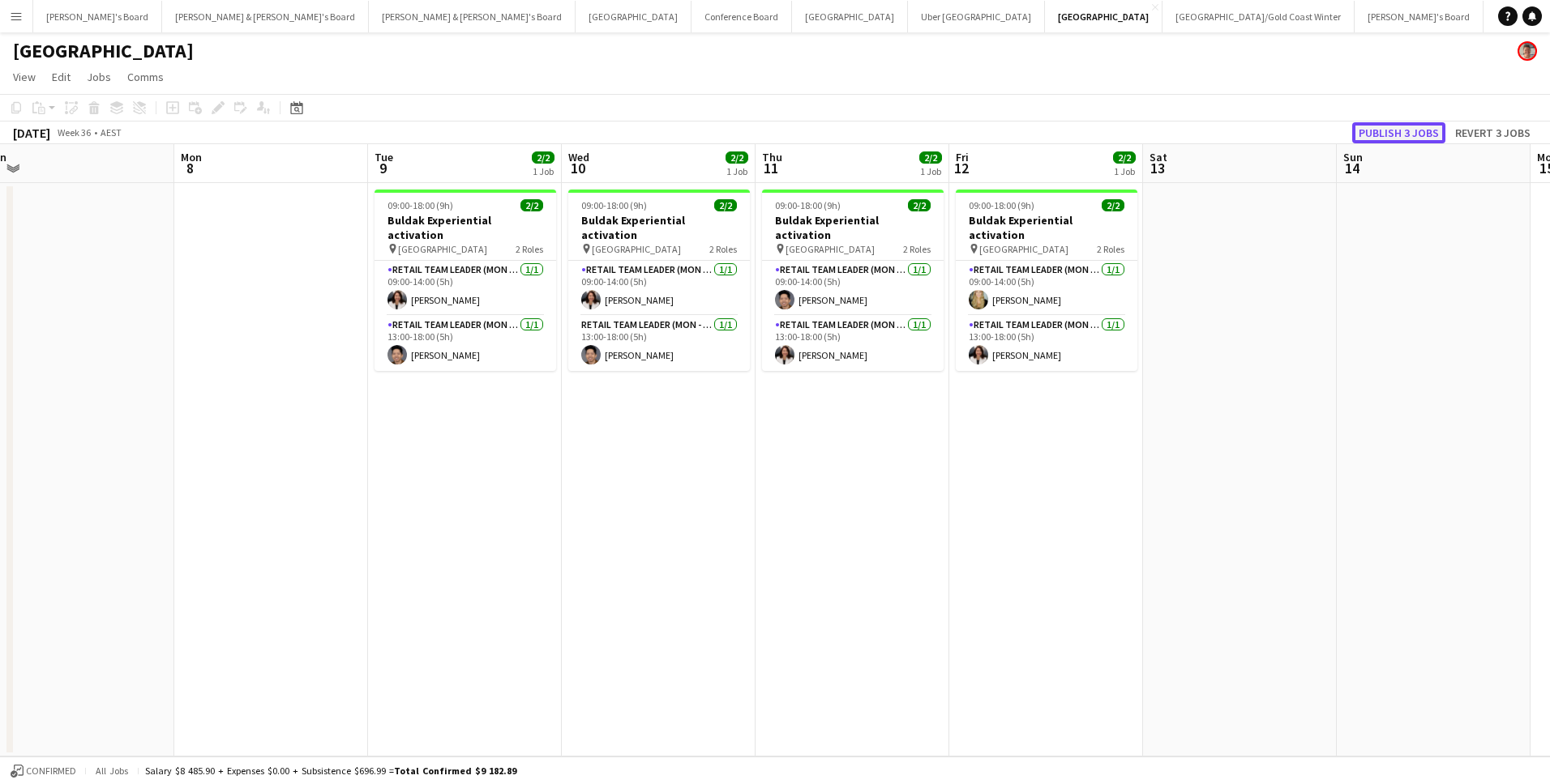
click at [1397, 131] on button "Publish 3 jobs" at bounding box center [1398, 132] width 94 height 21
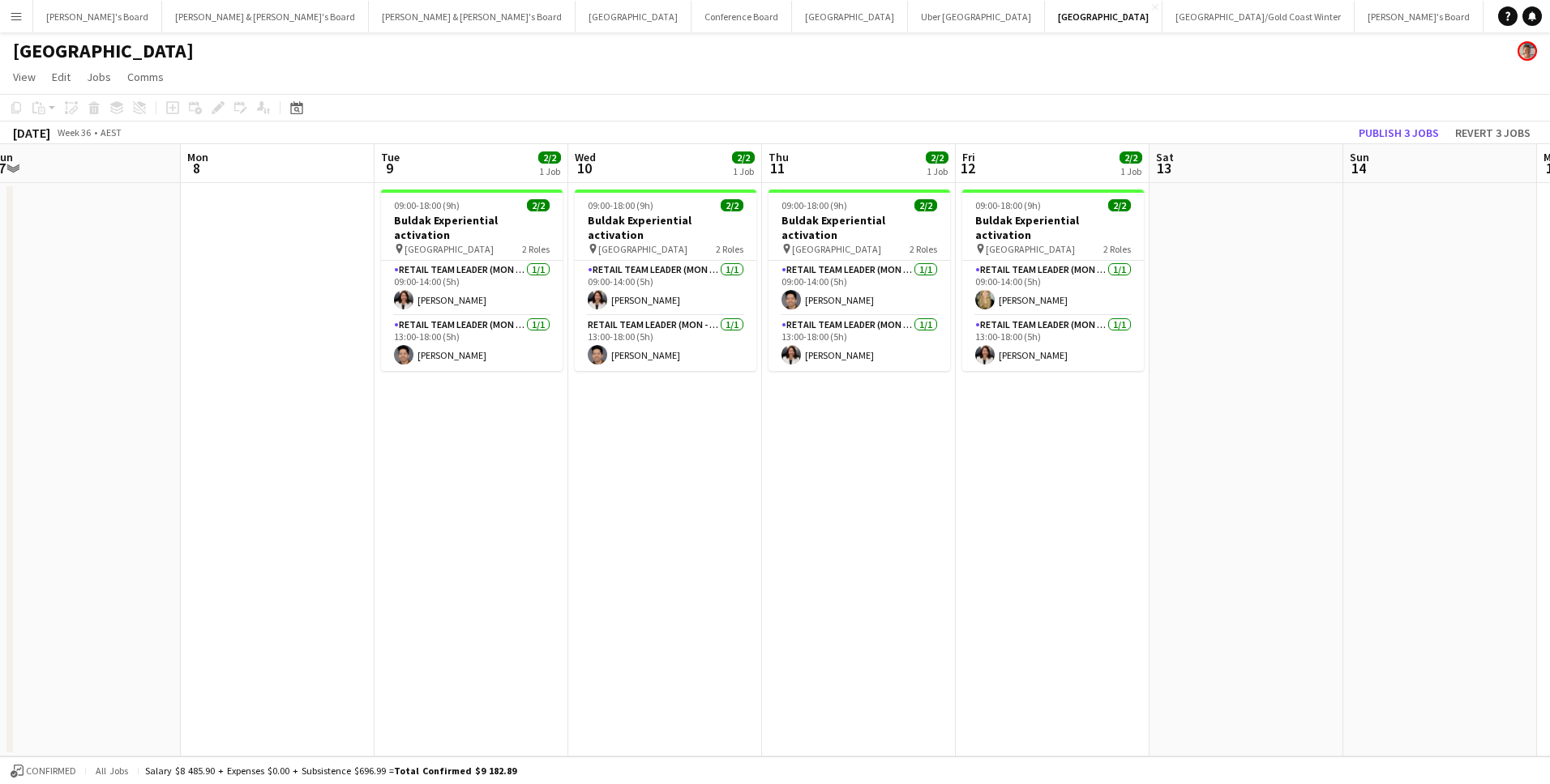
scroll to position [0, 592]
click at [1375, 132] on button "Publish 3 jobs" at bounding box center [1398, 132] width 94 height 21
click at [1369, 128] on button "Publish 3 jobs" at bounding box center [1398, 132] width 94 height 21
click at [1396, 132] on button "Publish 3 jobs" at bounding box center [1398, 132] width 94 height 21
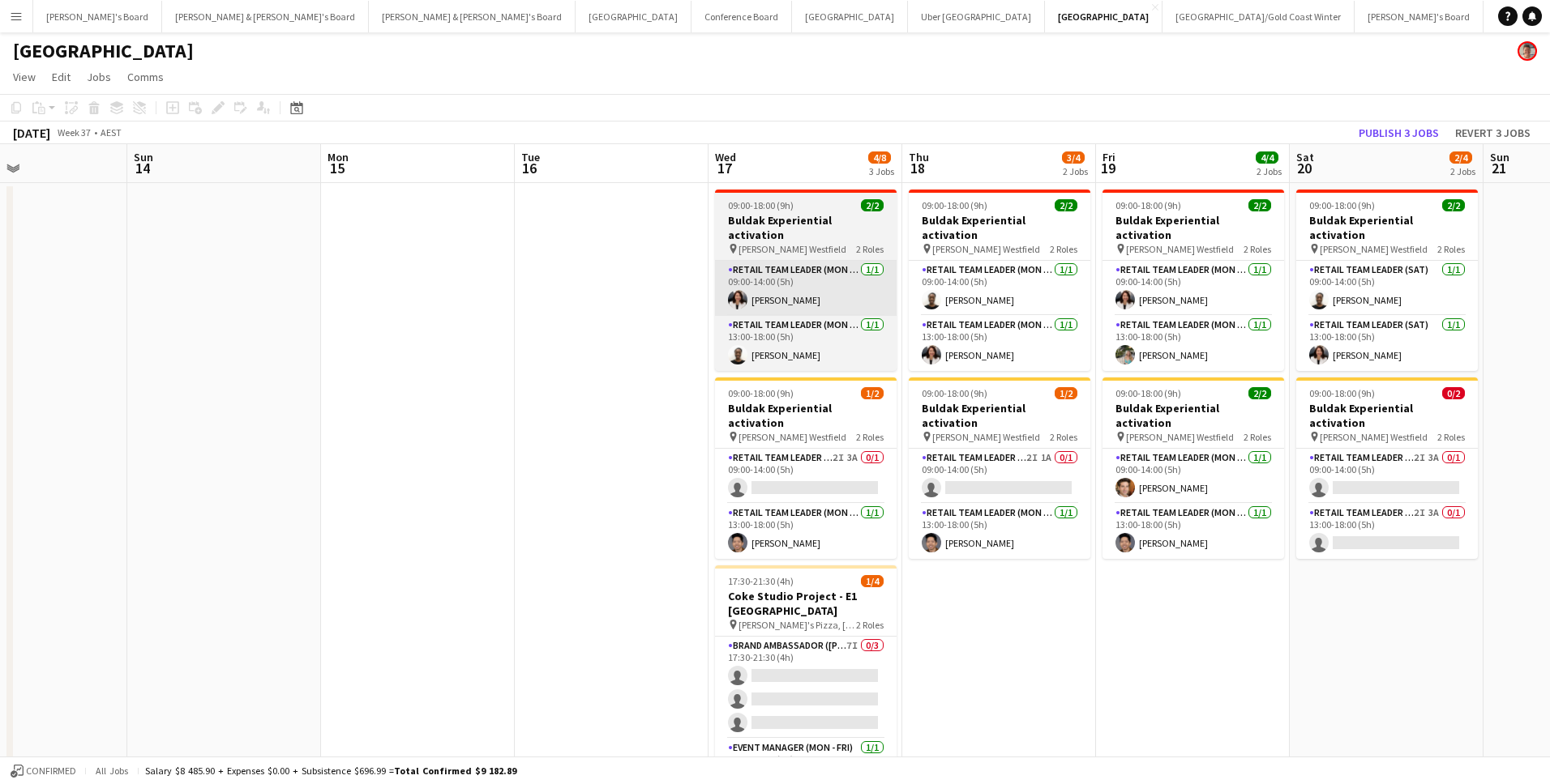
scroll to position [0, 583]
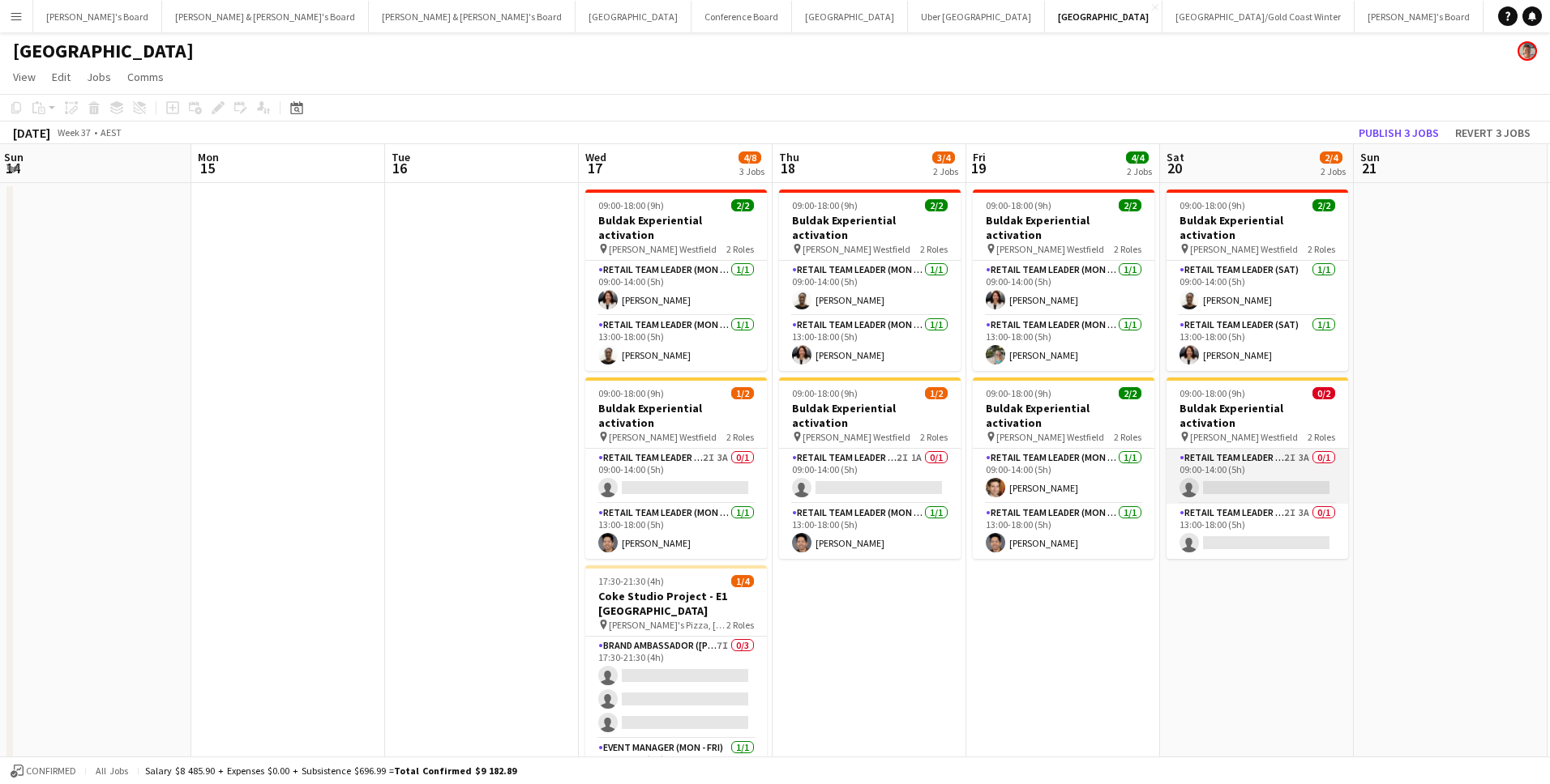
click at [1242, 449] on app-card-role "RETAIL Team Leader (Sat) 2I 3A 0/1 09:00-14:00 (5h) single-neutral-actions" at bounding box center [1257, 477] width 181 height 55
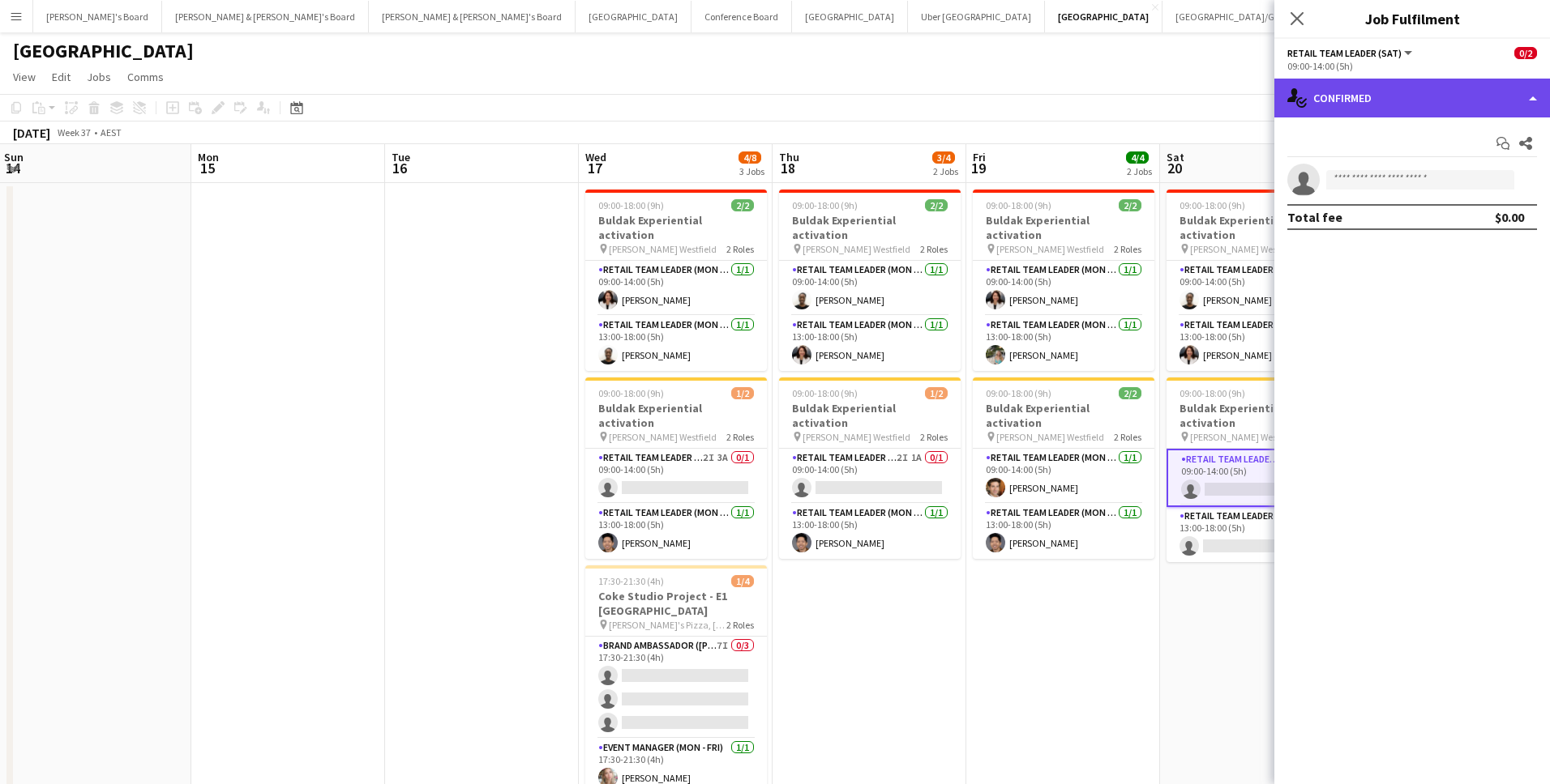
click at [1357, 111] on div "single-neutral-actions-check-2 Confirmed" at bounding box center [1412, 98] width 276 height 38
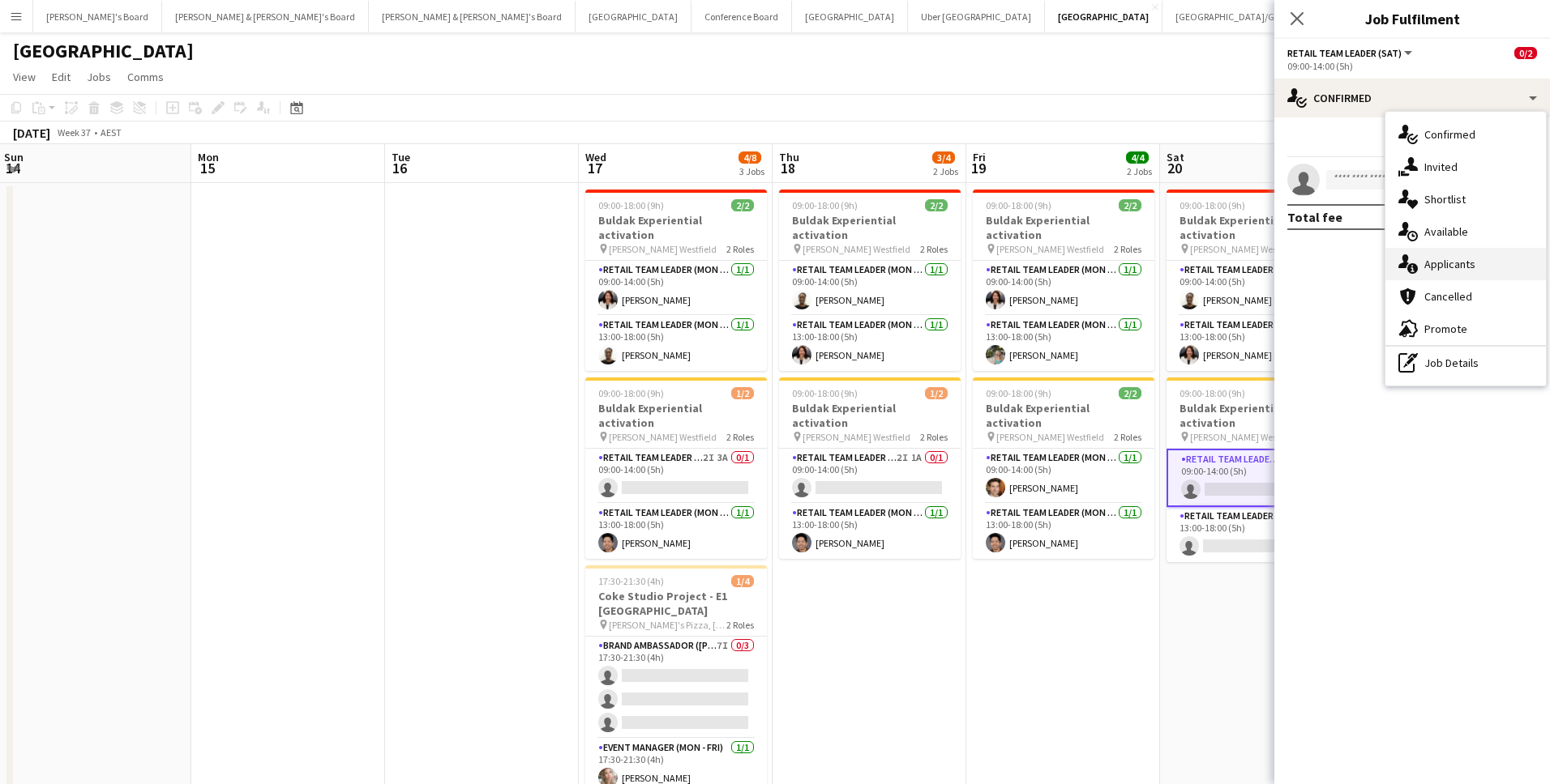
click at [1465, 263] on div "single-neutral-actions-information Applicants" at bounding box center [1465, 264] width 161 height 33
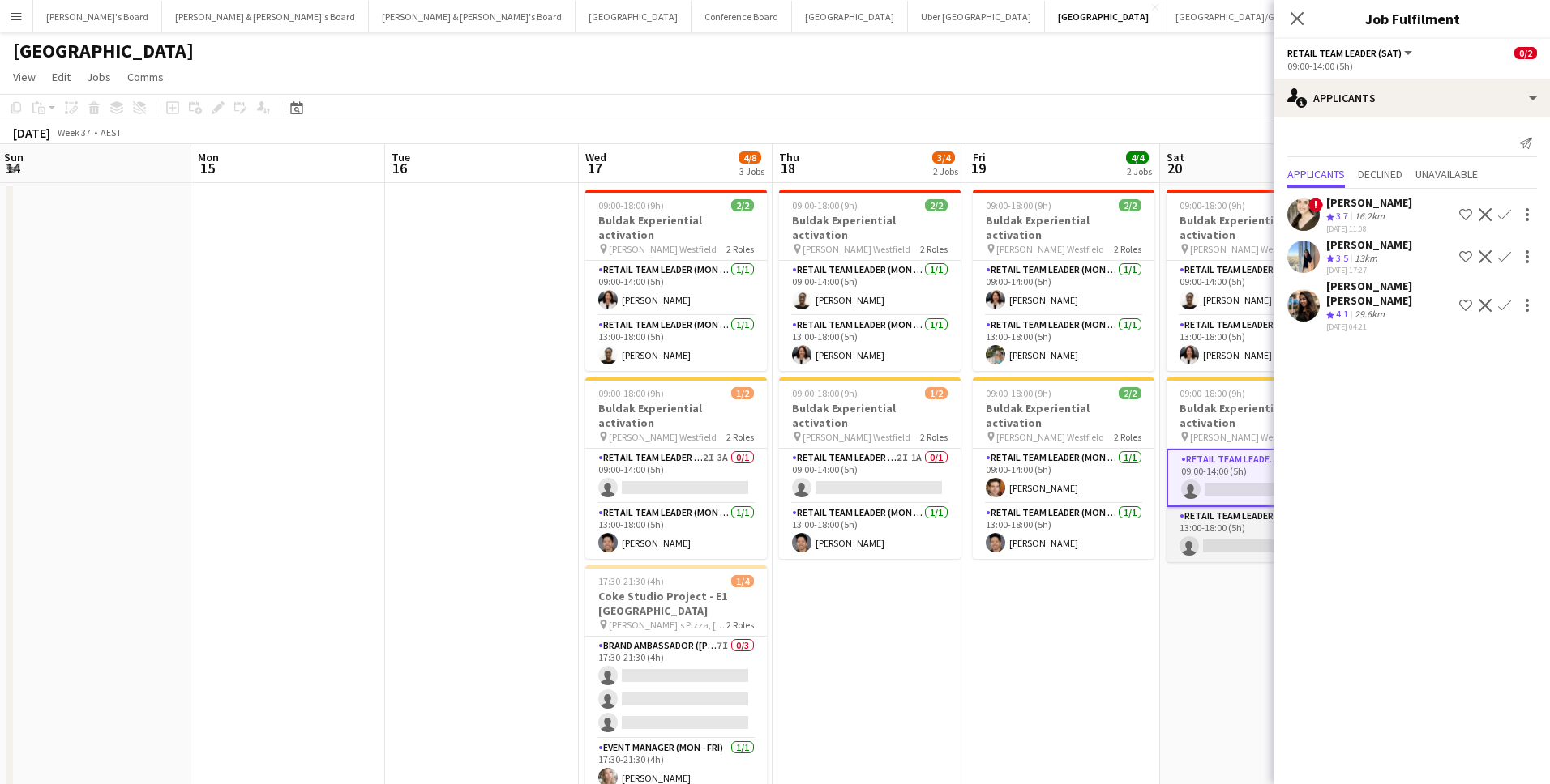
click at [1209, 515] on app-card-role "RETAIL Team Leader (Sat) 2I 3A 0/1 13:00-18:00 (5h) single-neutral-actions" at bounding box center [1257, 535] width 181 height 55
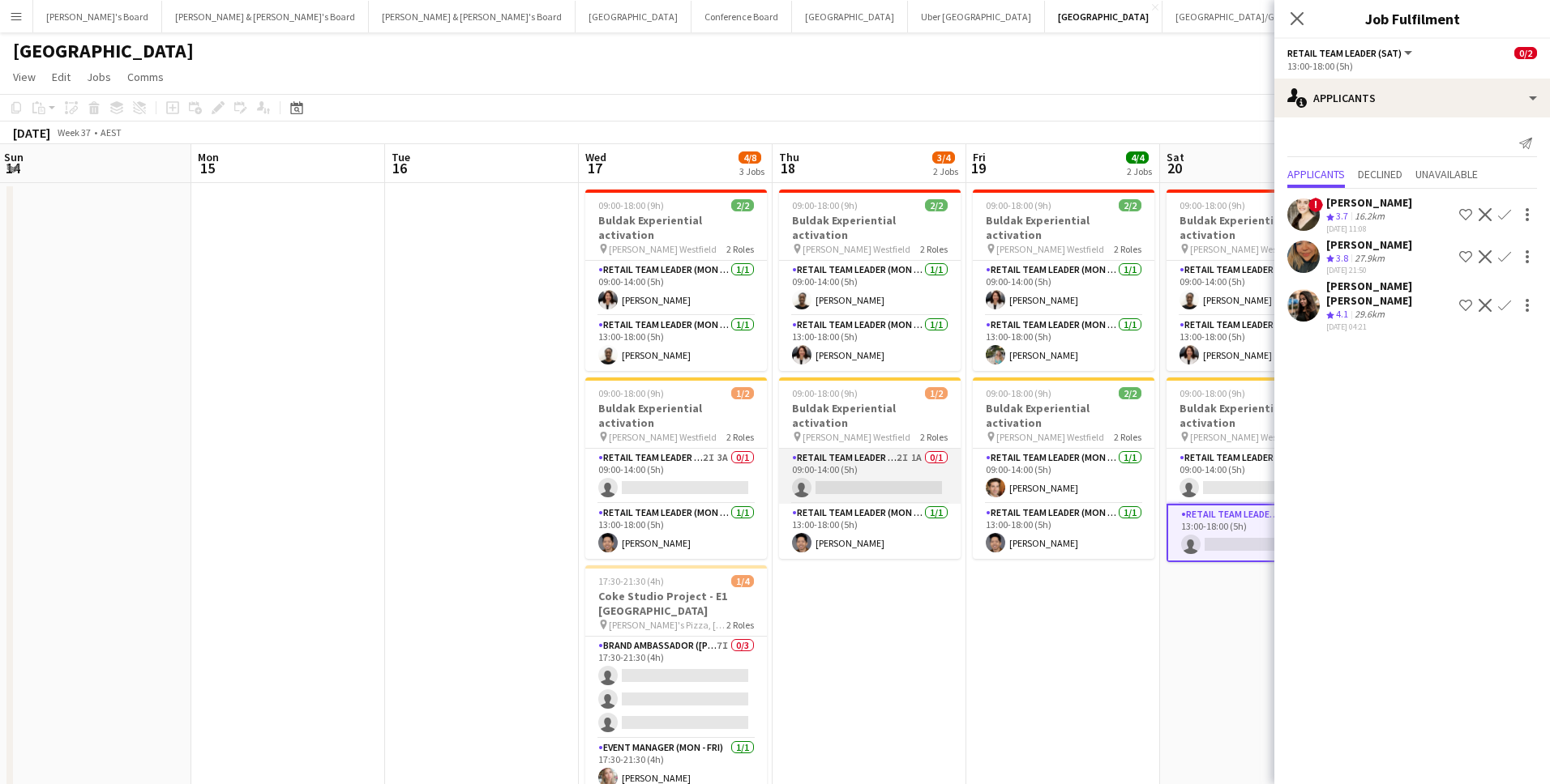
click at [933, 449] on app-card-role "RETAIL Team Leader (Mon - Fri) 2I 1A 0/1 09:00-14:00 (5h) single-neutral-actions" at bounding box center [870, 477] width 181 height 55
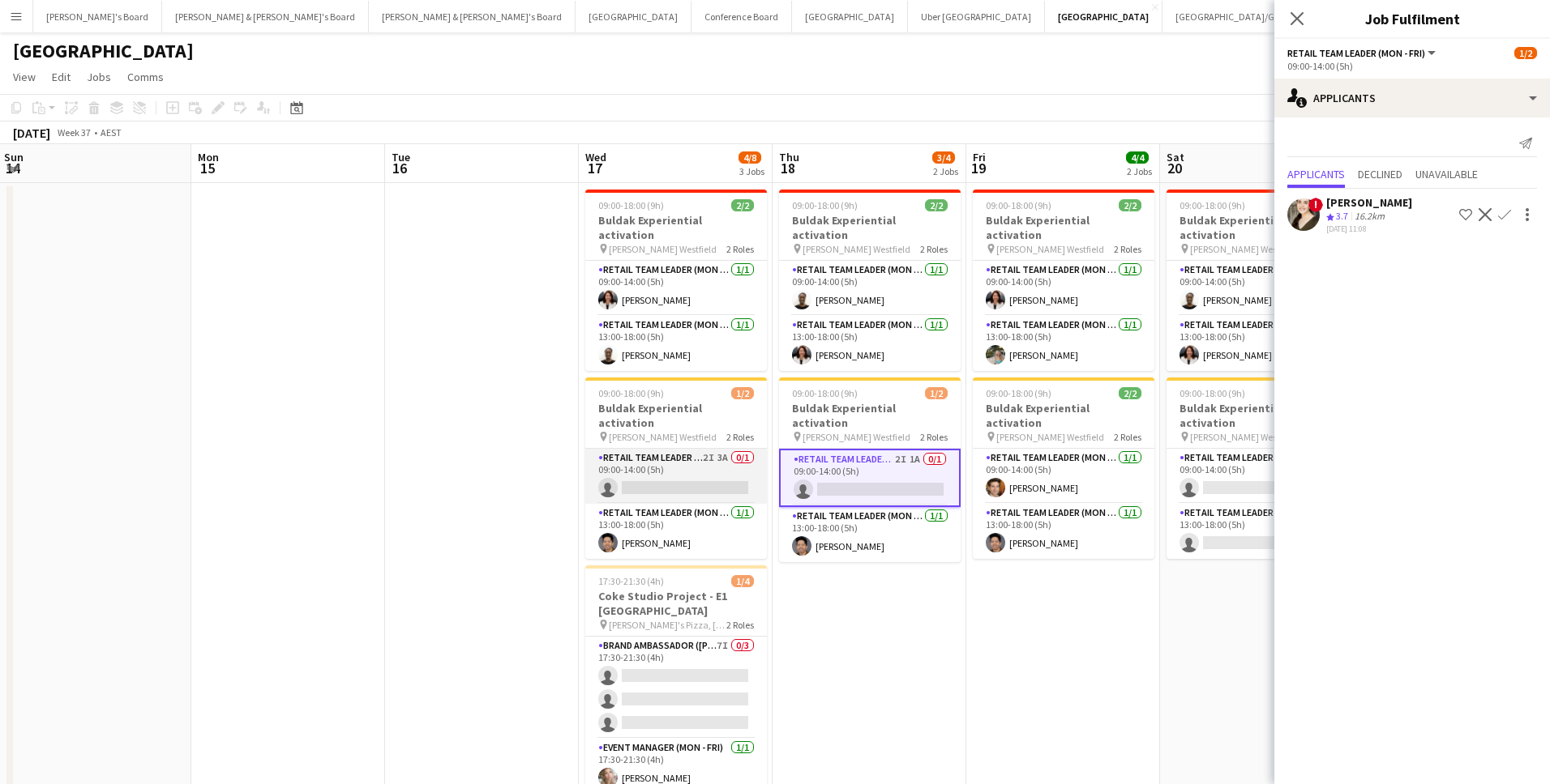
click at [651, 453] on app-card-role "RETAIL Team Leader (Mon - Fri) 2I 3A 0/1 09:00-14:00 (5h) single-neutral-actions" at bounding box center [676, 477] width 181 height 55
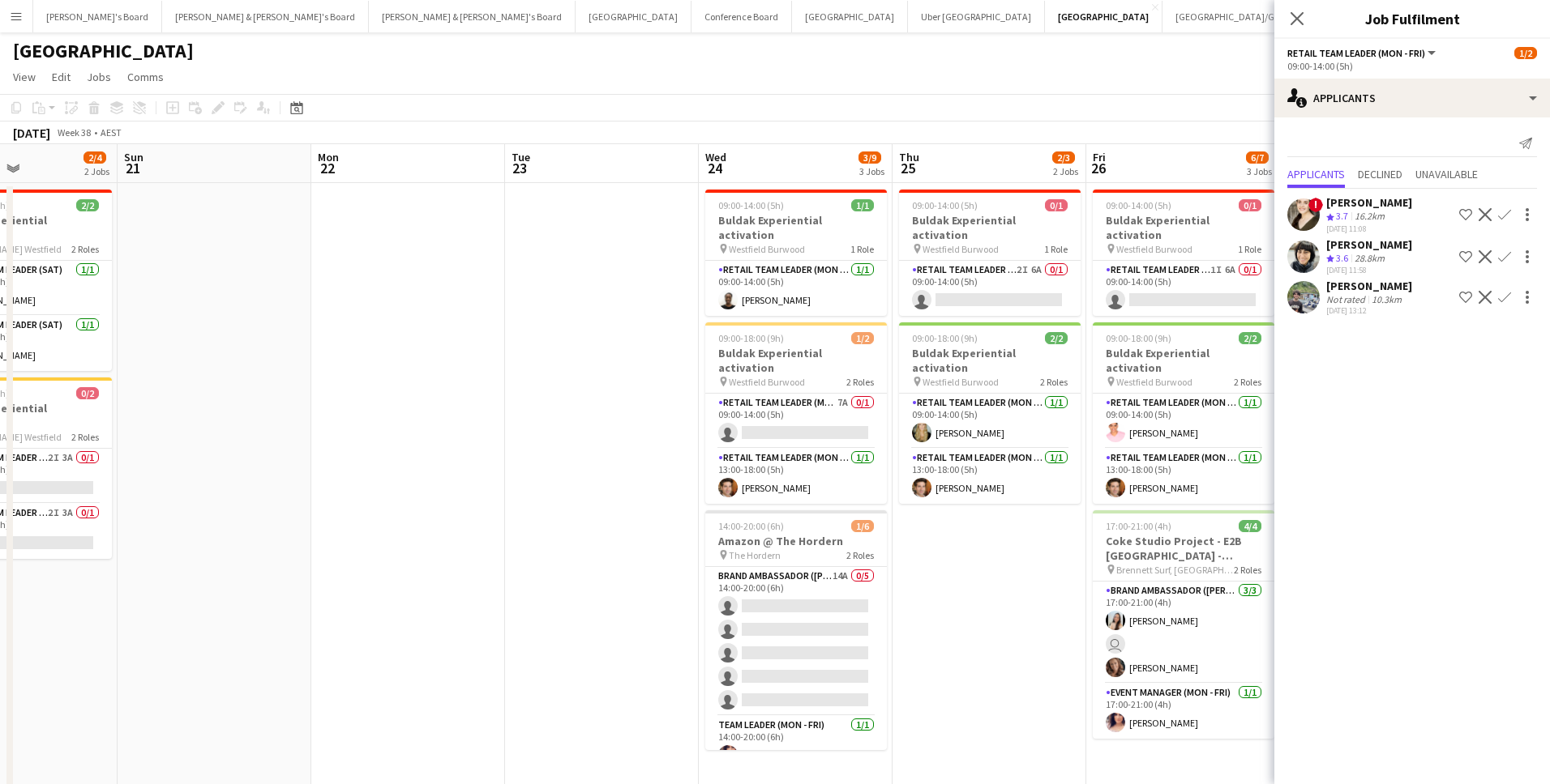
scroll to position [0, 557]
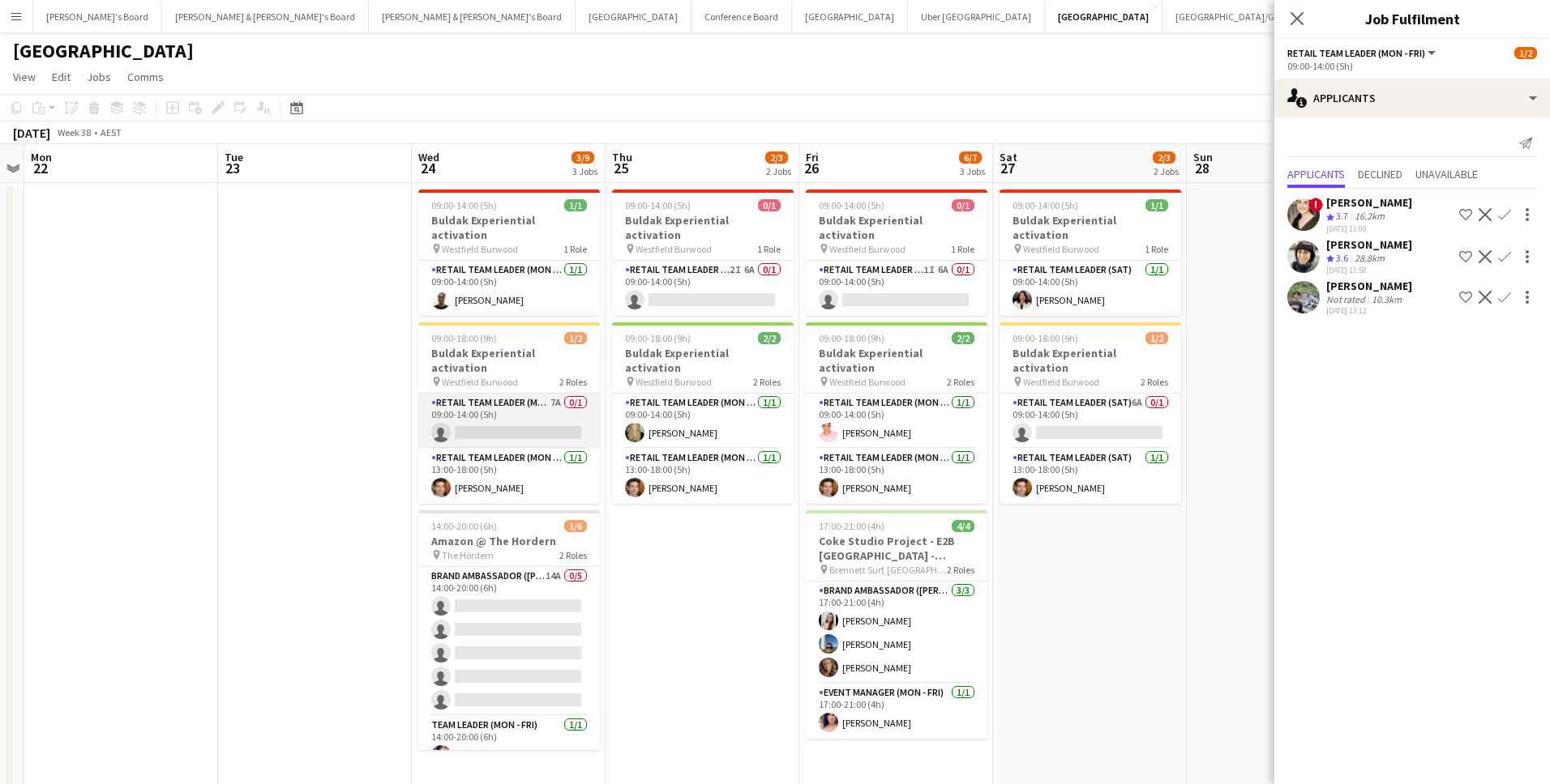
click at [526, 395] on app-card-role "RETAIL Team Leader (Mon - Fri) 7A 0/1 09:00-14:00 (5h) single-neutral-actions" at bounding box center [508, 422] width 181 height 55
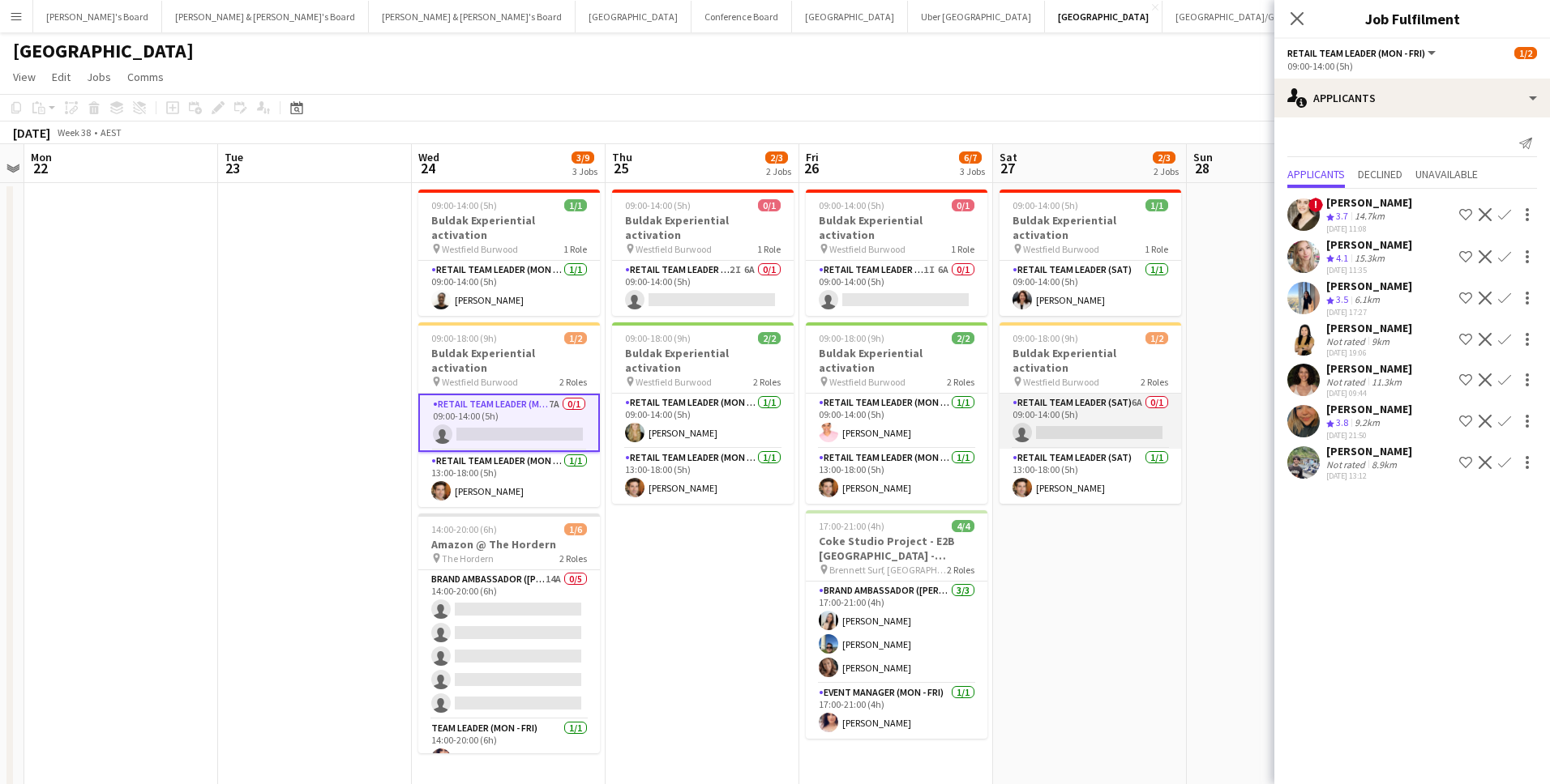
click at [1071, 394] on app-card-role "RETAIL Team Leader (Sat) 6A 0/1 09:00-14:00 (5h) single-neutral-actions" at bounding box center [1090, 422] width 181 height 55
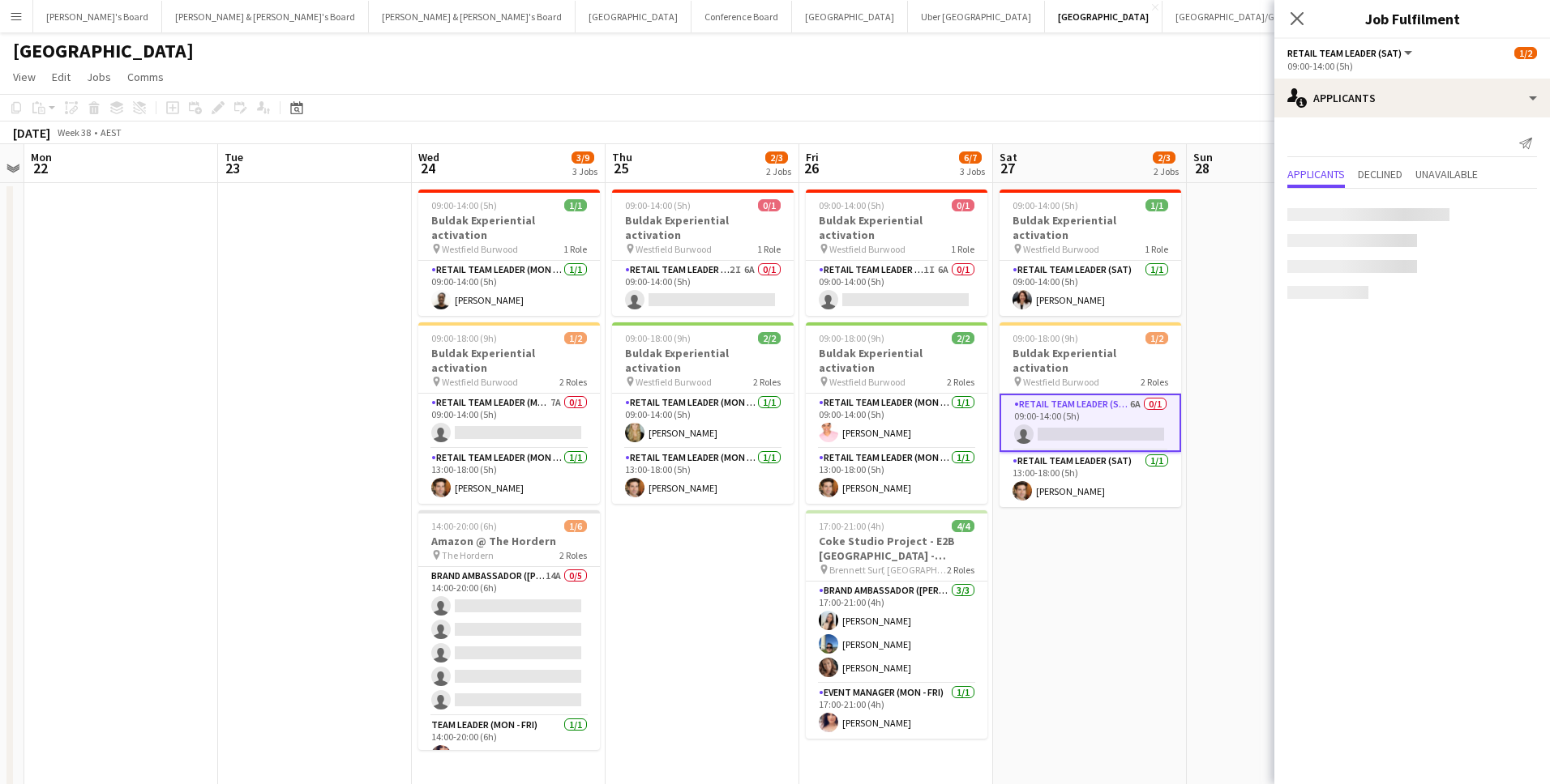
scroll to position [0, 564]
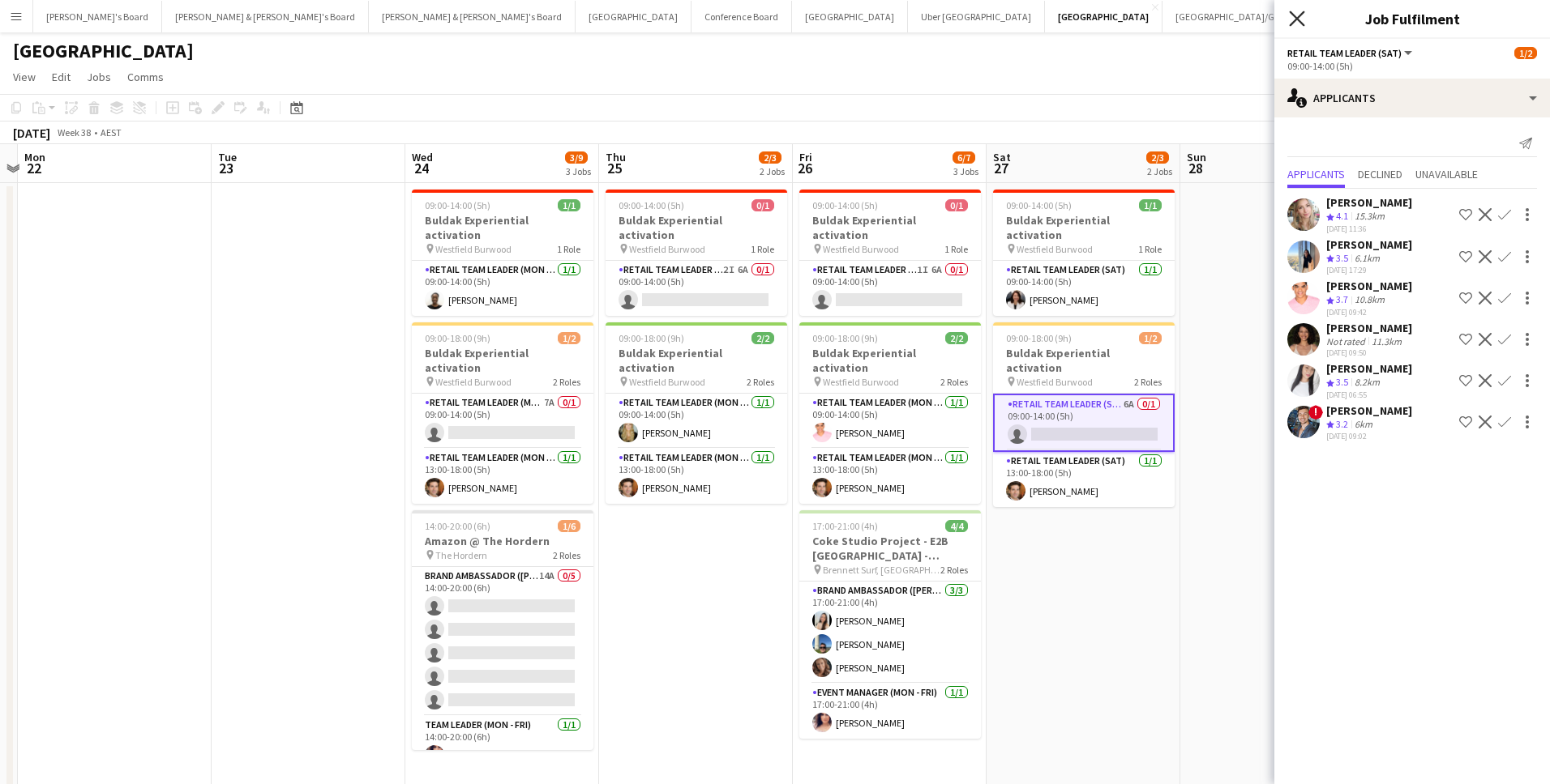
click at [1295, 17] on icon at bounding box center [1297, 19] width 16 height 16
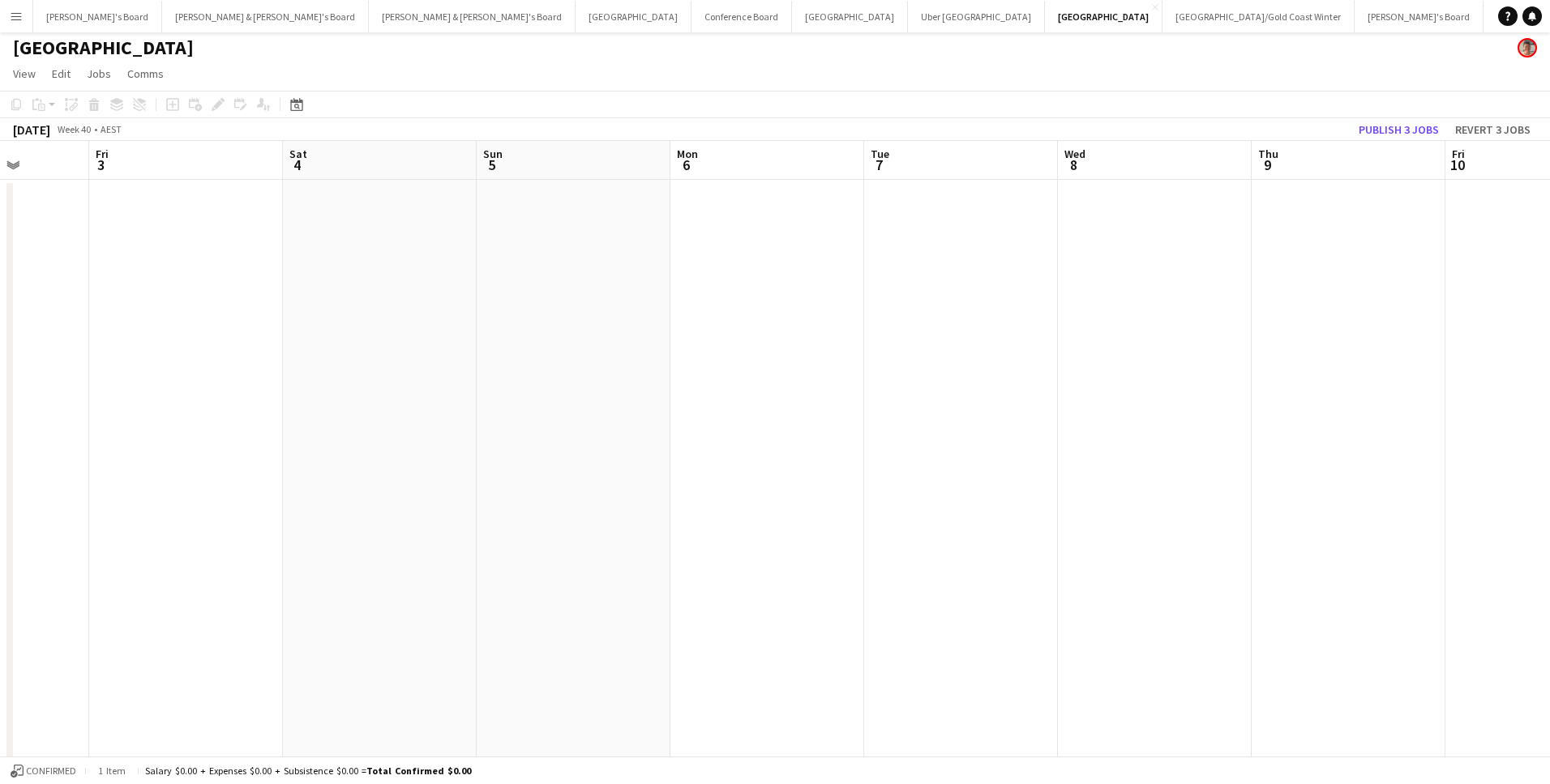
scroll to position [0, 505]
click at [1382, 127] on button "Publish 3 jobs" at bounding box center [1398, 129] width 94 height 21
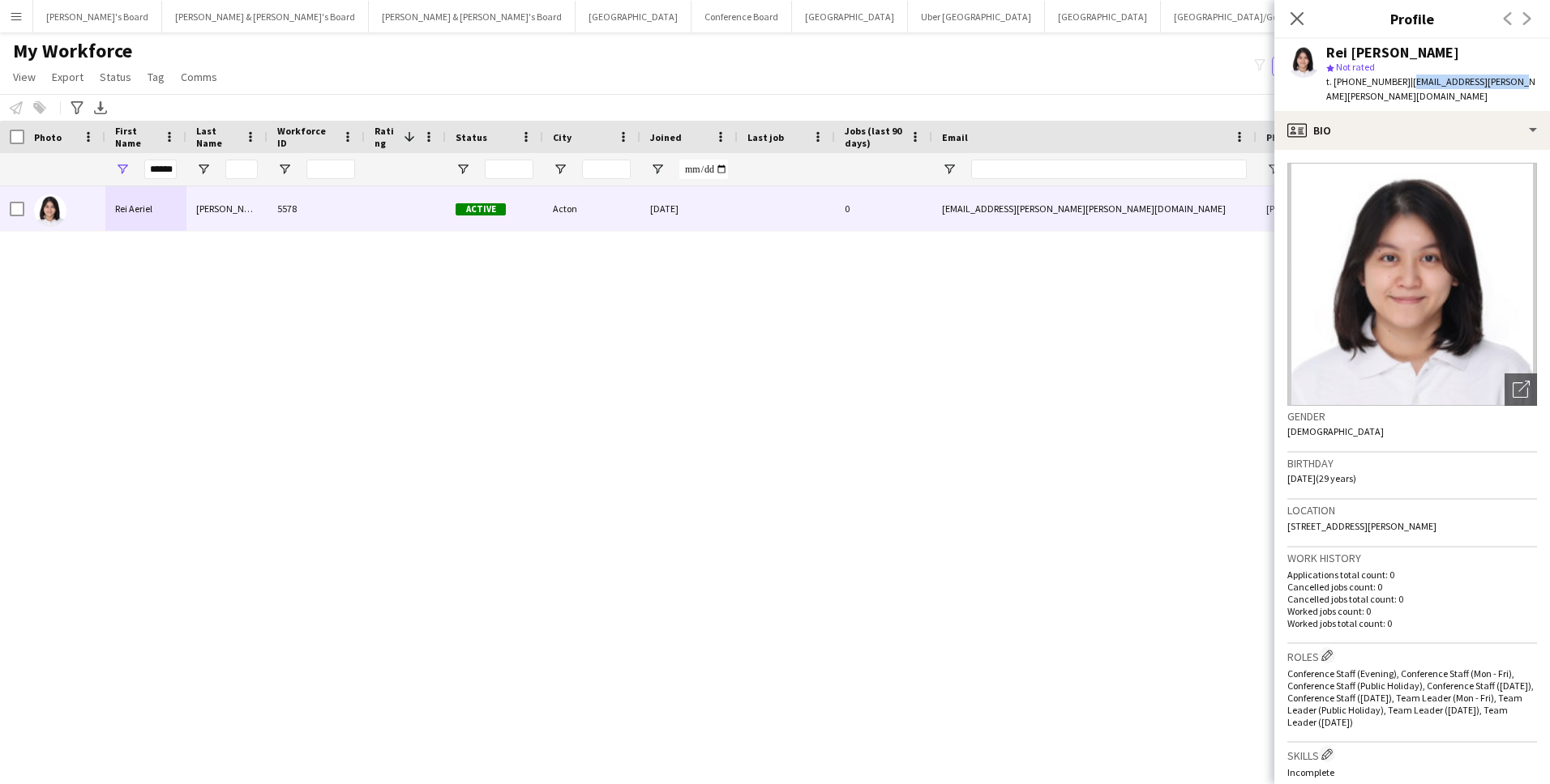
click at [1353, 20] on button "Tennille's Board Close" at bounding box center [1417, 17] width 129 height 32
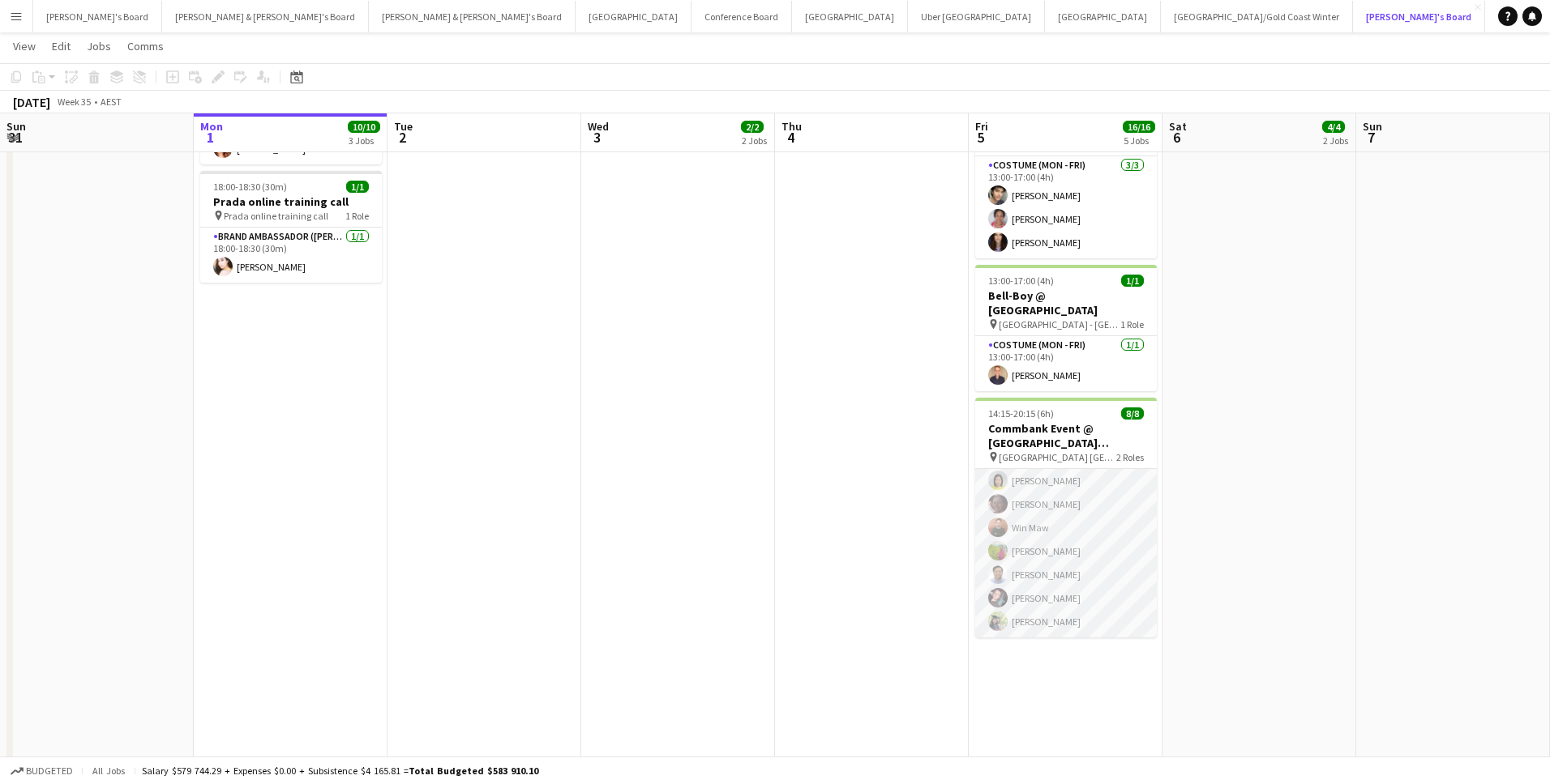
scroll to position [0, 380]
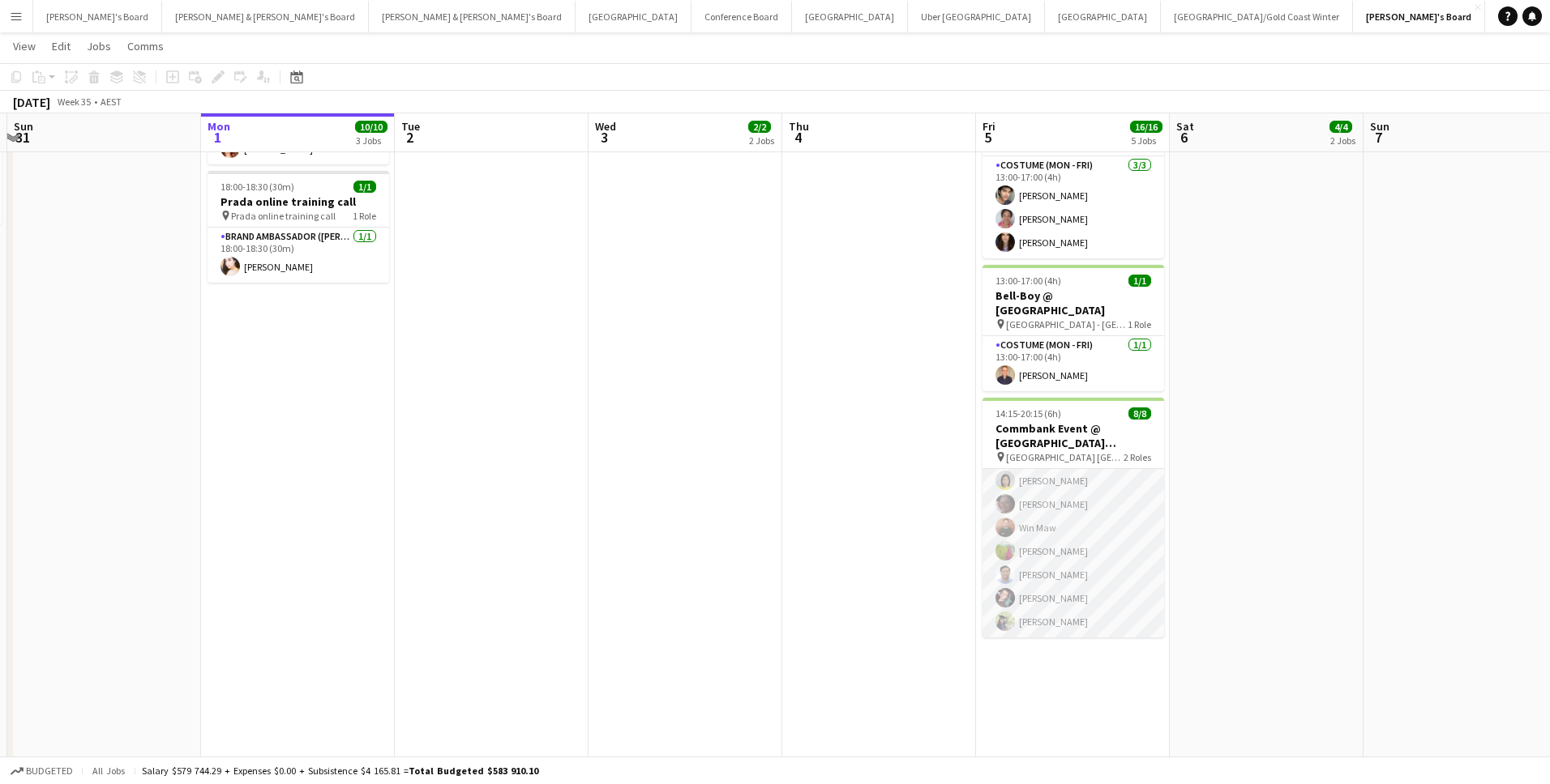
click at [1027, 491] on app-card-role "Brand Ambassador (Mon - Fri) 7/7 16:15-20:15 (4h) Yadana Ni Ni Elisa Lewis Win …" at bounding box center [1073, 539] width 181 height 196
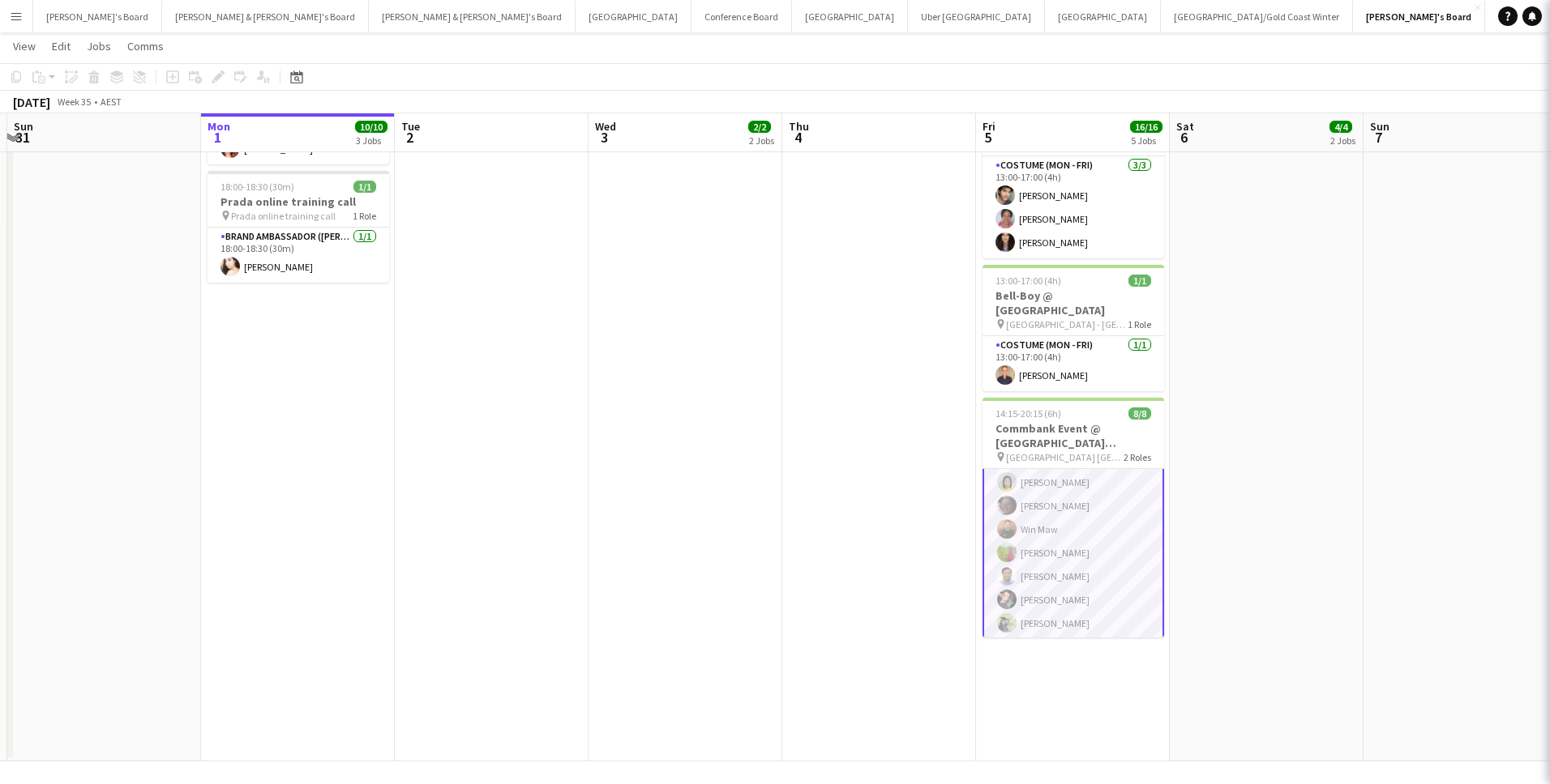
scroll to position [85, 0]
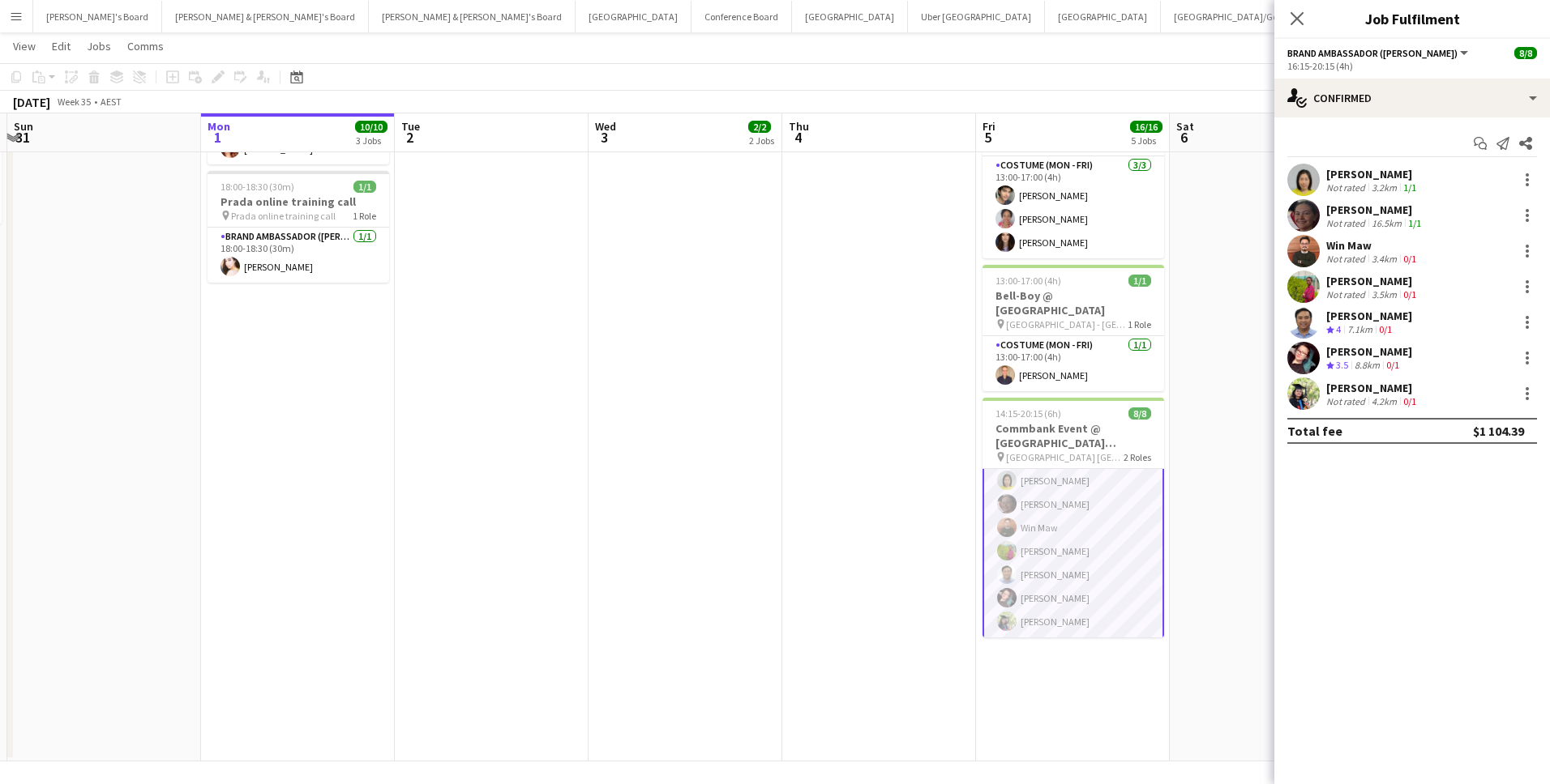
click at [1316, 350] on app-user-avatar at bounding box center [1303, 358] width 33 height 33
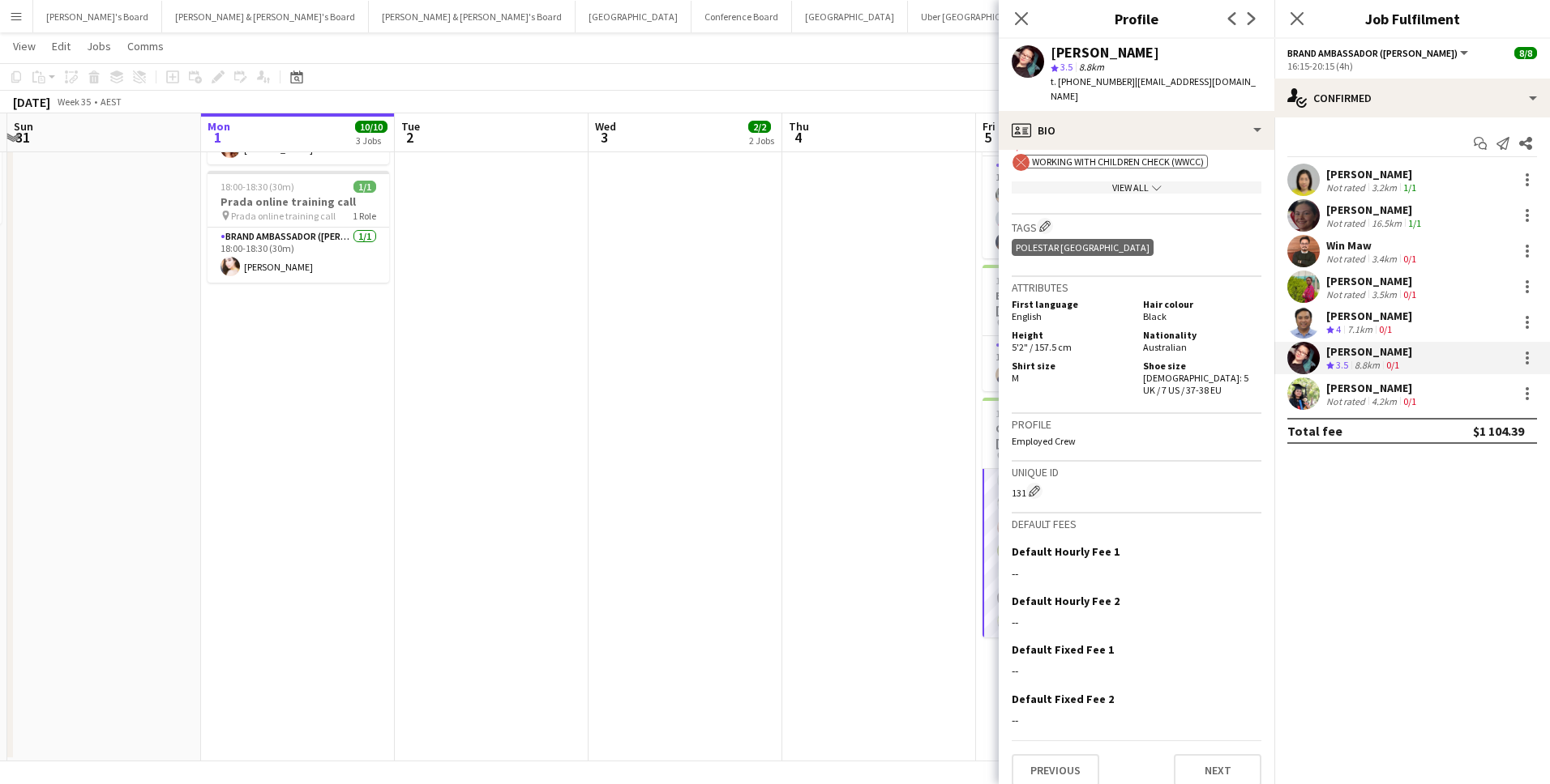
scroll to position [498, 0]
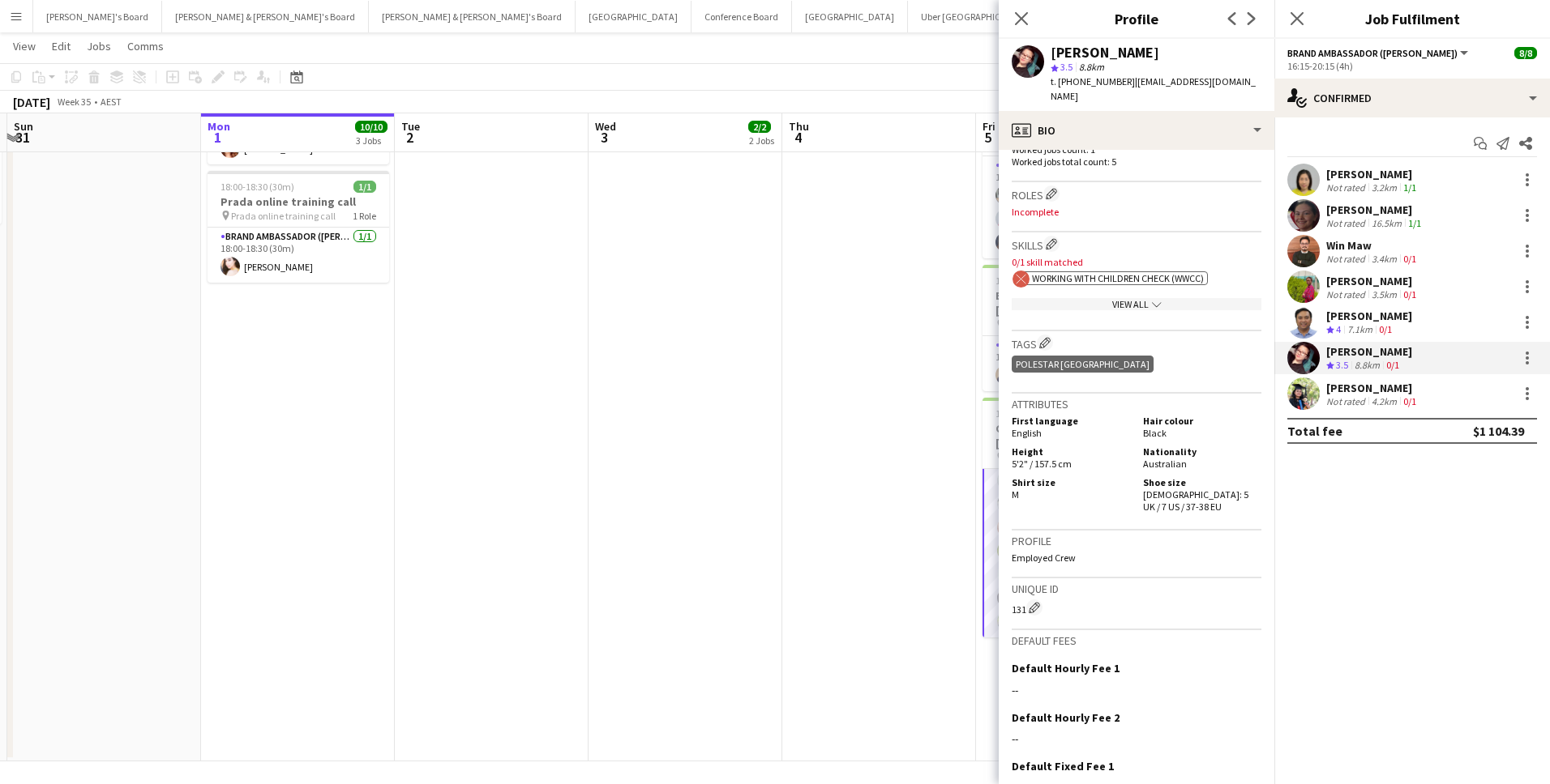
click at [1107, 272] on span "Working With Children Check (WWCC)" at bounding box center [1117, 278] width 171 height 12
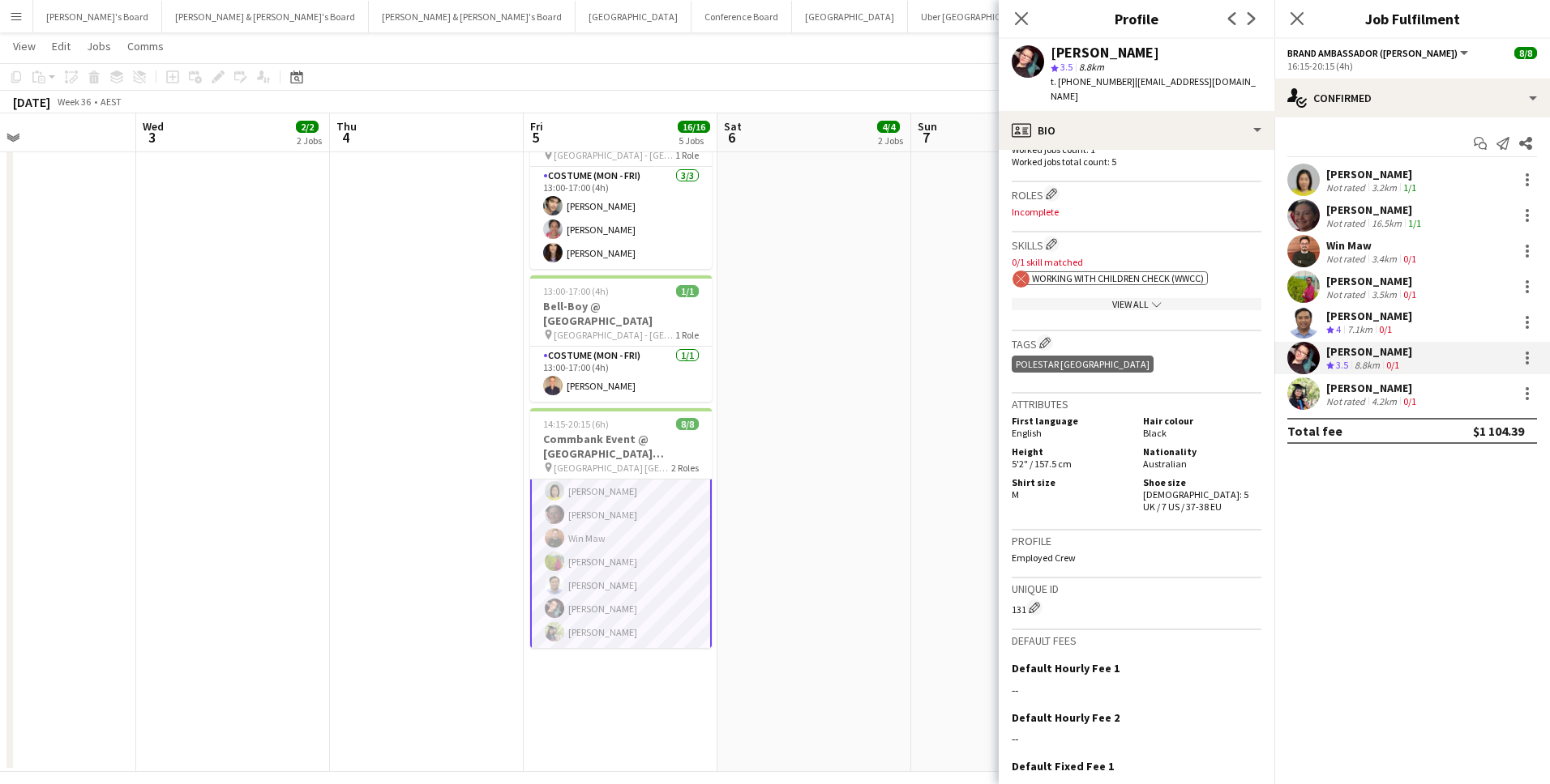
scroll to position [0, 476]
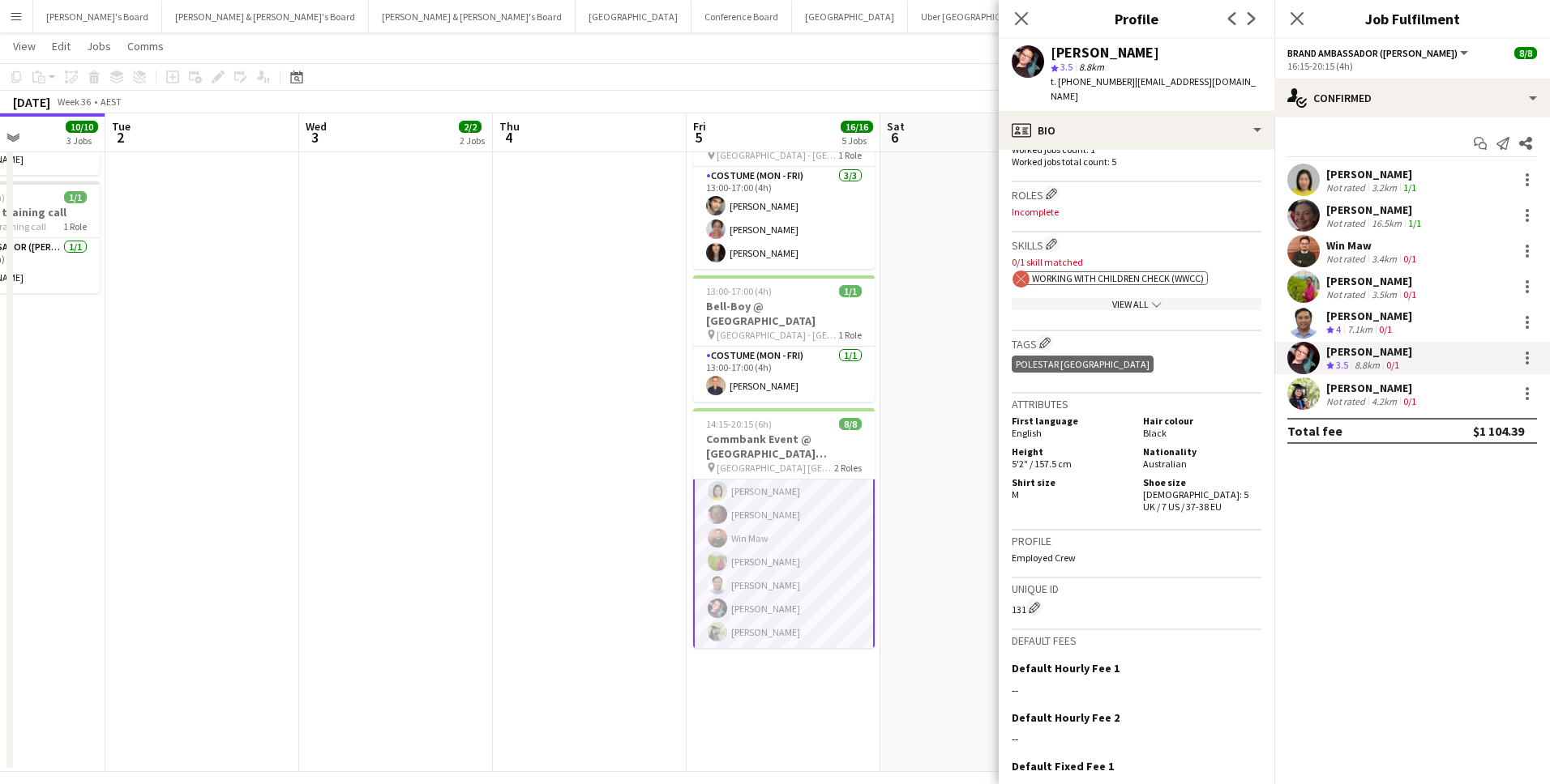
click at [1308, 332] on app-user-avatar at bounding box center [1303, 322] width 33 height 33
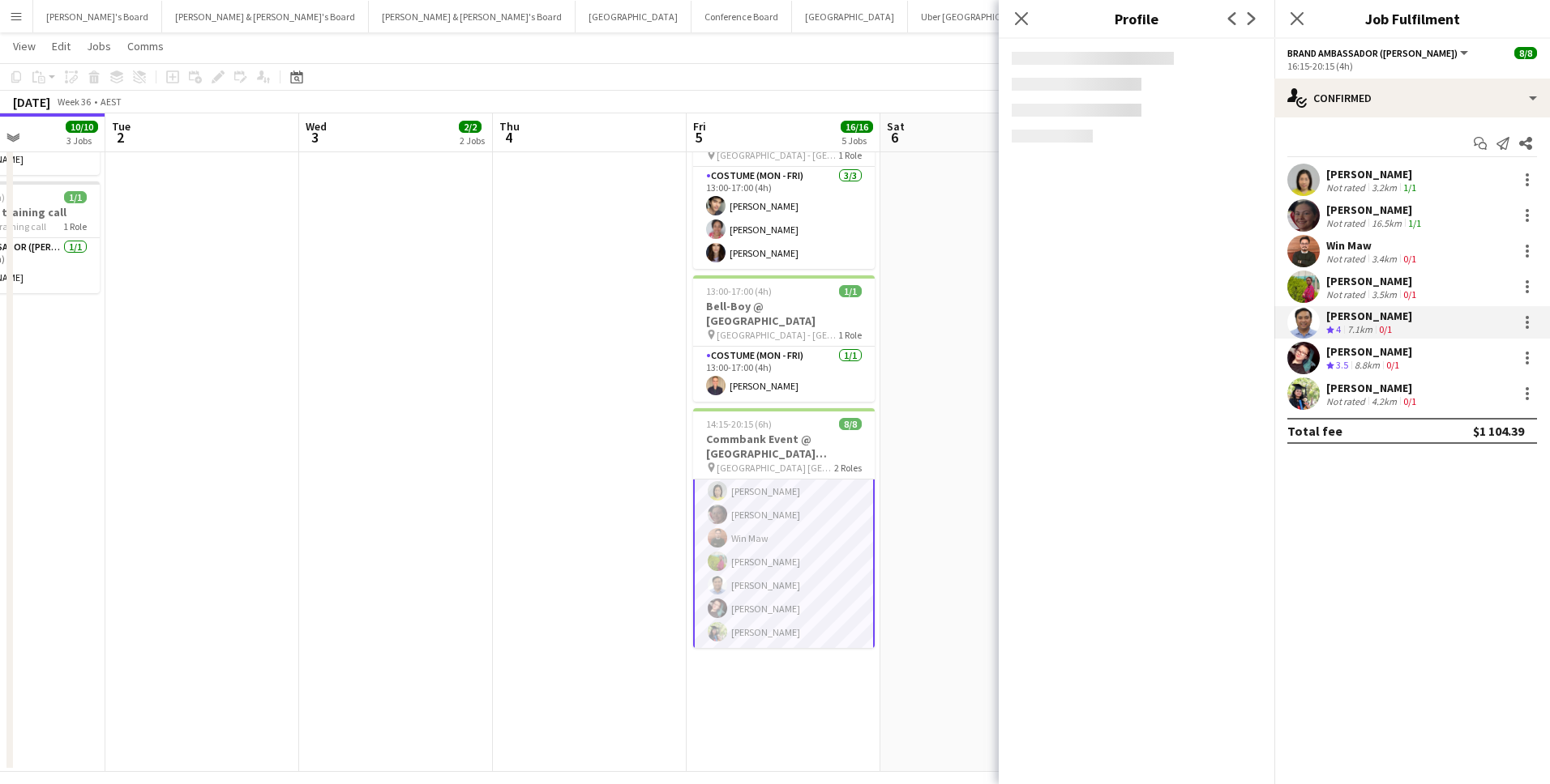
click at [1313, 262] on app-user-avatar at bounding box center [1303, 251] width 33 height 33
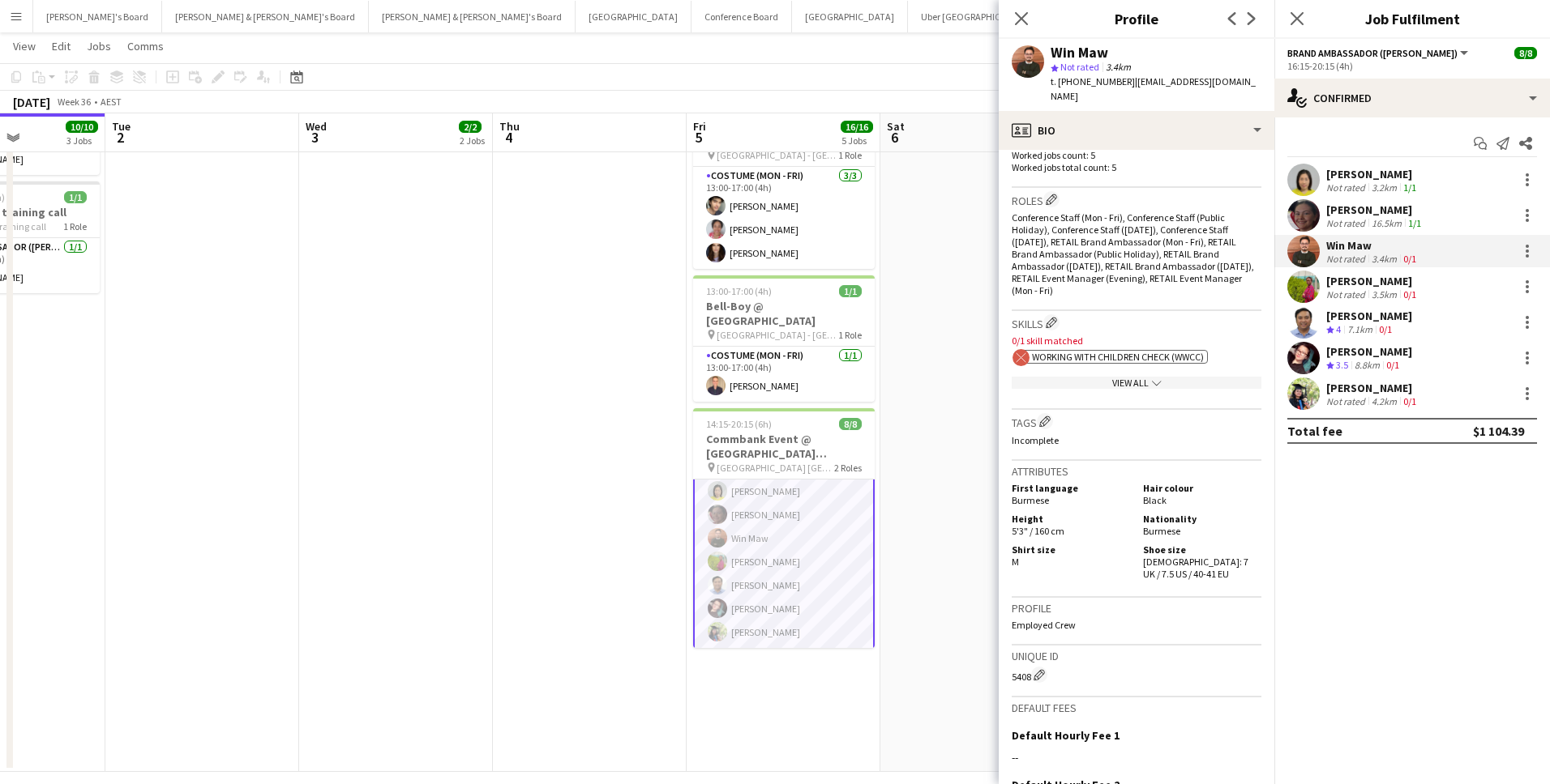
scroll to position [491, 0]
click at [1131, 378] on div "View All chevron-down" at bounding box center [1136, 384] width 249 height 12
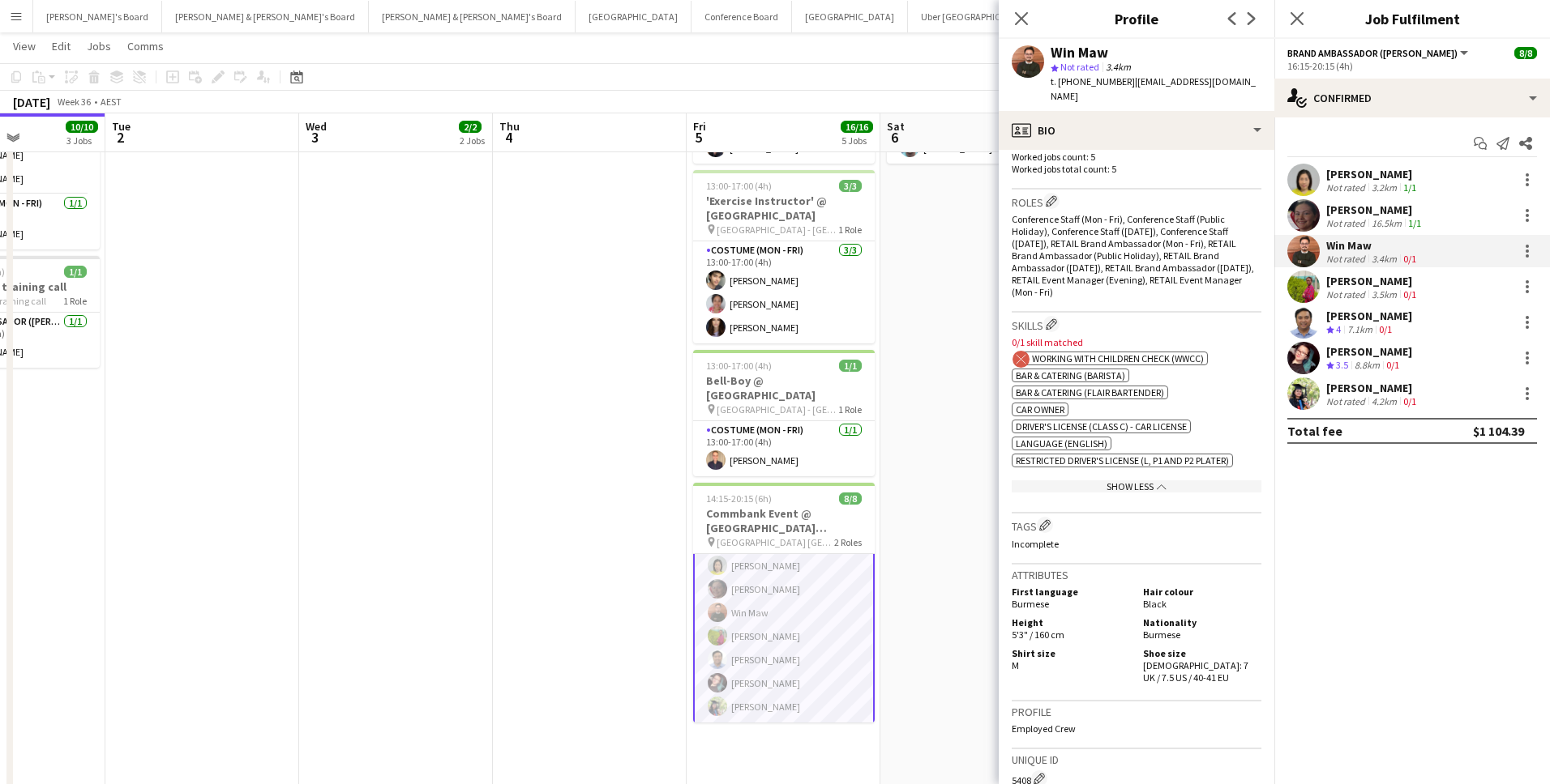
scroll to position [0, 0]
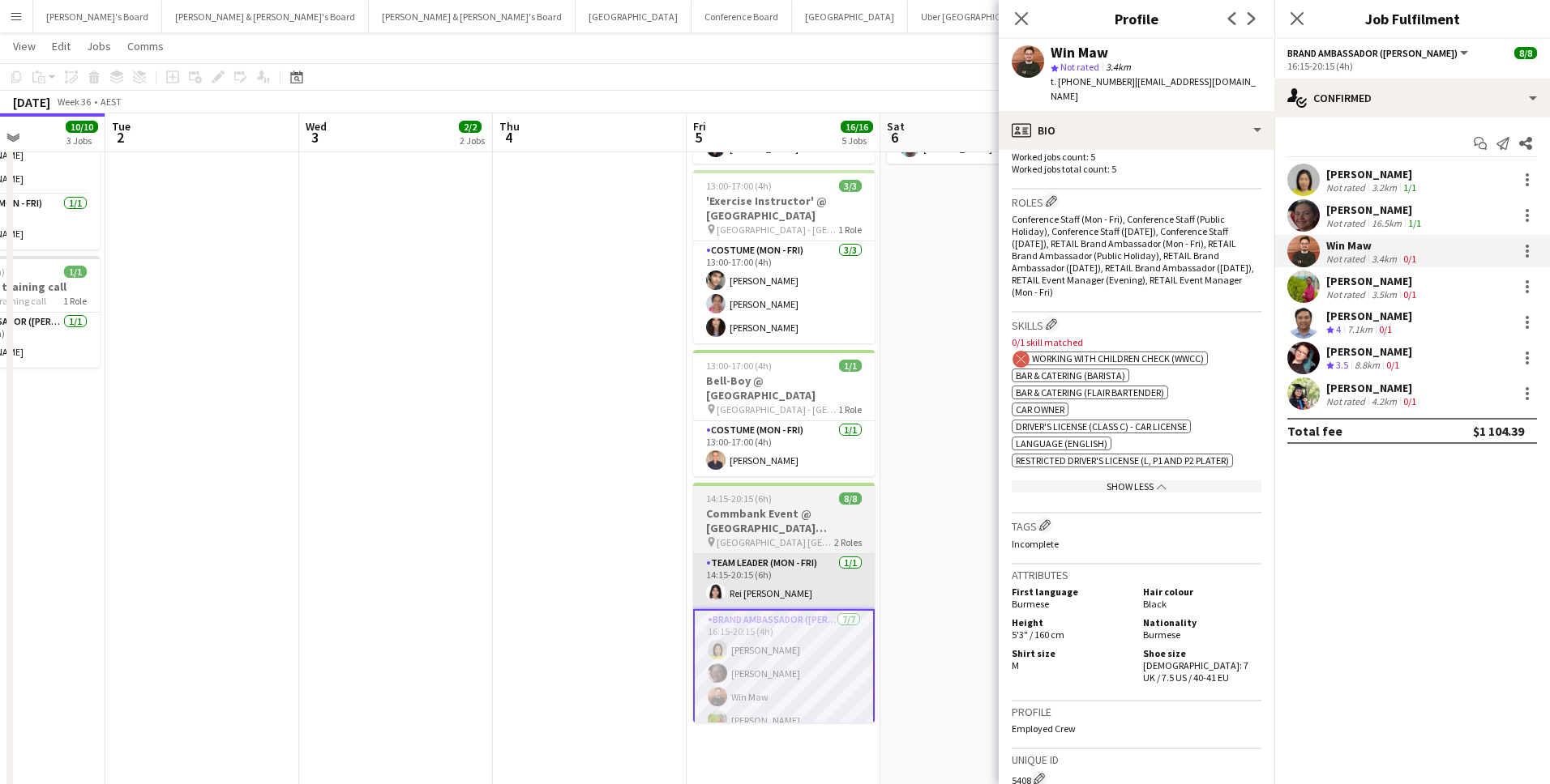
click at [761, 577] on app-card-role "Team Leader (Mon - Fri) 1/1 14:15-20:15 (6h) Rei Aeriel Quijano" at bounding box center [783, 582] width 181 height 55
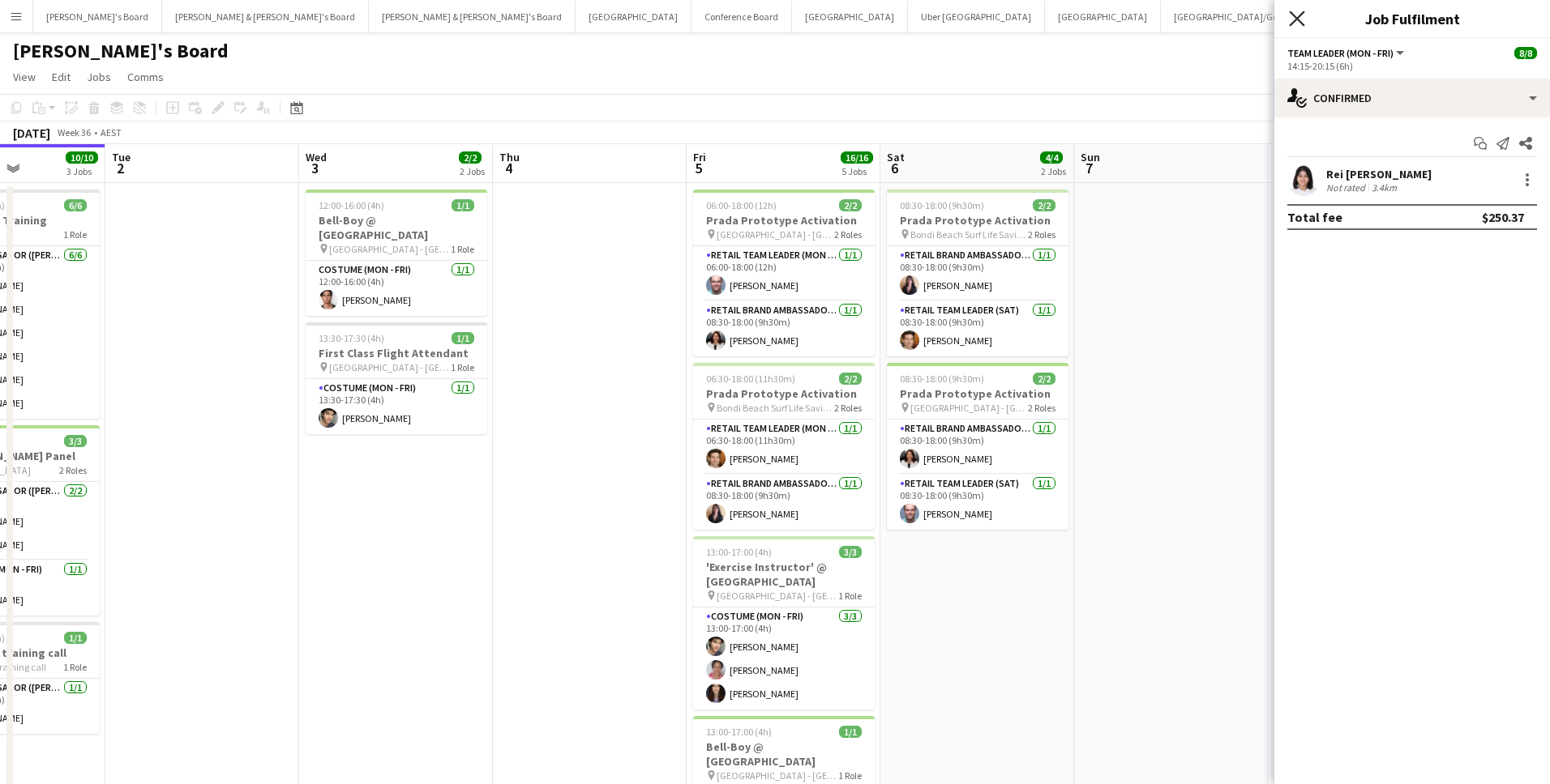
click at [1296, 15] on icon "Close pop-in" at bounding box center [1297, 19] width 16 height 16
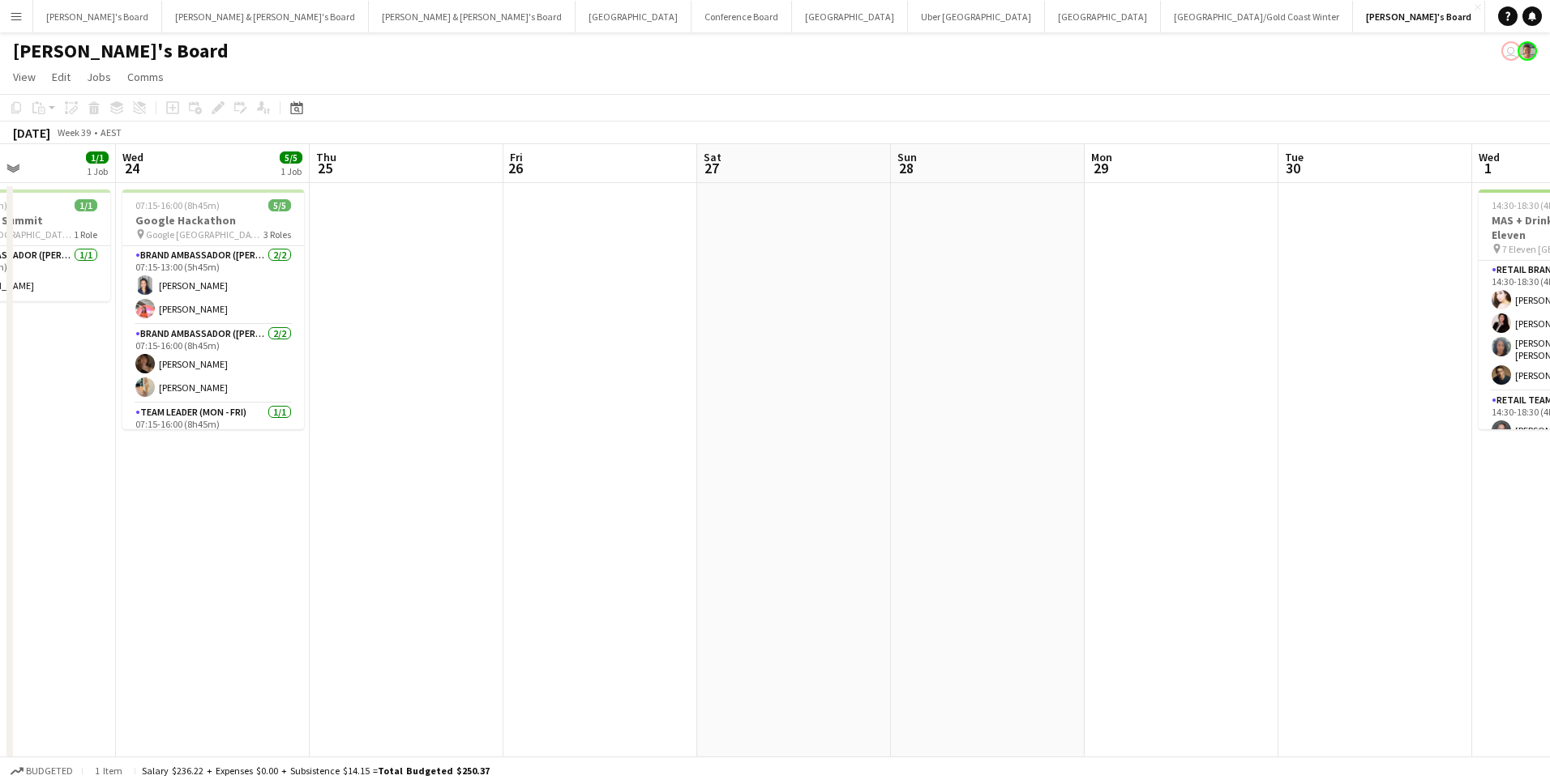
scroll to position [0, 619]
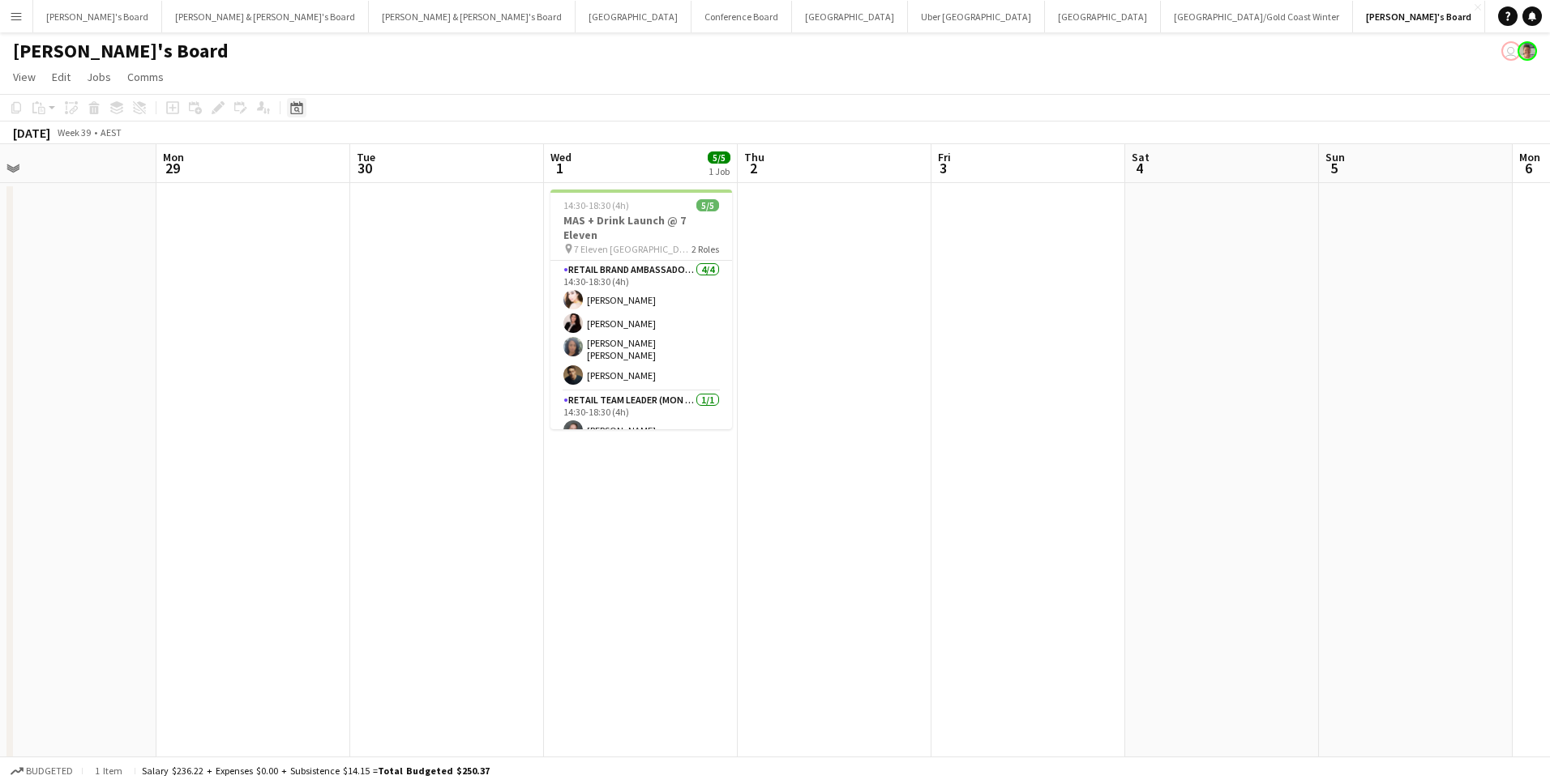
click at [300, 101] on icon "Date picker" at bounding box center [297, 107] width 13 height 13
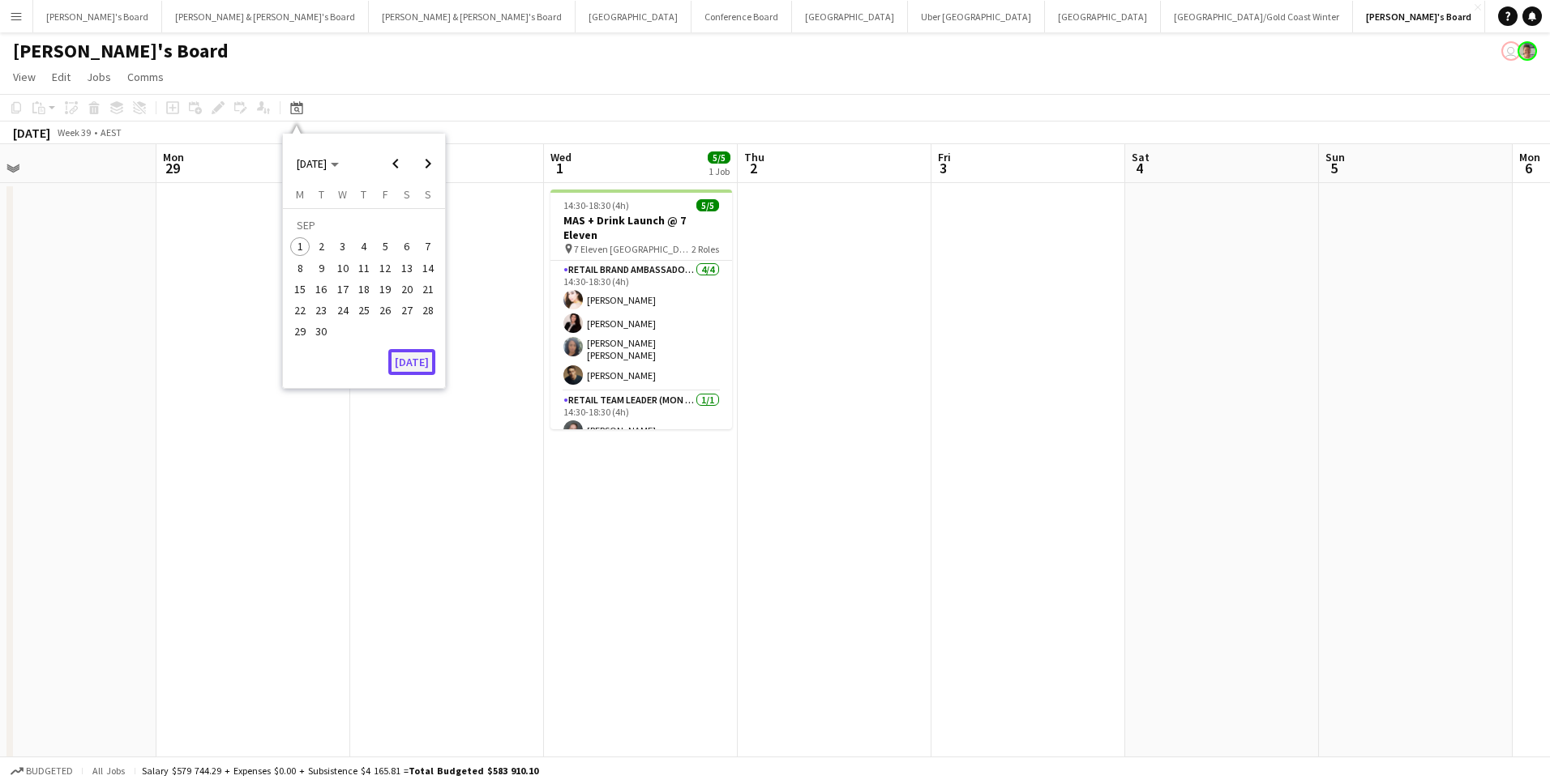
click at [415, 372] on button "[DATE]" at bounding box center [412, 362] width 47 height 26
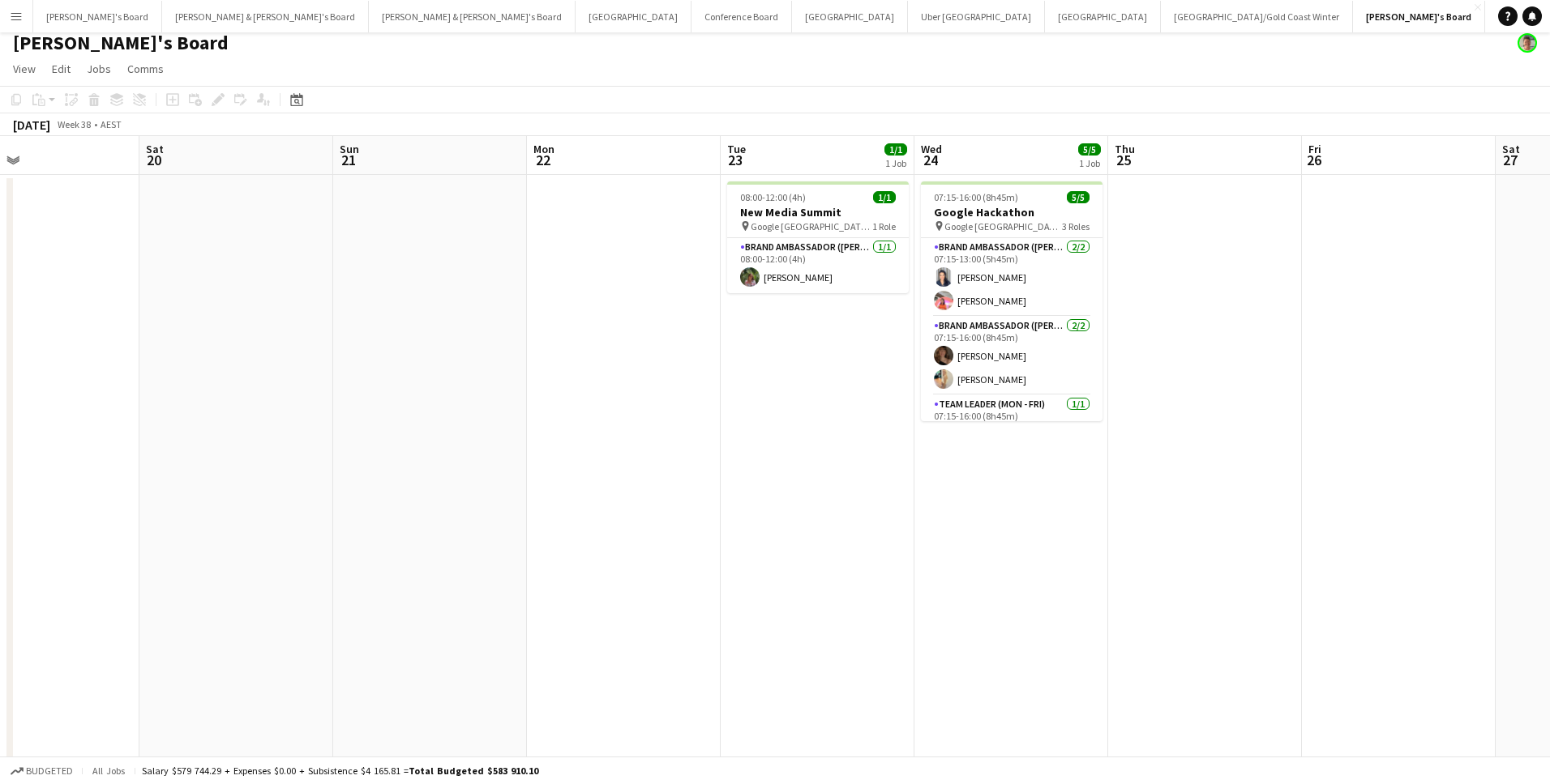
scroll to position [18, 0]
